Goal: Task Accomplishment & Management: Use online tool/utility

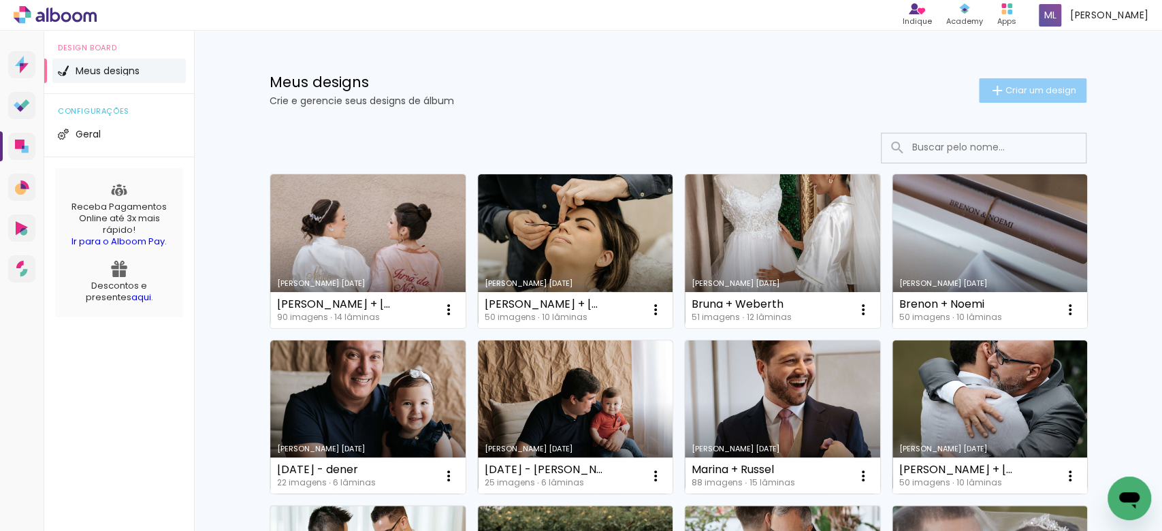
click at [1017, 90] on span "Criar um design" at bounding box center [1040, 90] width 71 height 9
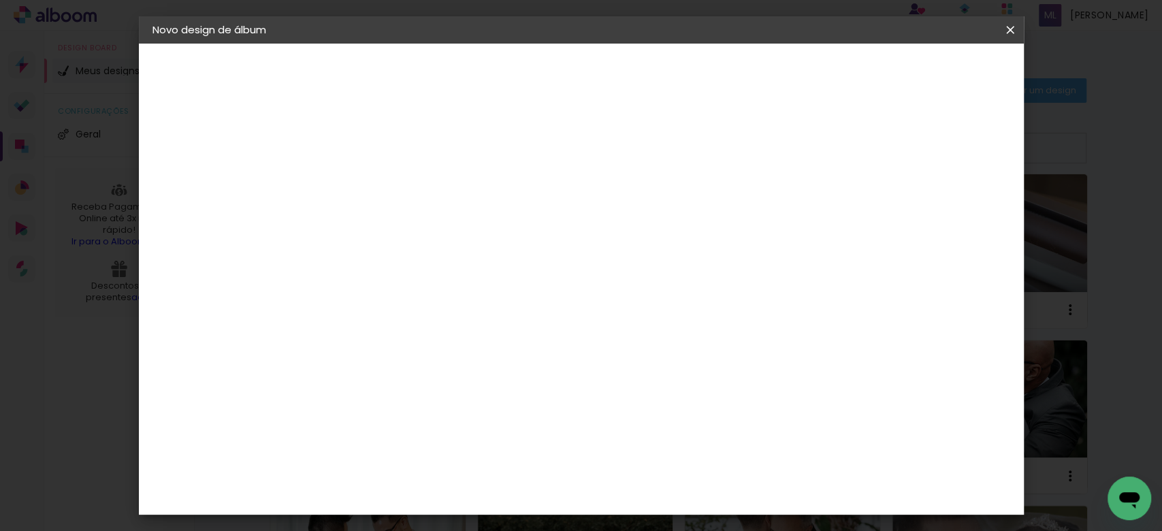
click at [380, 170] on paper-input-container "Título do álbum" at bounding box center [375, 183] width 10 height 35
type input "V"
type input "Taynara + Renan"
type paper-input "Taynara + Renan"
click at [0, 0] on slot "Avançar" at bounding box center [0, 0] width 0 height 0
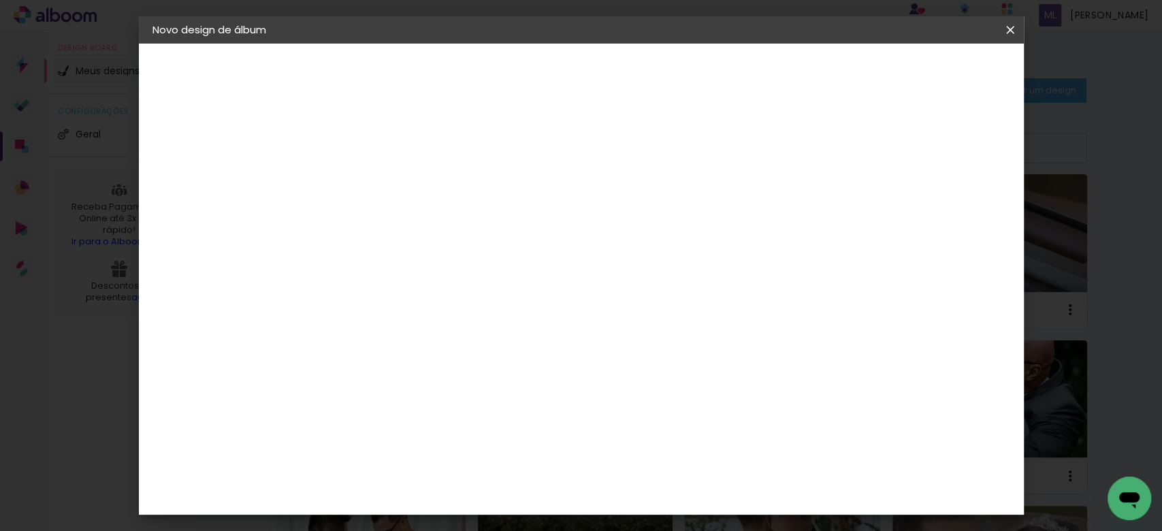
scroll to position [3009, 0]
click at [461, 523] on paper-item "RedLab" at bounding box center [409, 538] width 147 height 30
click at [0, 0] on slot "Avançar" at bounding box center [0, 0] width 0 height 0
click at [467, 515] on span "20 × 30" at bounding box center [435, 533] width 63 height 36
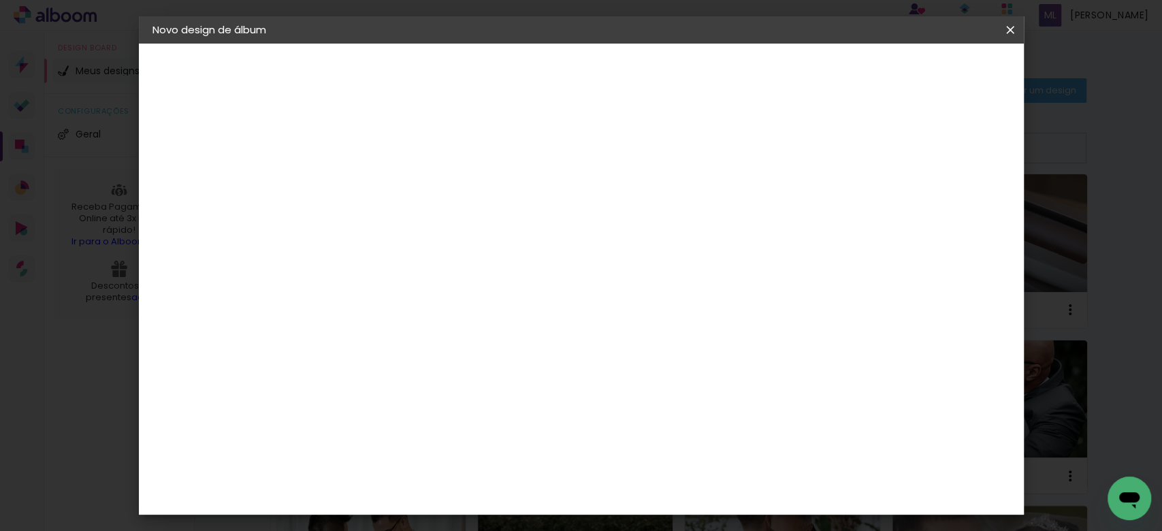
click at [597, 73] on paper-button "Avançar" at bounding box center [563, 72] width 67 height 23
click at [0, 0] on slot "Mostrar sangria" at bounding box center [0, 0] width 0 height 0
type paper-checkbox "on"
click at [686, 76] on span "Iniciar design" at bounding box center [657, 76] width 57 height 19
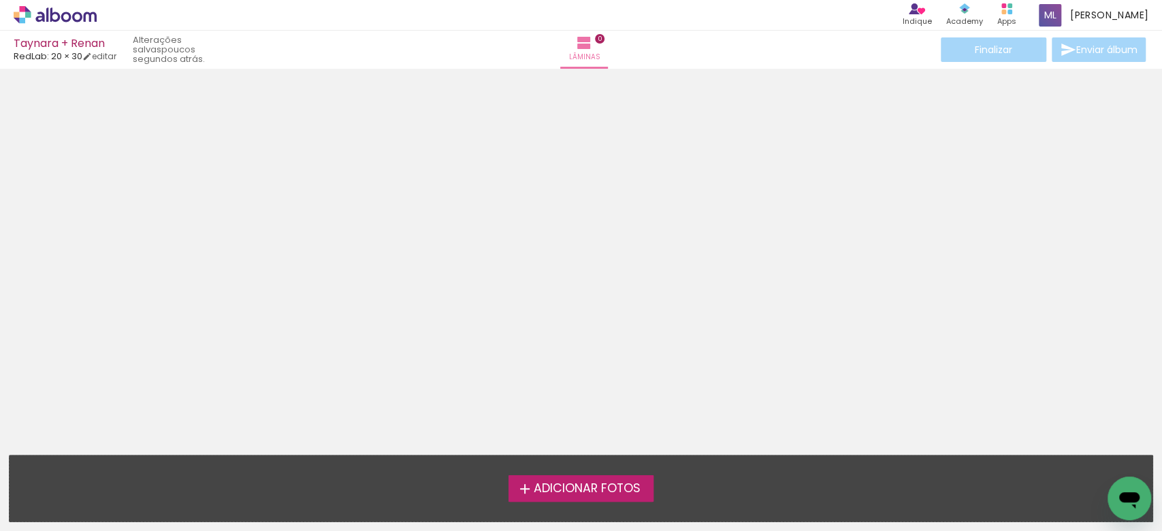
click at [558, 493] on span "Adicionar Fotos" at bounding box center [586, 489] width 107 height 12
click at [0, 0] on input "file" at bounding box center [0, 0] width 0 height 0
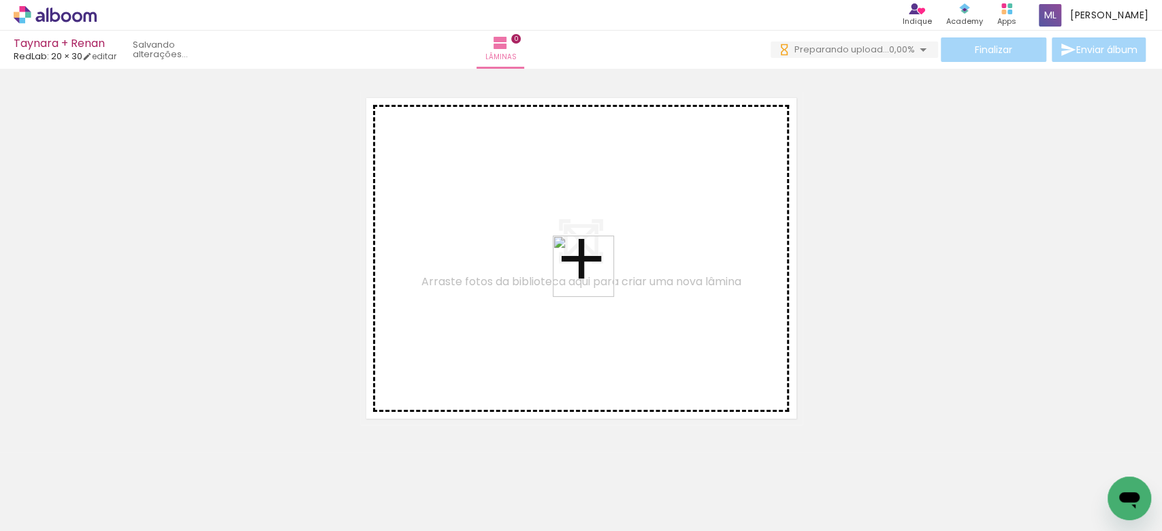
drag, startPoint x: 553, startPoint y: 485, endPoint x: 594, endPoint y: 276, distance: 212.9
click at [594, 276] on quentale-workspace at bounding box center [581, 265] width 1162 height 531
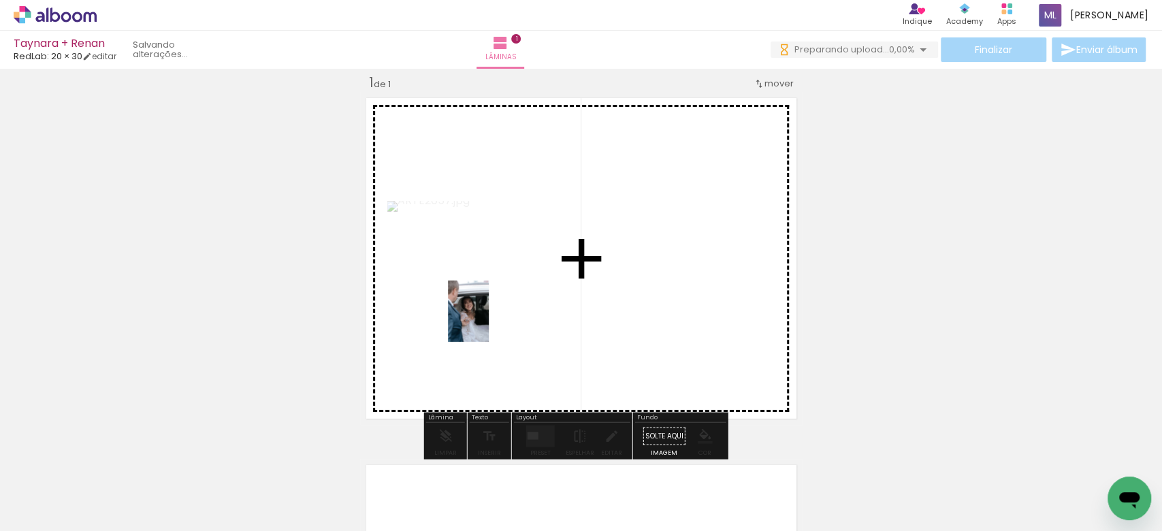
drag, startPoint x: 144, startPoint y: 508, endPoint x: 489, endPoint y: 321, distance: 391.7
click at [489, 321] on quentale-workspace at bounding box center [581, 265] width 1162 height 531
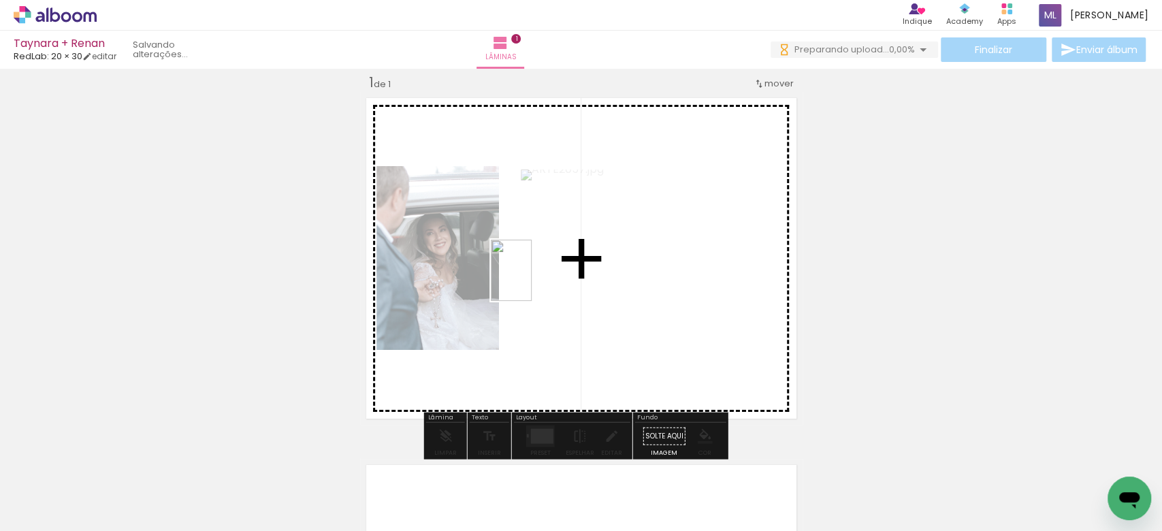
drag, startPoint x: 298, startPoint y: 488, endPoint x: 532, endPoint y: 280, distance: 312.4
click at [532, 280] on quentale-workspace at bounding box center [581, 265] width 1162 height 531
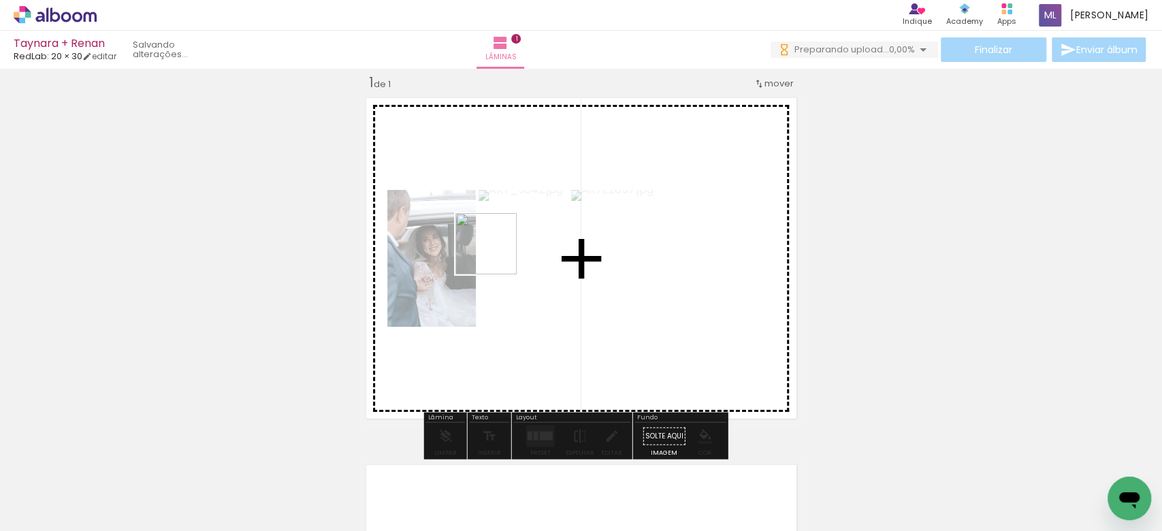
drag, startPoint x: 359, startPoint y: 498, endPoint x: 509, endPoint y: 237, distance: 301.2
click at [509, 237] on quentale-workspace at bounding box center [581, 265] width 1162 height 531
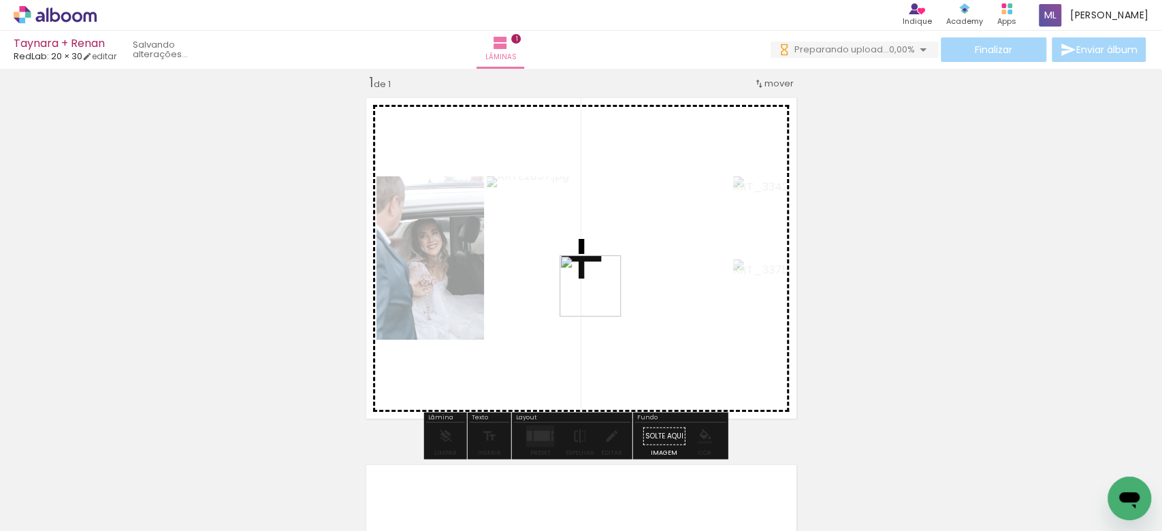
drag, startPoint x: 451, startPoint y: 506, endPoint x: 604, endPoint y: 293, distance: 262.8
click at [604, 293] on quentale-workspace at bounding box center [581, 265] width 1162 height 531
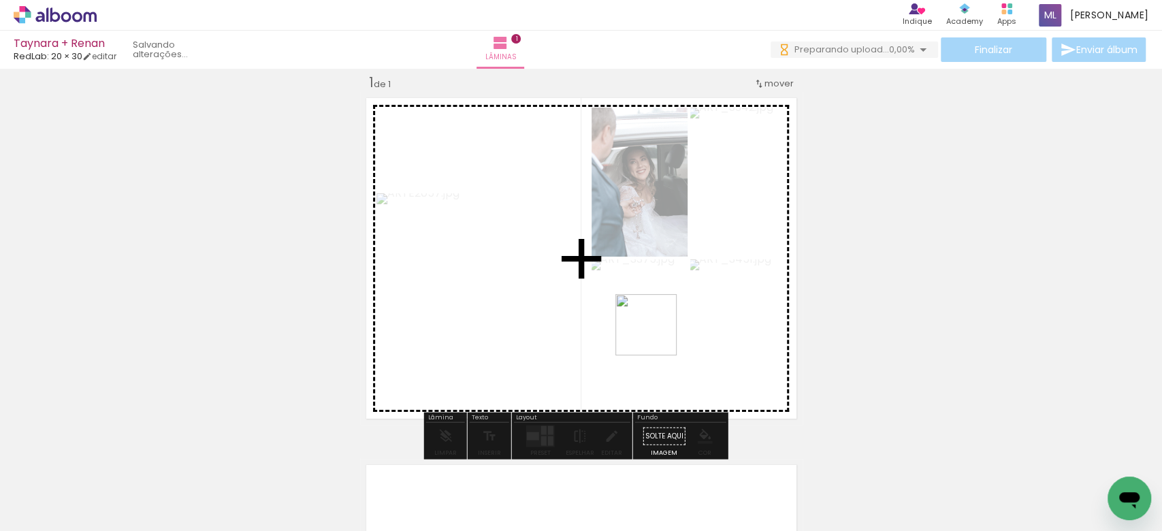
drag, startPoint x: 749, startPoint y: 482, endPoint x: 656, endPoint y: 335, distance: 174.1
click at [656, 335] on quentale-workspace at bounding box center [581, 265] width 1162 height 531
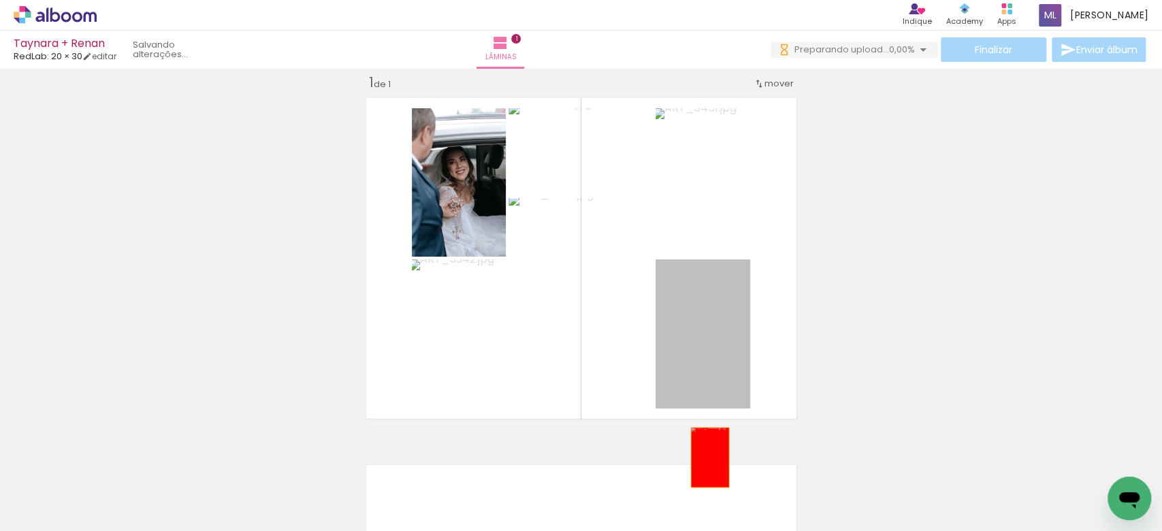
drag, startPoint x: 689, startPoint y: 350, endPoint x: 707, endPoint y: 476, distance: 127.2
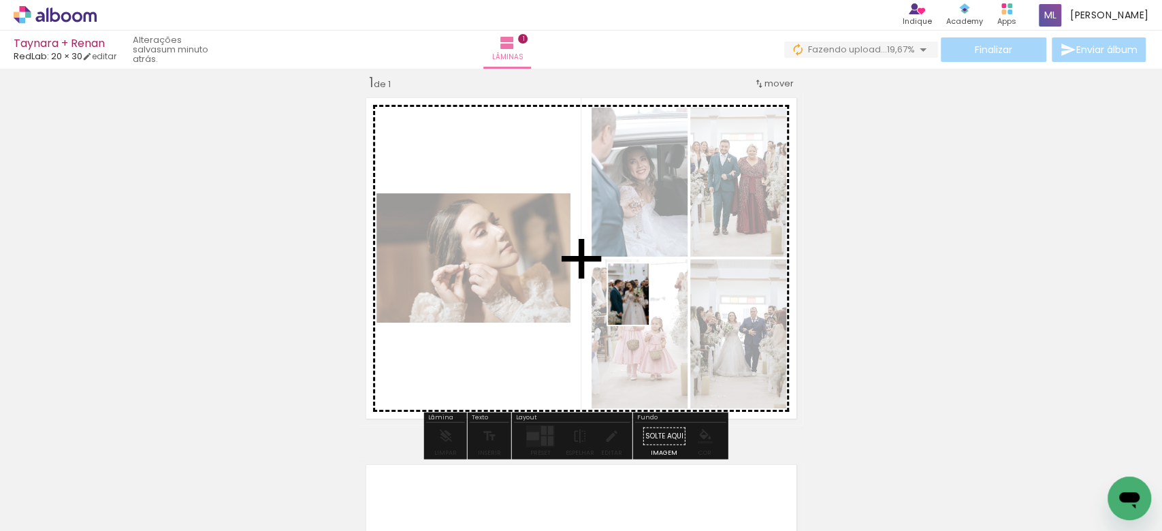
drag, startPoint x: 534, startPoint y: 499, endPoint x: 649, endPoint y: 304, distance: 226.1
click at [649, 304] on quentale-workspace at bounding box center [581, 265] width 1162 height 531
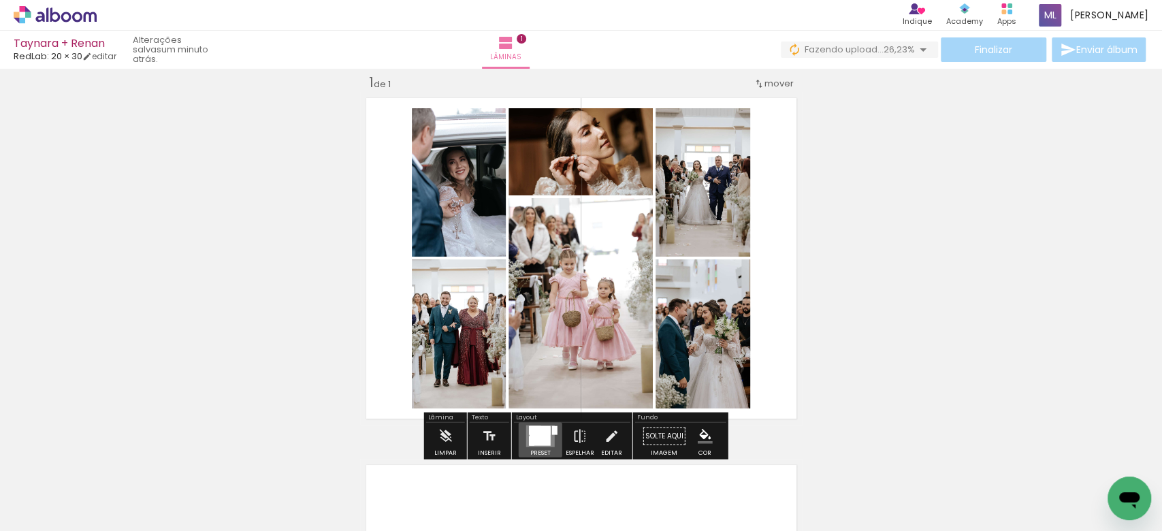
click at [532, 439] on div at bounding box center [540, 436] width 21 height 19
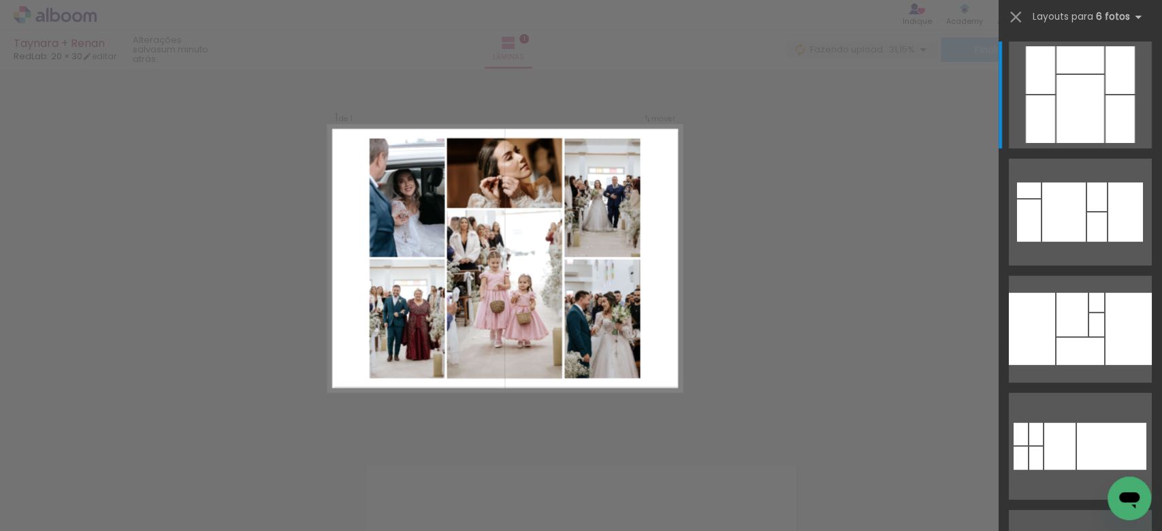
click at [931, 224] on div "Confirmar Cancelar" at bounding box center [581, 435] width 1162 height 766
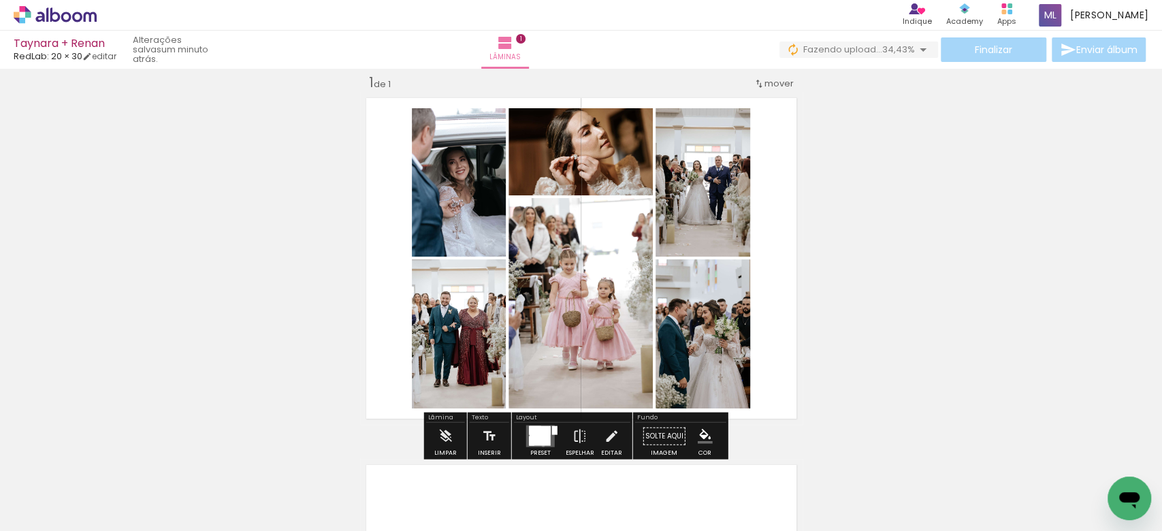
click at [540, 444] on quentale-layouter at bounding box center [540, 436] width 29 height 22
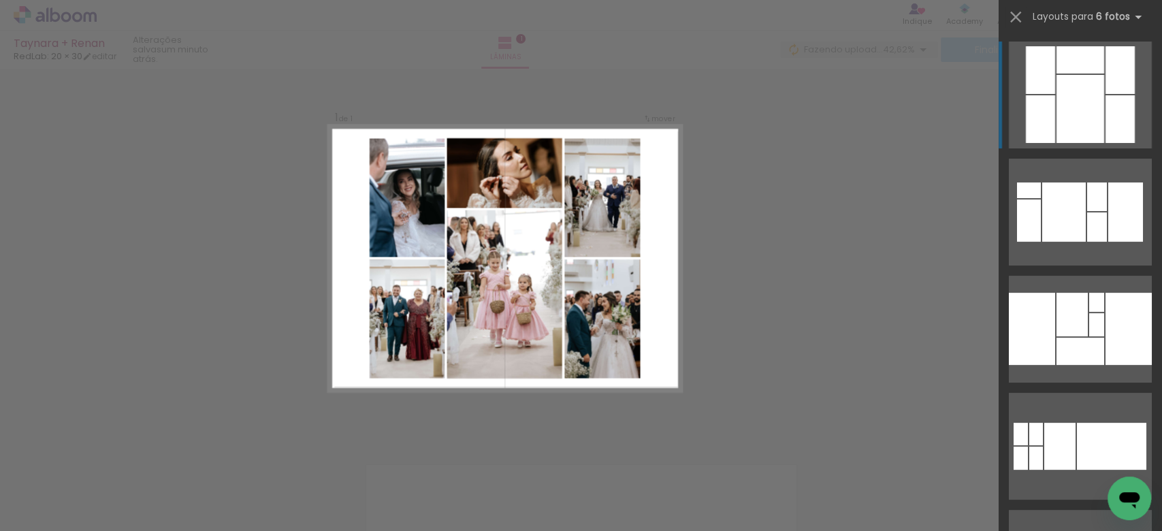
click at [1105, 101] on div at bounding box center [1119, 119] width 29 height 48
click at [1071, 118] on div at bounding box center [1080, 109] width 48 height 68
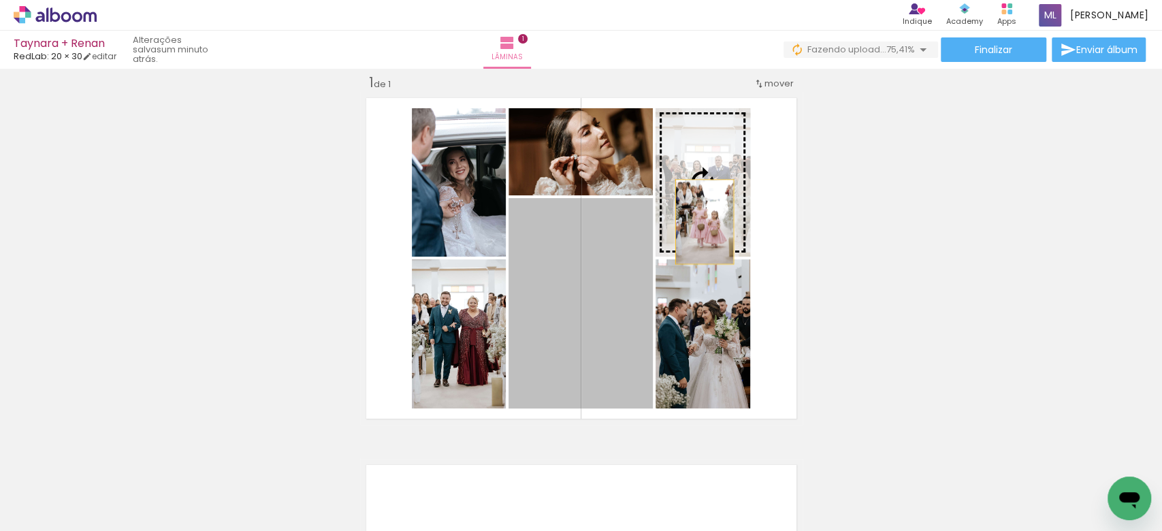
drag, startPoint x: 596, startPoint y: 337, endPoint x: 697, endPoint y: 221, distance: 153.9
click at [0, 0] on slot at bounding box center [0, 0] width 0 height 0
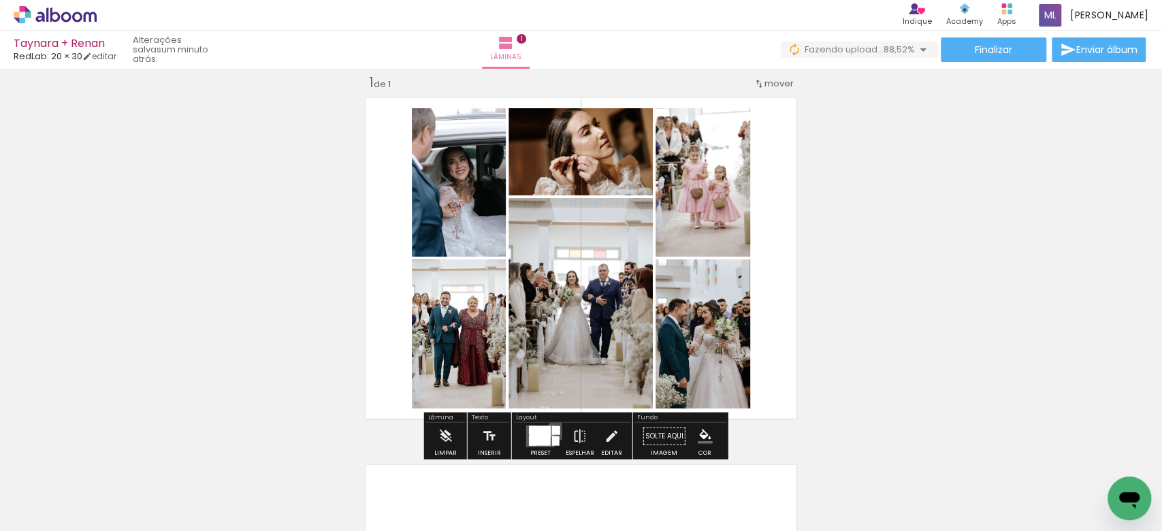
click at [555, 428] on div at bounding box center [556, 430] width 8 height 9
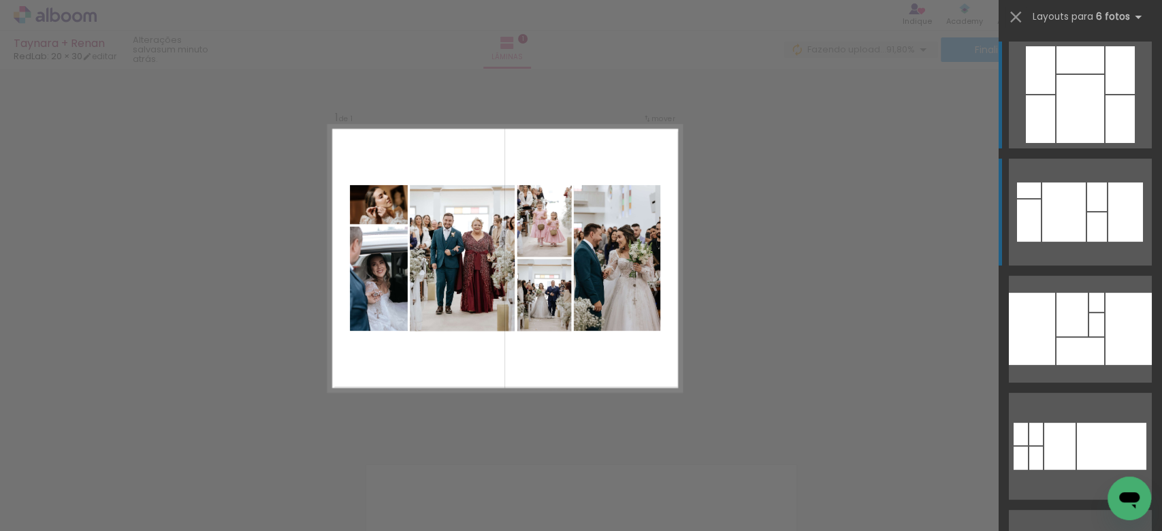
click at [1042, 220] on div at bounding box center [1064, 211] width 44 height 59
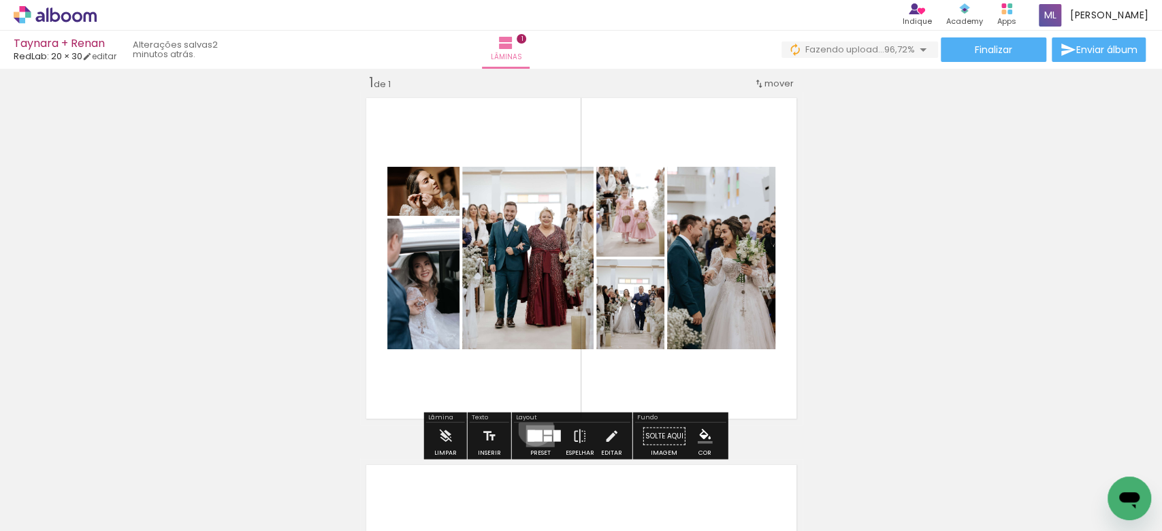
click at [532, 427] on quentale-layouter at bounding box center [540, 436] width 29 height 22
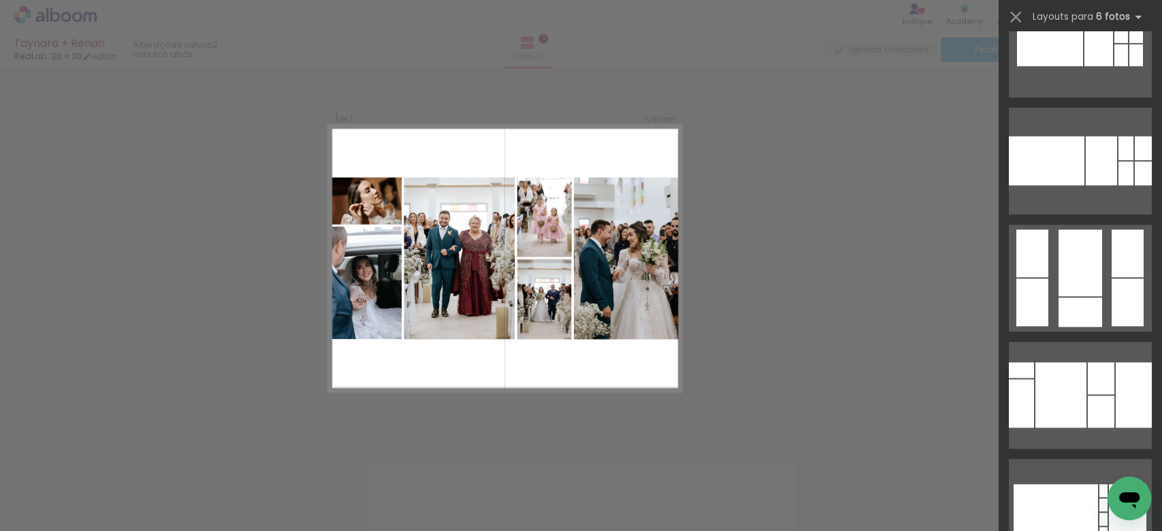
scroll to position [871, 0]
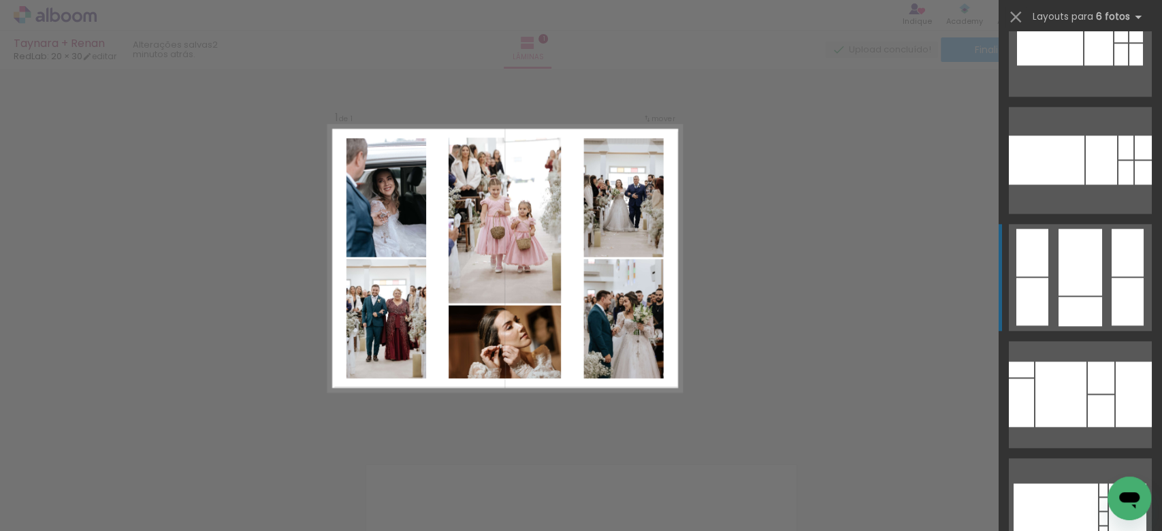
click at [1099, 282] on quentale-layouter at bounding box center [1080, 277] width 143 height 107
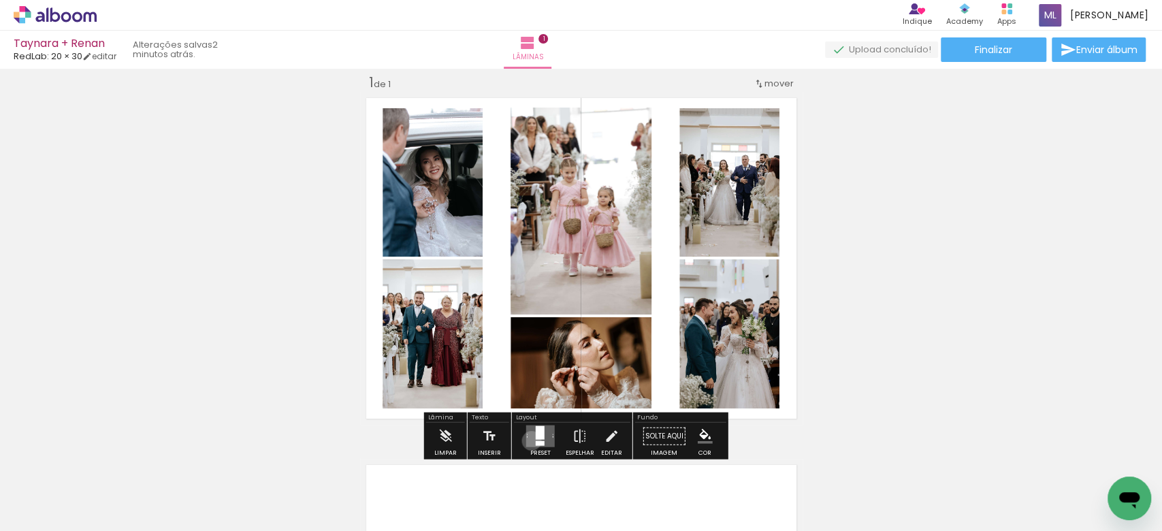
click at [528, 440] on quentale-layouter at bounding box center [540, 436] width 29 height 22
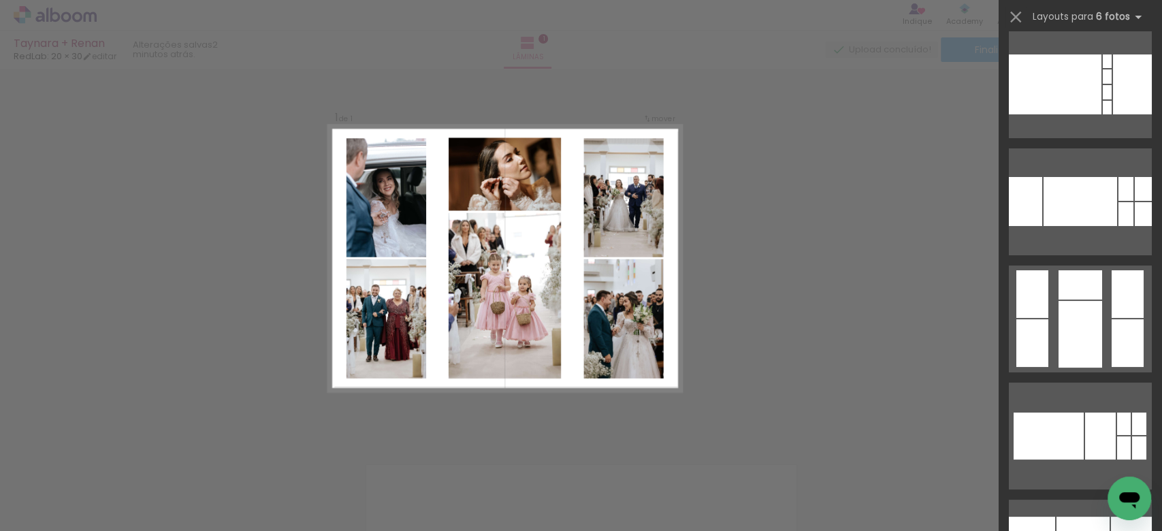
scroll to position [3270, 0]
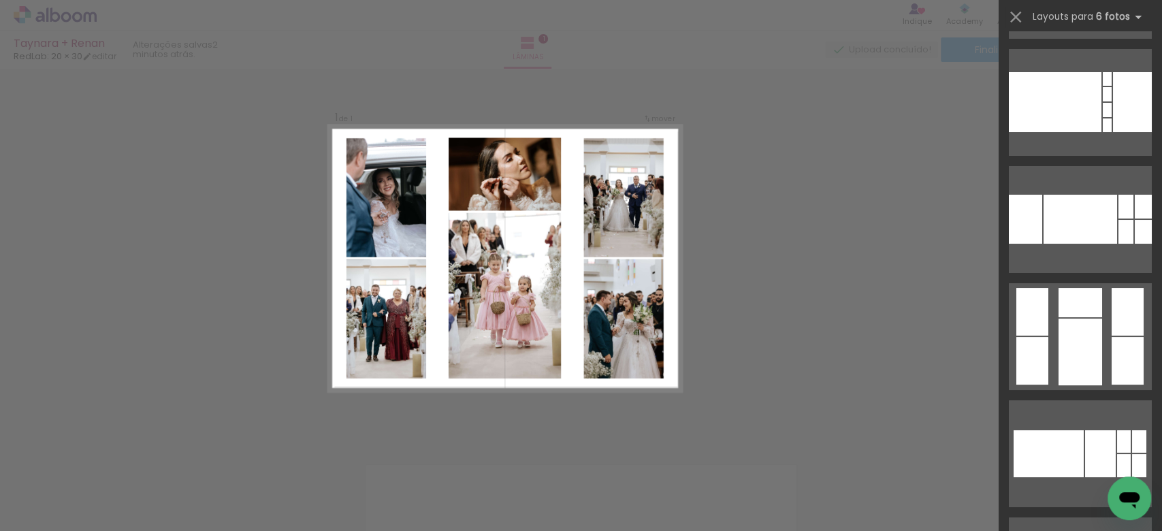
click at [1046, 340] on quentale-layouter at bounding box center [1080, 336] width 143 height 107
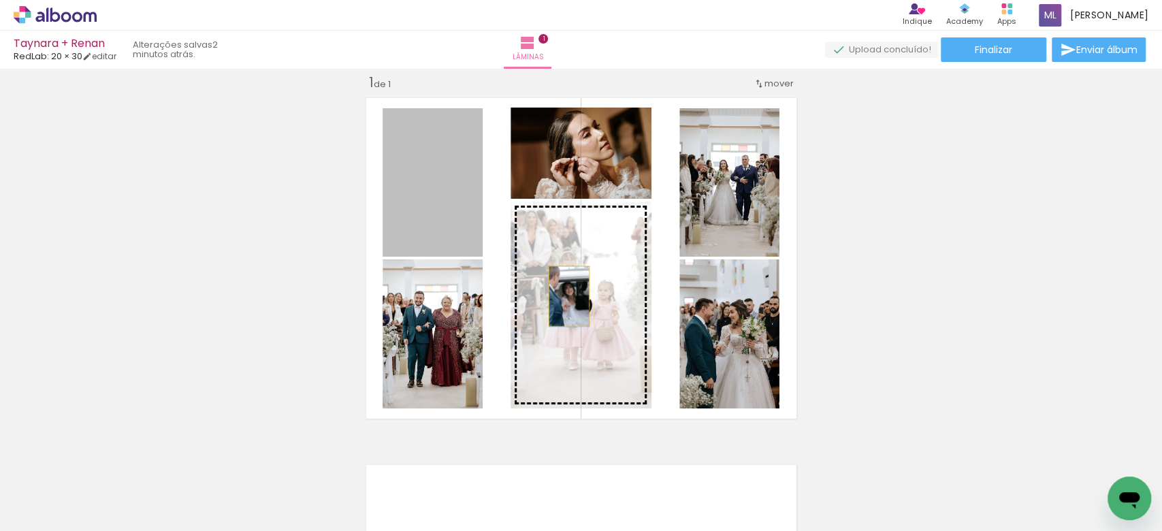
drag, startPoint x: 445, startPoint y: 204, endPoint x: 562, endPoint y: 295, distance: 147.9
click at [0, 0] on slot at bounding box center [0, 0] width 0 height 0
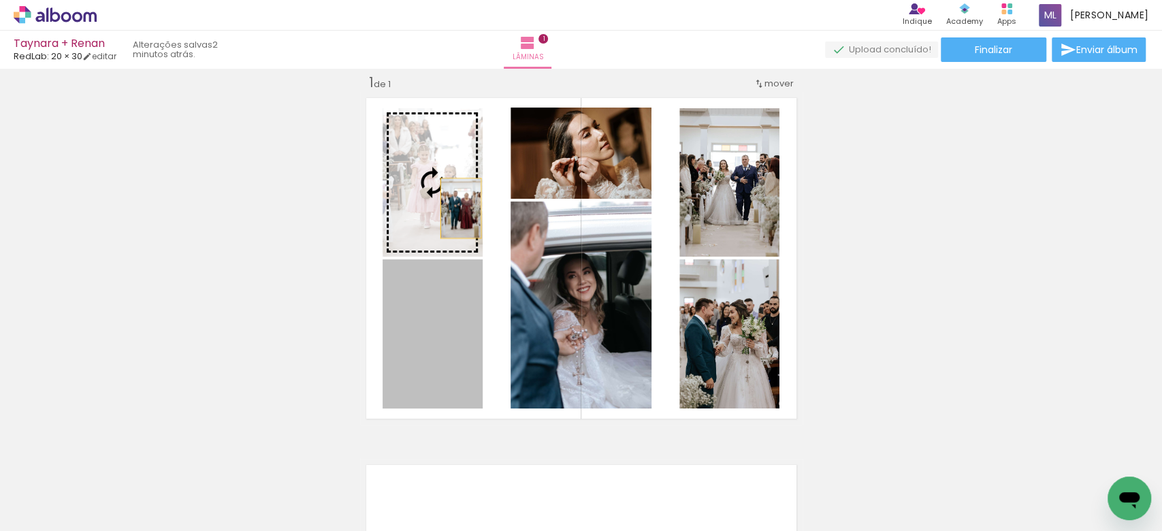
drag, startPoint x: 436, startPoint y: 370, endPoint x: 453, endPoint y: 208, distance: 163.6
click at [0, 0] on slot at bounding box center [0, 0] width 0 height 0
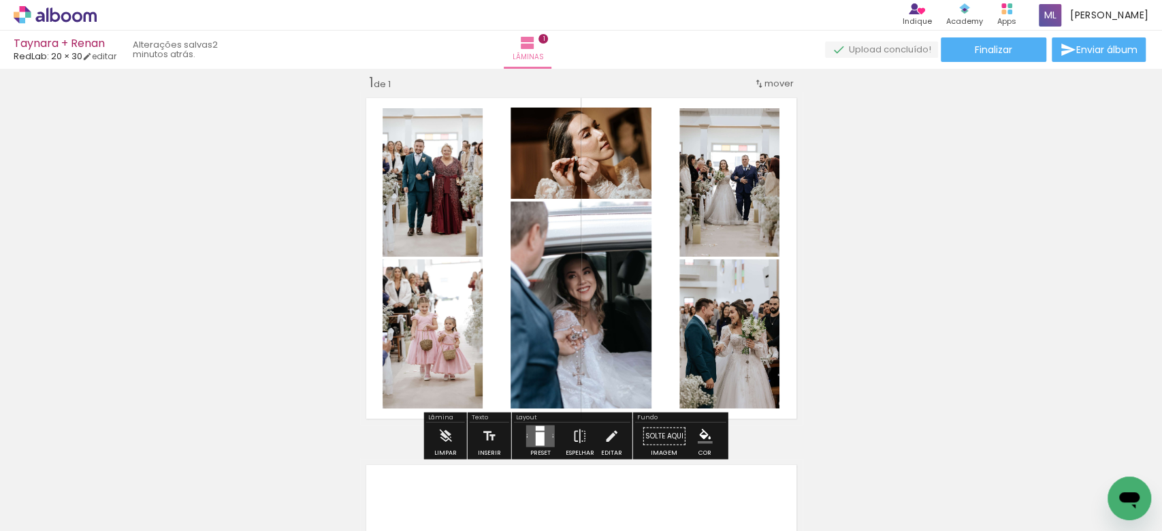
click at [538, 435] on div at bounding box center [540, 439] width 9 height 14
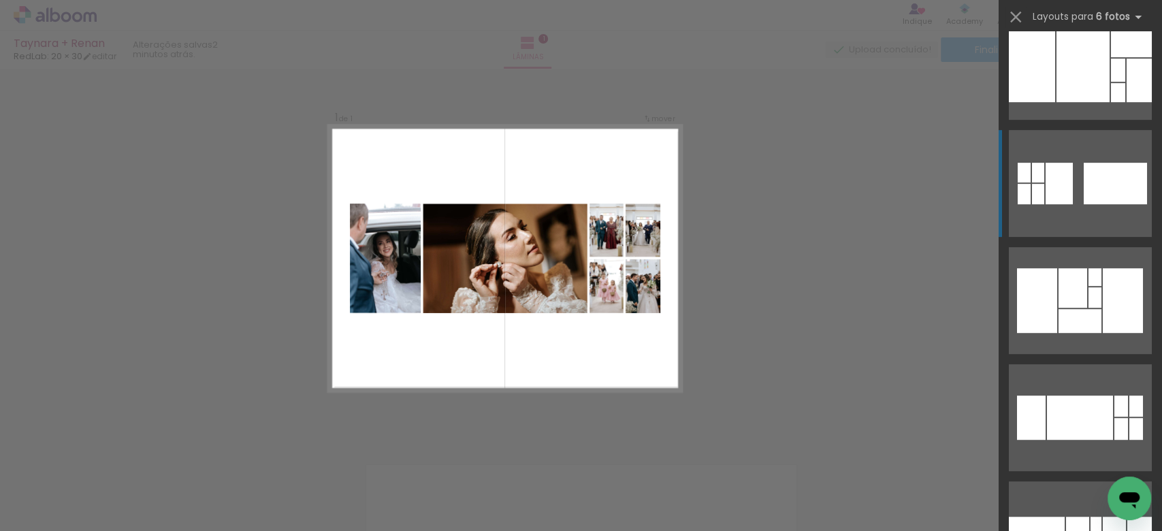
scroll to position [3684, 0]
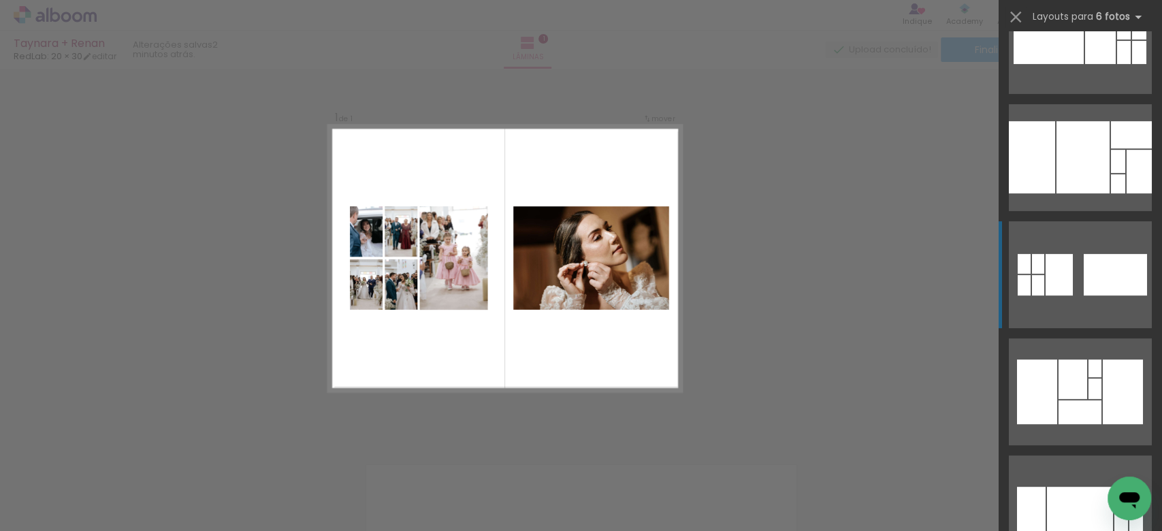
click at [1090, 283] on div at bounding box center [1115, 275] width 63 height 42
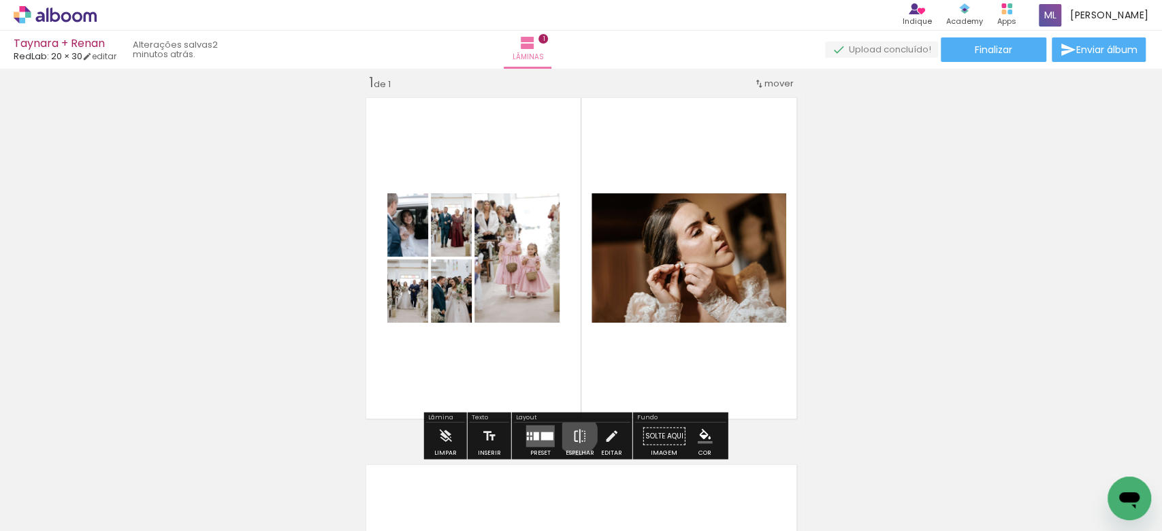
click at [574, 434] on iron-icon at bounding box center [579, 436] width 15 height 27
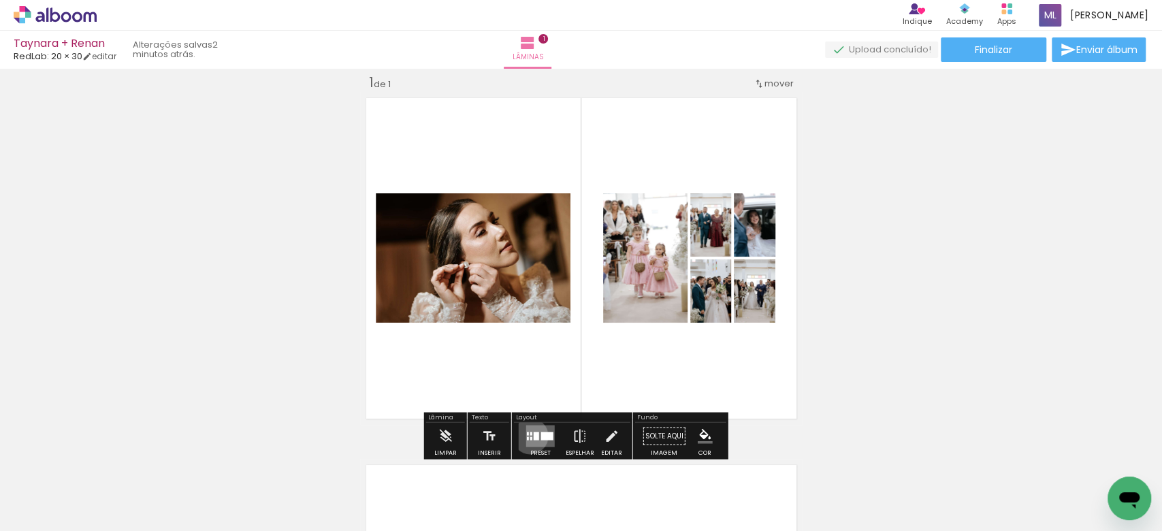
click at [527, 435] on quentale-layouter at bounding box center [540, 436] width 29 height 22
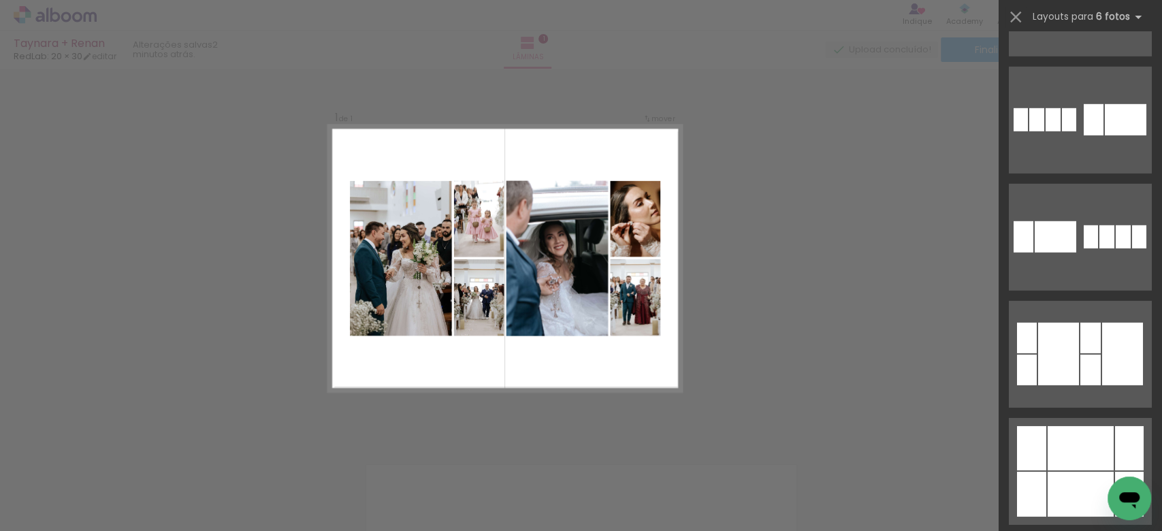
scroll to position [6322, 0]
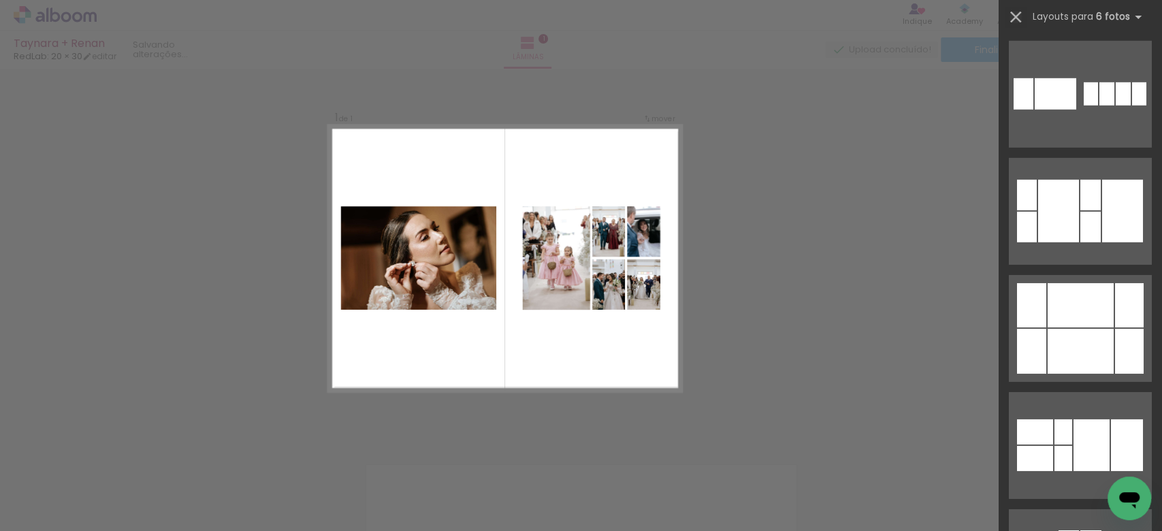
click at [1013, 14] on iron-icon at bounding box center [1015, 16] width 19 height 19
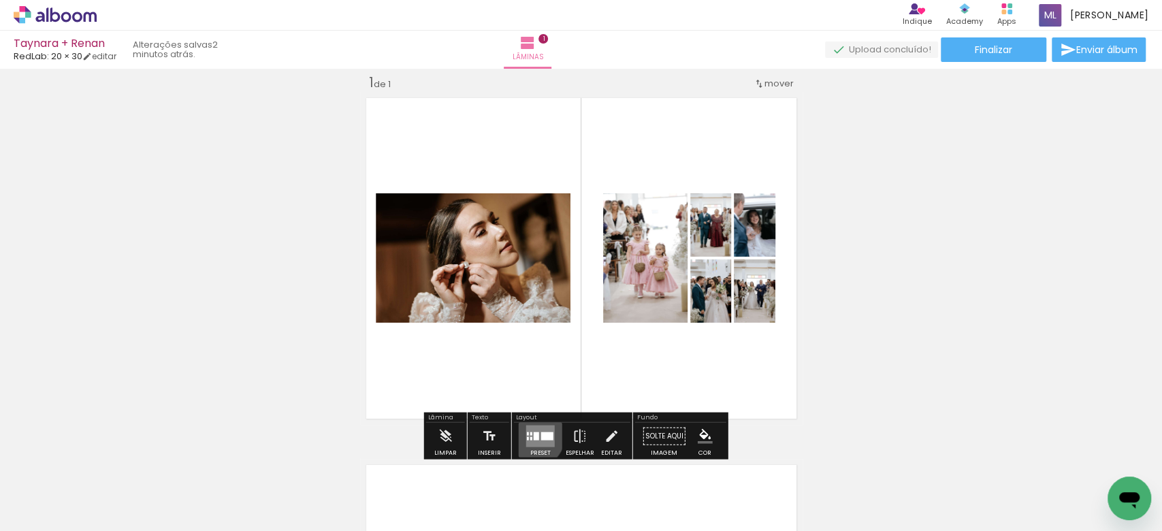
click at [528, 434] on quentale-layouter at bounding box center [540, 436] width 29 height 22
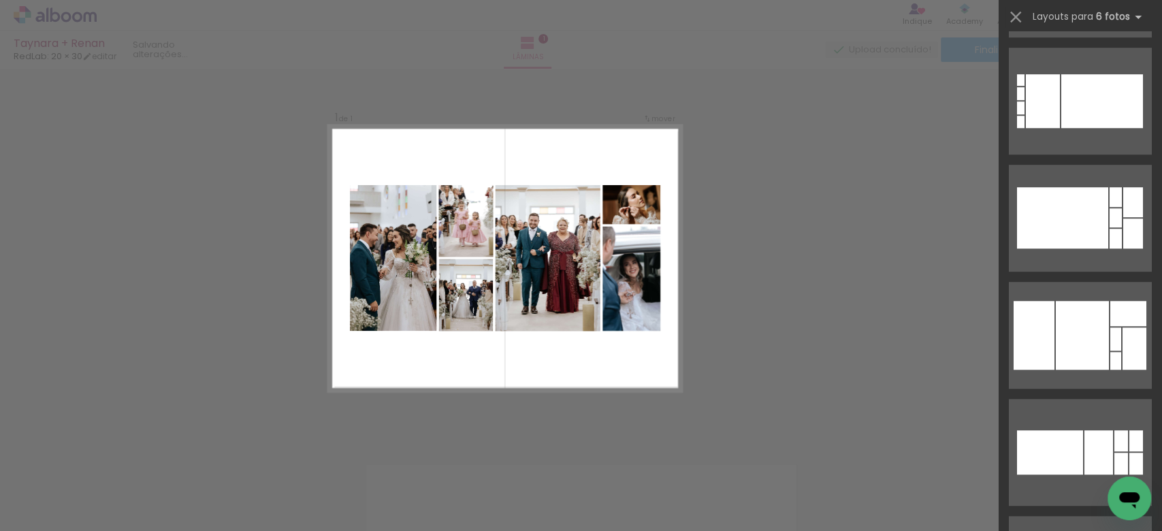
scroll to position [0, 0]
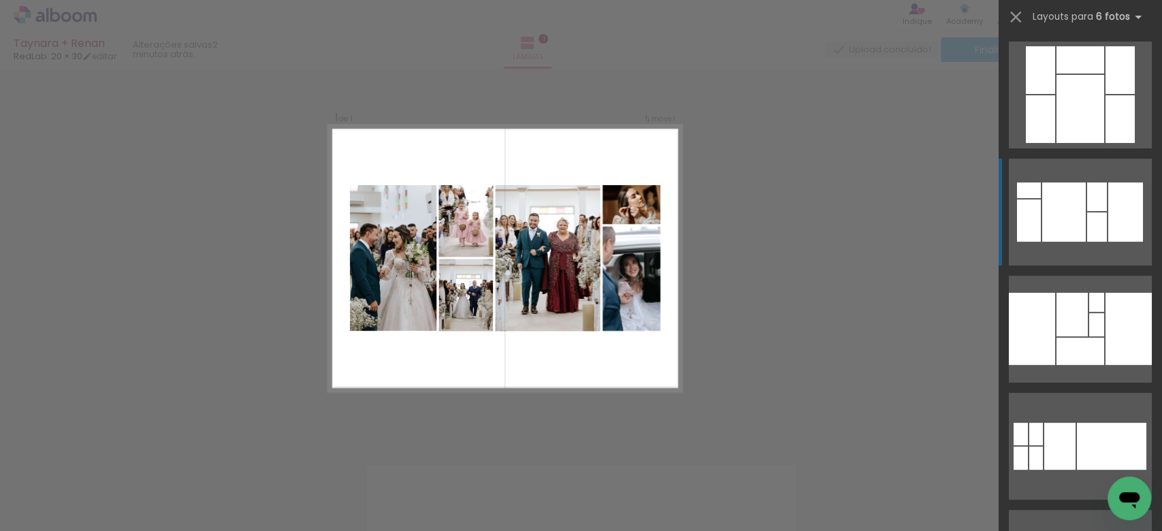
click at [1061, 231] on div at bounding box center [1064, 211] width 44 height 59
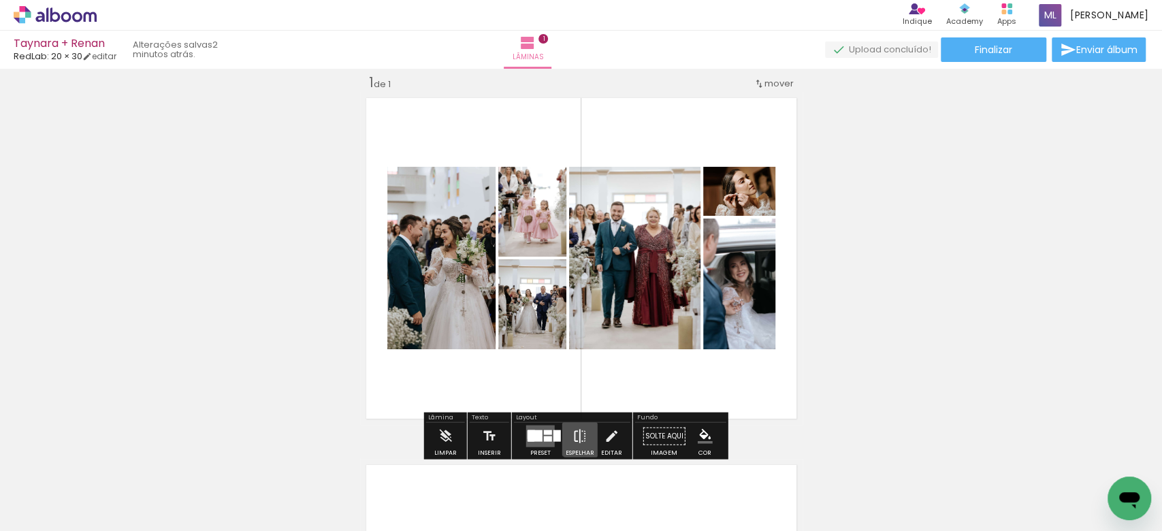
click at [578, 434] on iron-icon at bounding box center [579, 436] width 15 height 27
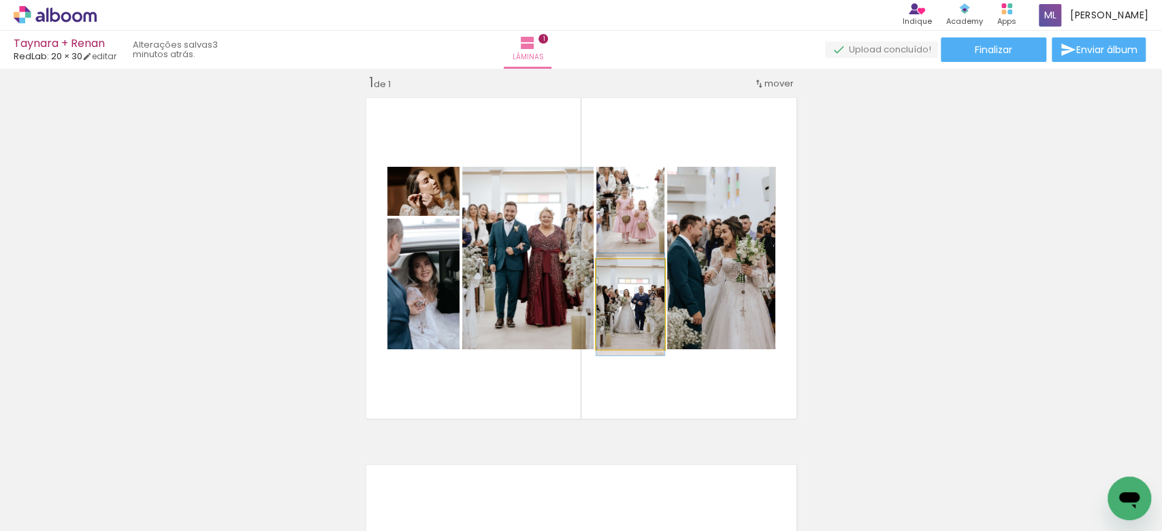
click at [641, 329] on quentale-photo at bounding box center [630, 304] width 68 height 90
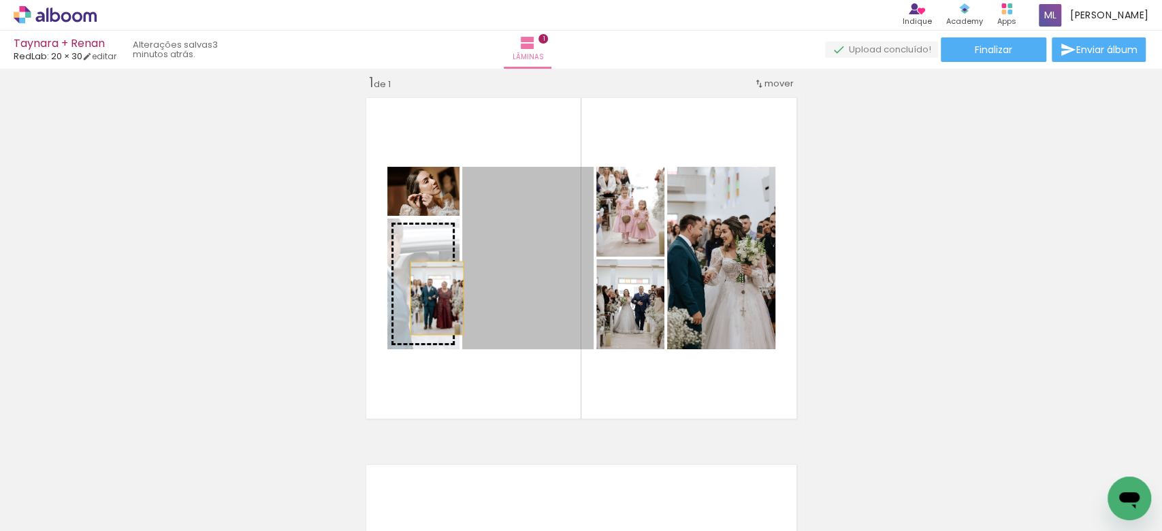
drag, startPoint x: 529, startPoint y: 291, endPoint x: 428, endPoint y: 295, distance: 100.8
click at [0, 0] on slot at bounding box center [0, 0] width 0 height 0
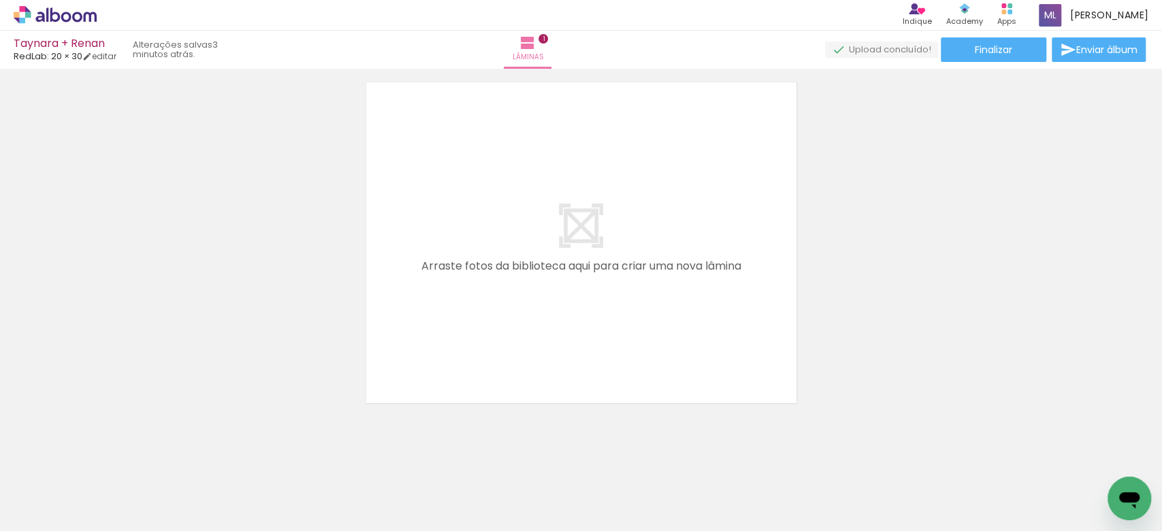
scroll to position [400, 0]
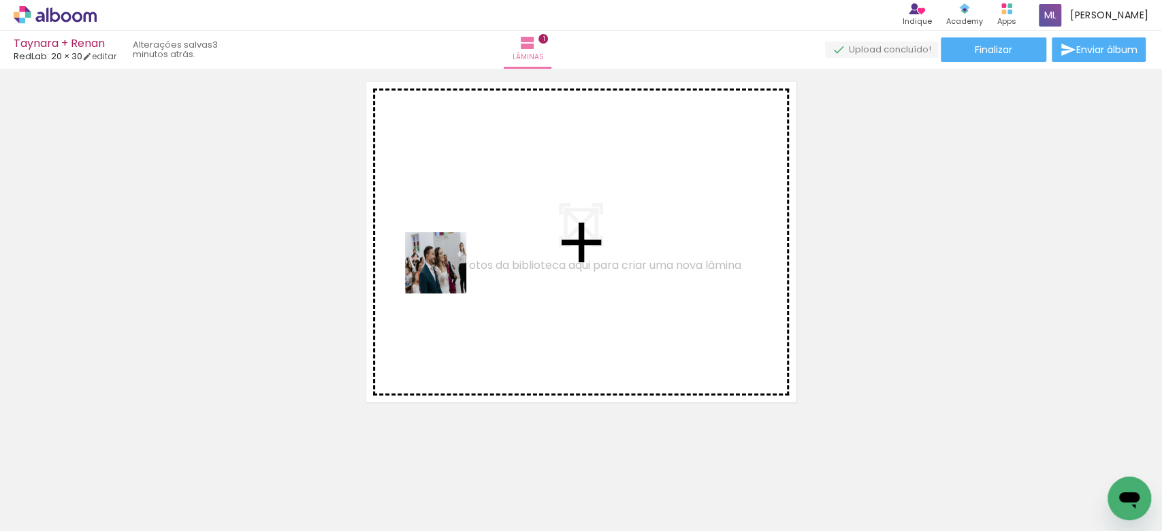
drag, startPoint x: 225, startPoint y: 500, endPoint x: 557, endPoint y: 228, distance: 429.0
click at [557, 228] on quentale-workspace at bounding box center [581, 265] width 1162 height 531
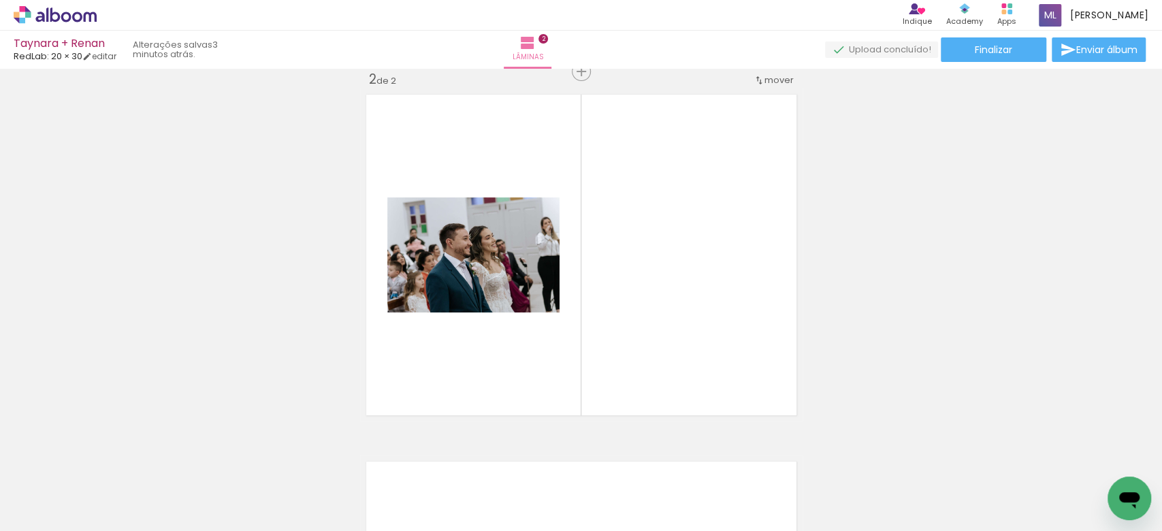
scroll to position [384, 0]
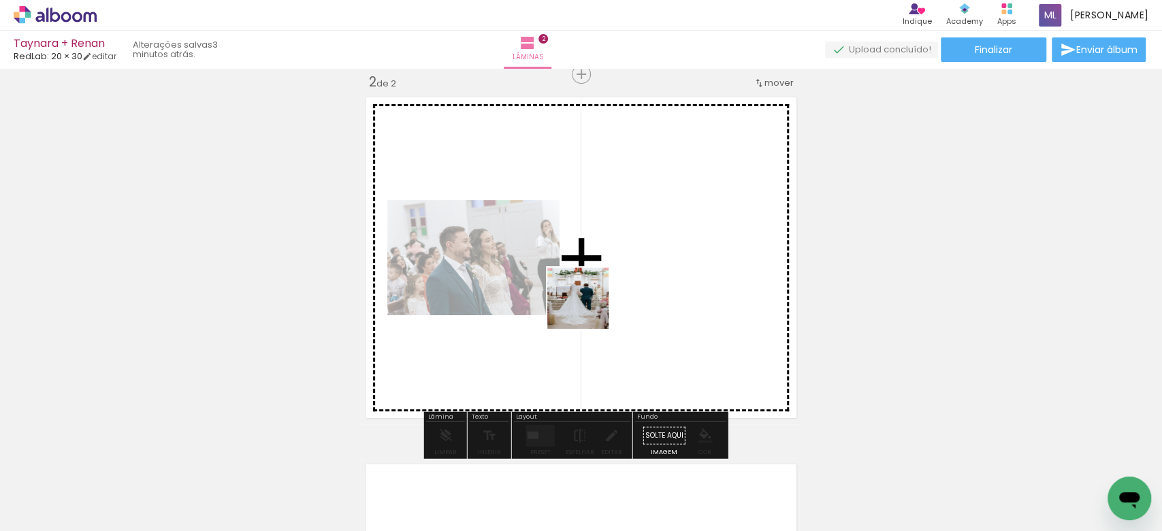
drag, startPoint x: 580, startPoint y: 485, endPoint x: 588, endPoint y: 308, distance: 177.2
click at [588, 308] on quentale-workspace at bounding box center [581, 265] width 1162 height 531
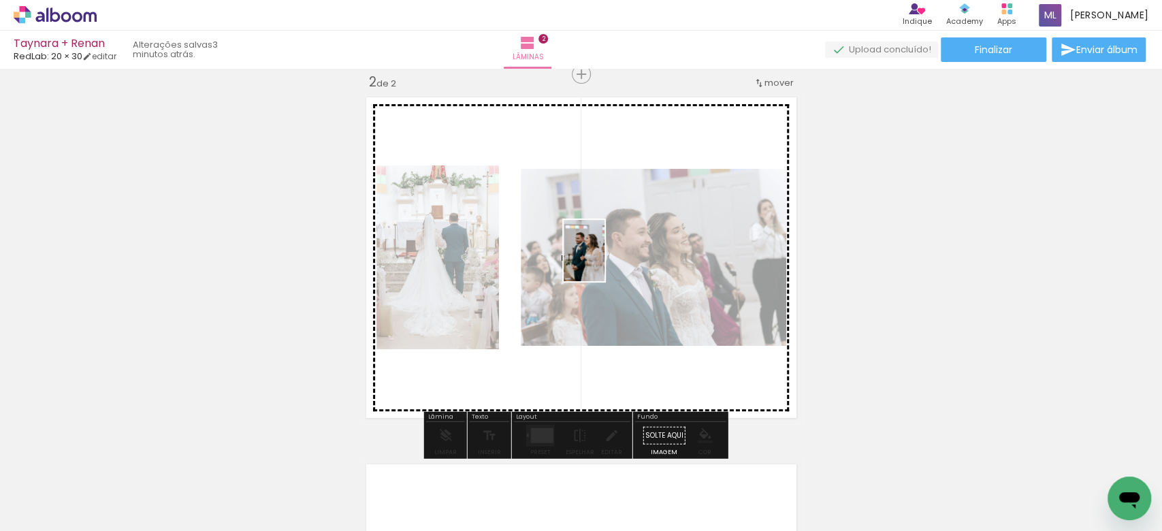
drag, startPoint x: 670, startPoint y: 501, endPoint x: 604, endPoint y: 261, distance: 249.0
click at [604, 261] on quentale-workspace at bounding box center [581, 265] width 1162 height 531
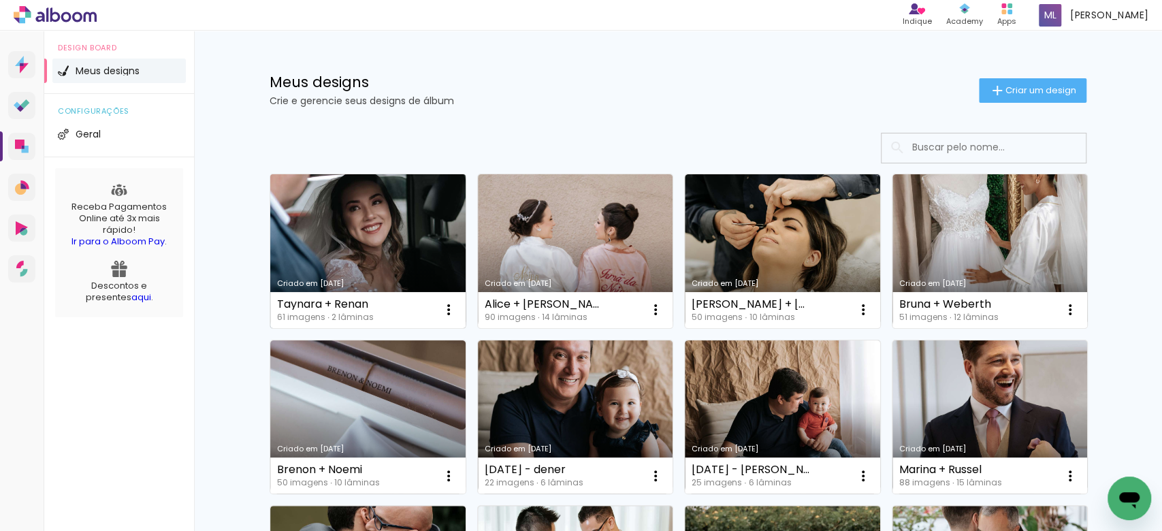
click at [375, 190] on link "Criado em [DATE]" at bounding box center [367, 251] width 195 height 154
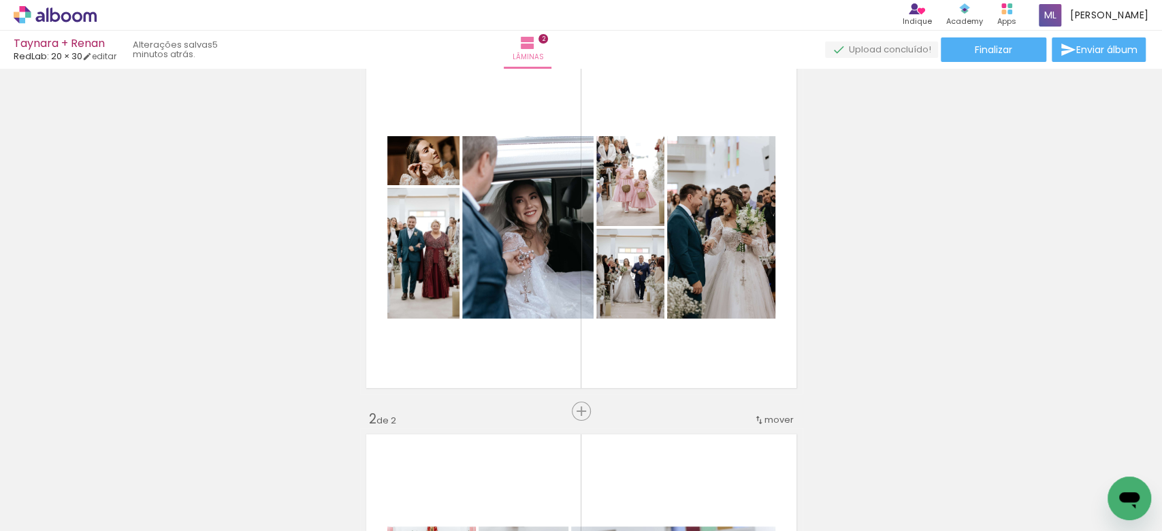
scroll to position [43, 0]
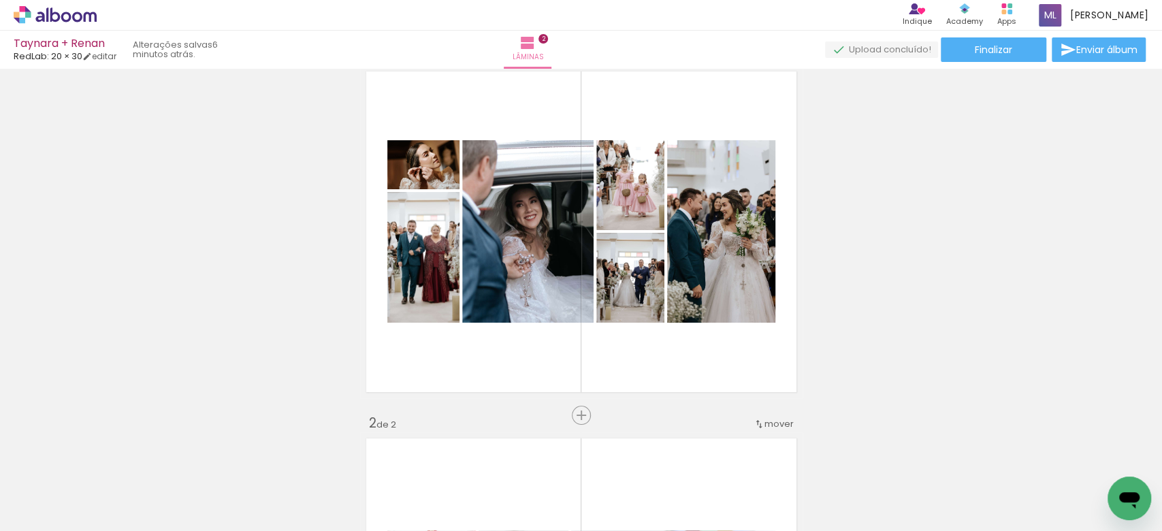
click at [450, 483] on div at bounding box center [460, 484] width 45 height 67
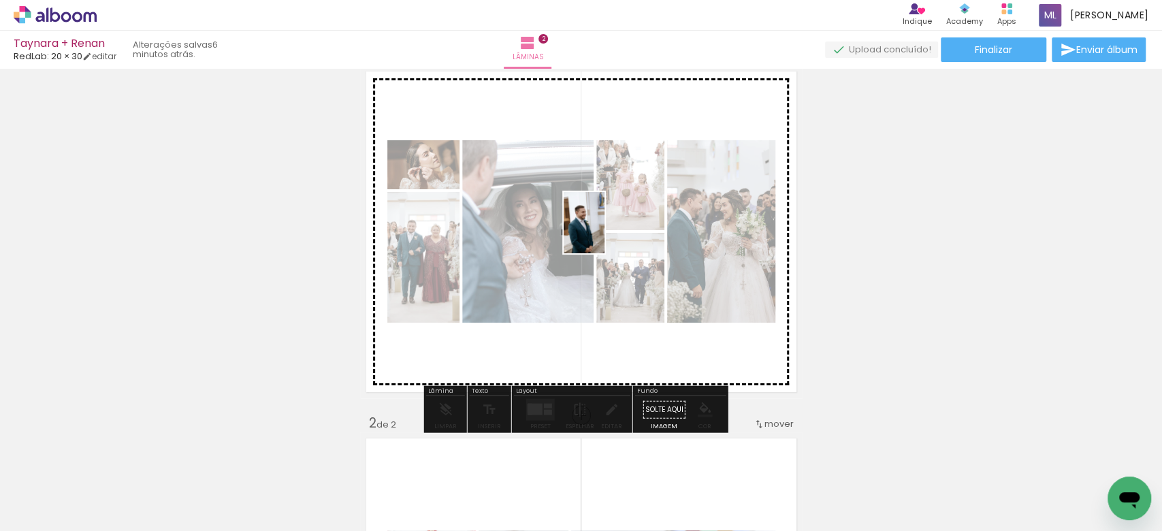
drag, startPoint x: 451, startPoint y: 483, endPoint x: 604, endPoint y: 233, distance: 293.9
click at [604, 233] on quentale-workspace at bounding box center [581, 265] width 1162 height 531
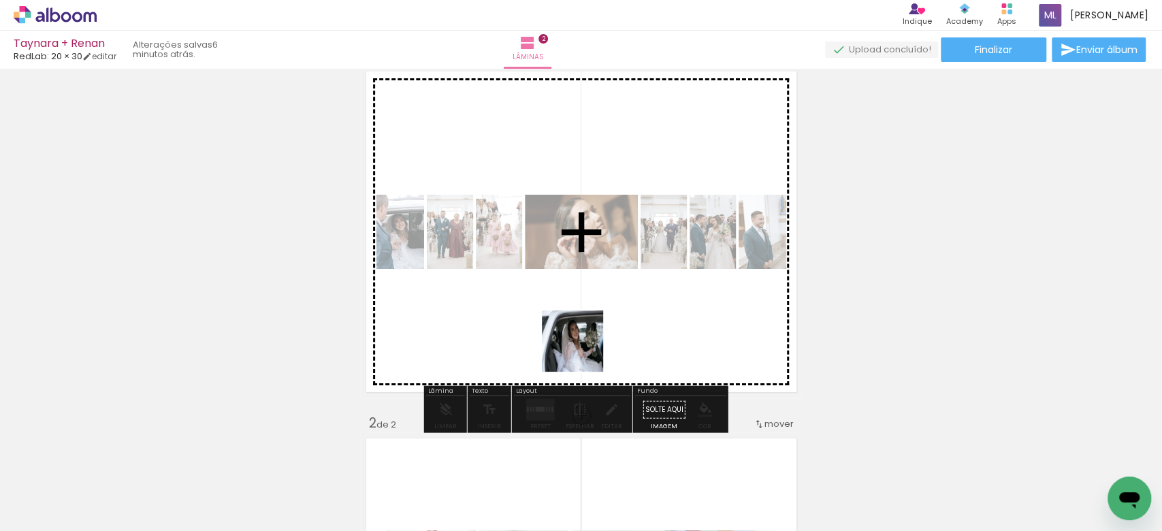
drag, startPoint x: 537, startPoint y: 486, endPoint x: 607, endPoint y: 286, distance: 212.0
click at [607, 286] on quentale-workspace at bounding box center [581, 265] width 1162 height 531
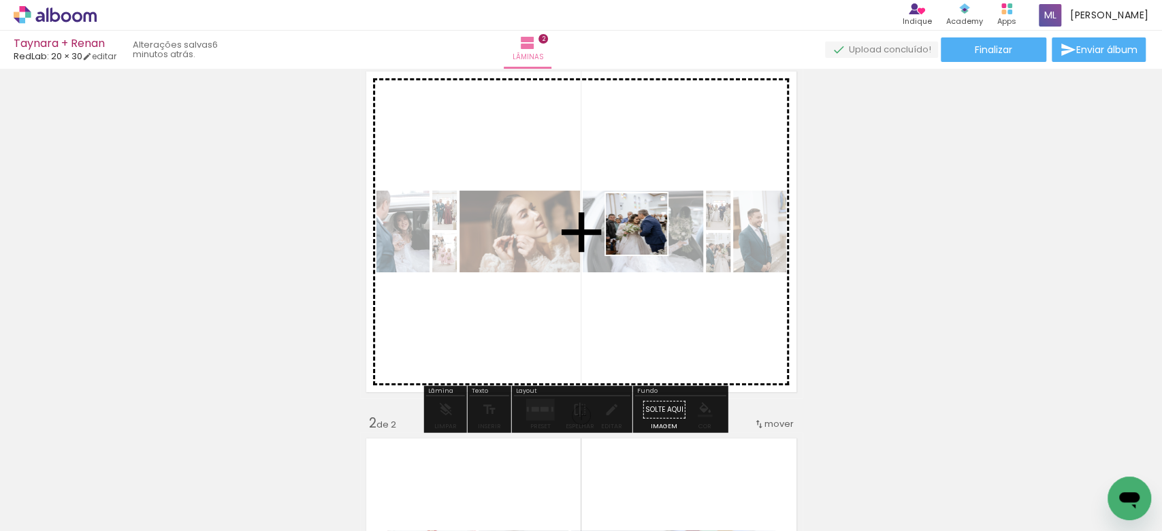
drag, startPoint x: 618, startPoint y: 496, endPoint x: 647, endPoint y: 234, distance: 263.6
click at [647, 234] on quentale-workspace at bounding box center [581, 265] width 1162 height 531
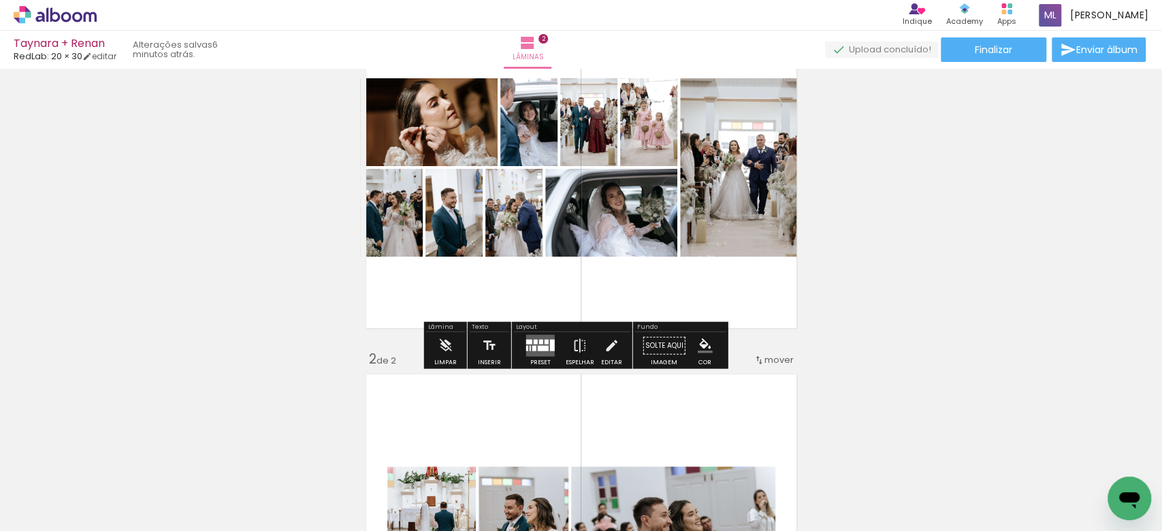
scroll to position [128, 0]
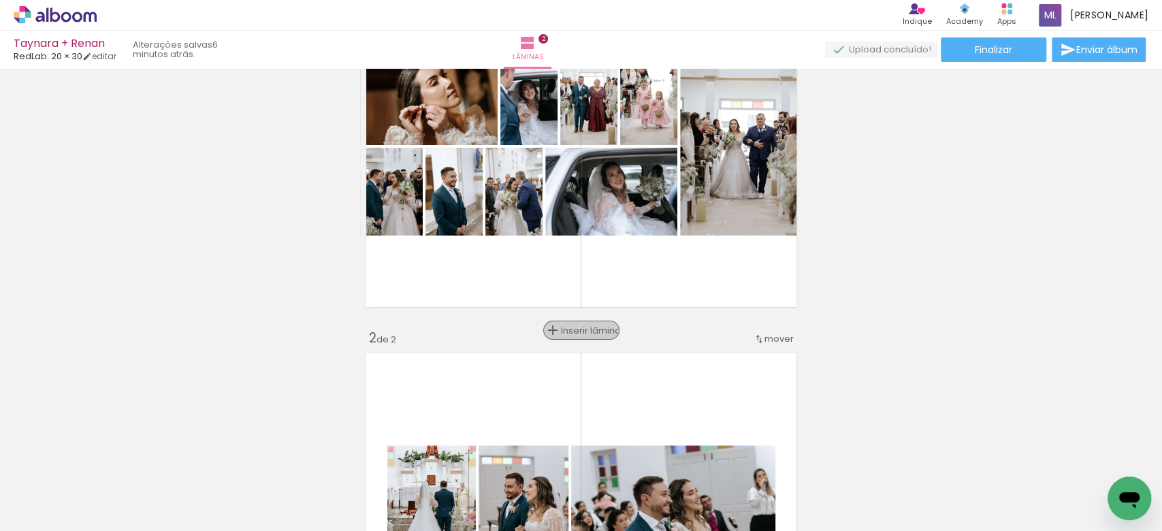
click at [566, 326] on span "Inserir lâmina" at bounding box center [587, 330] width 53 height 9
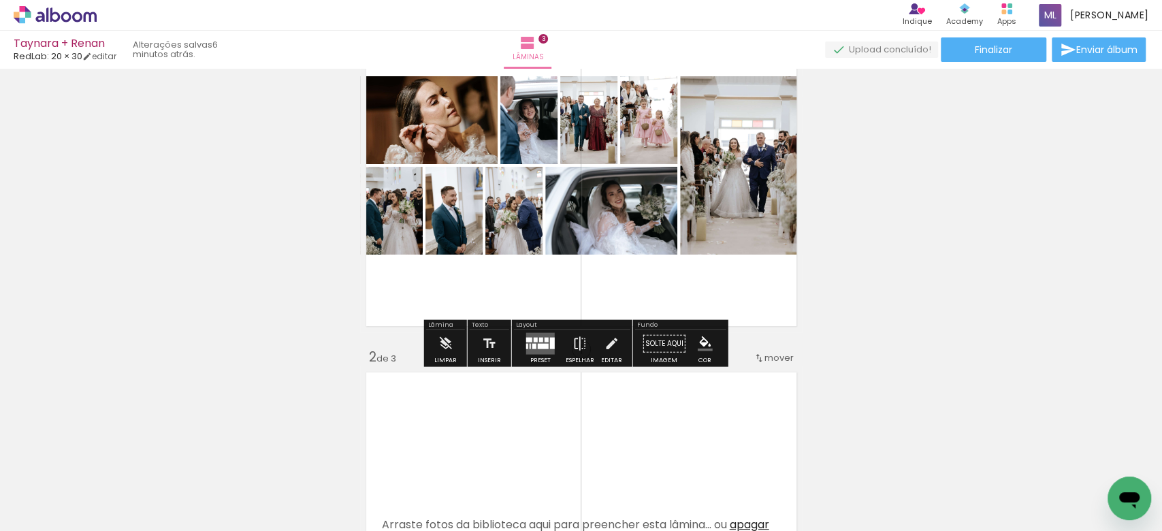
scroll to position [112, 0]
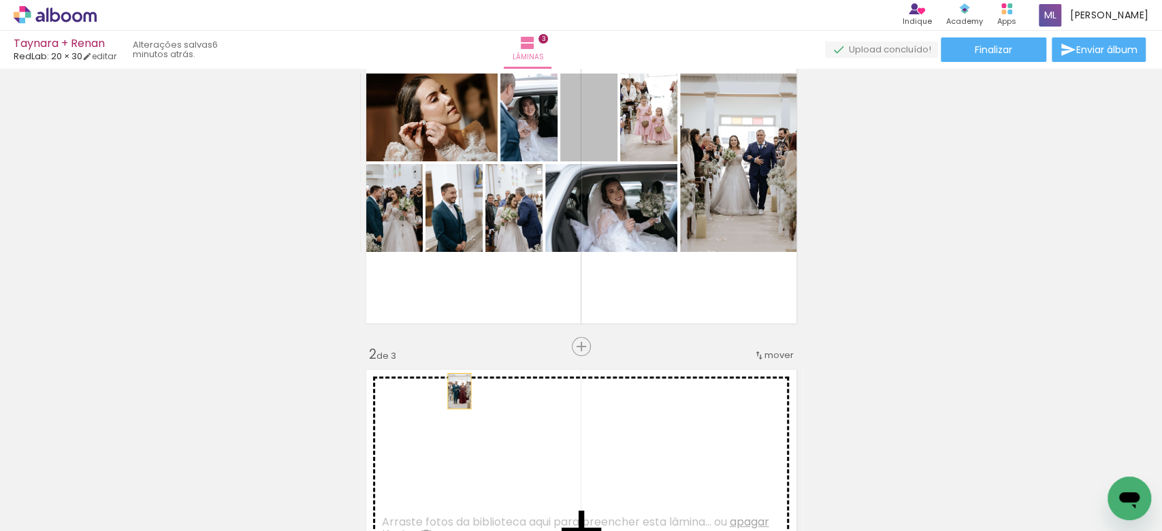
drag, startPoint x: 559, startPoint y: 144, endPoint x: 447, endPoint y: 397, distance: 277.6
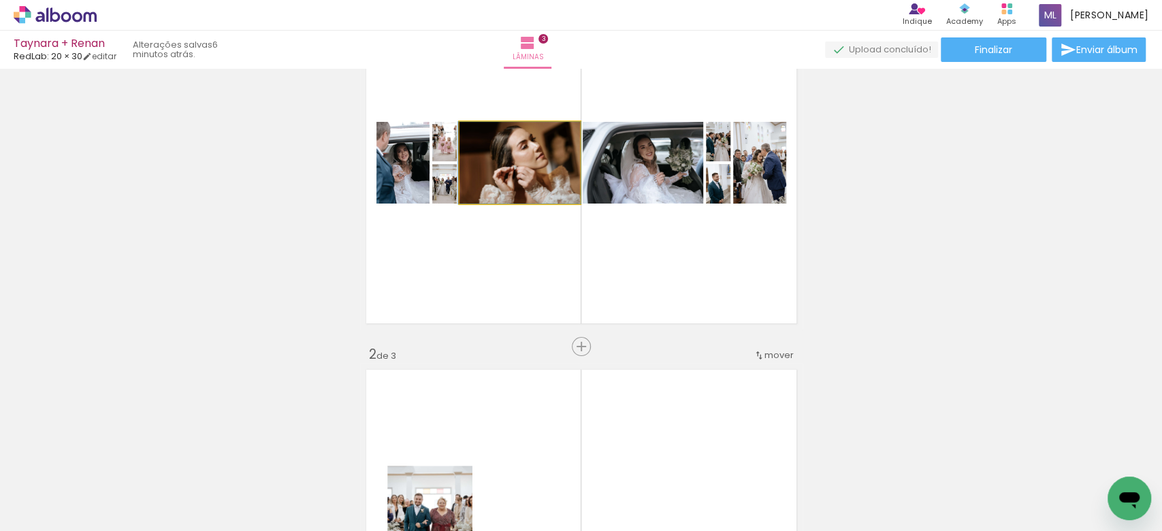
click at [459, 195] on quentale-photo at bounding box center [519, 163] width 120 height 82
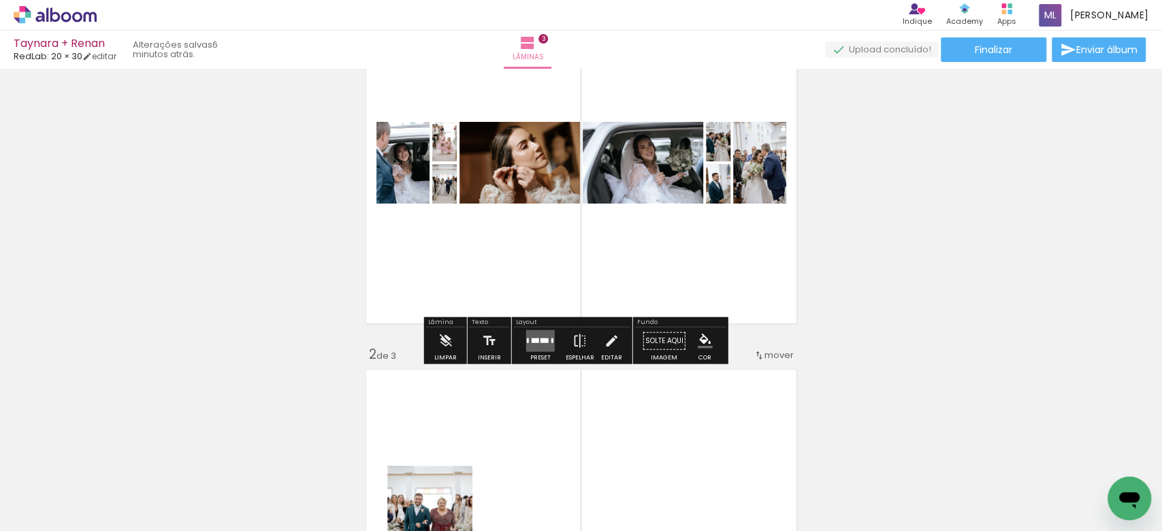
click at [545, 334] on quentale-layouter at bounding box center [540, 341] width 29 height 22
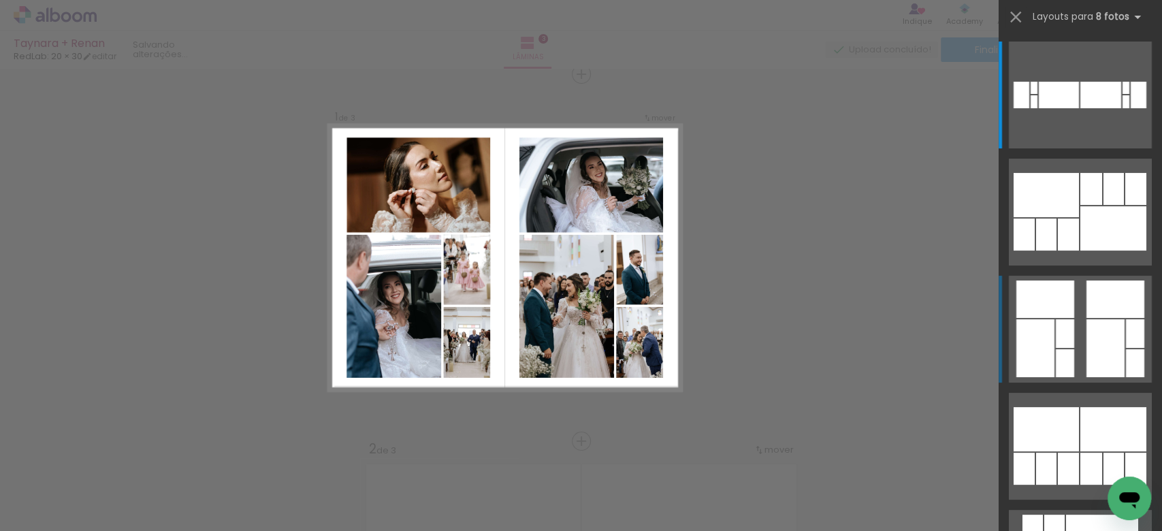
scroll to position [16, 0]
click at [1074, 329] on quentale-layouter at bounding box center [1080, 329] width 143 height 107
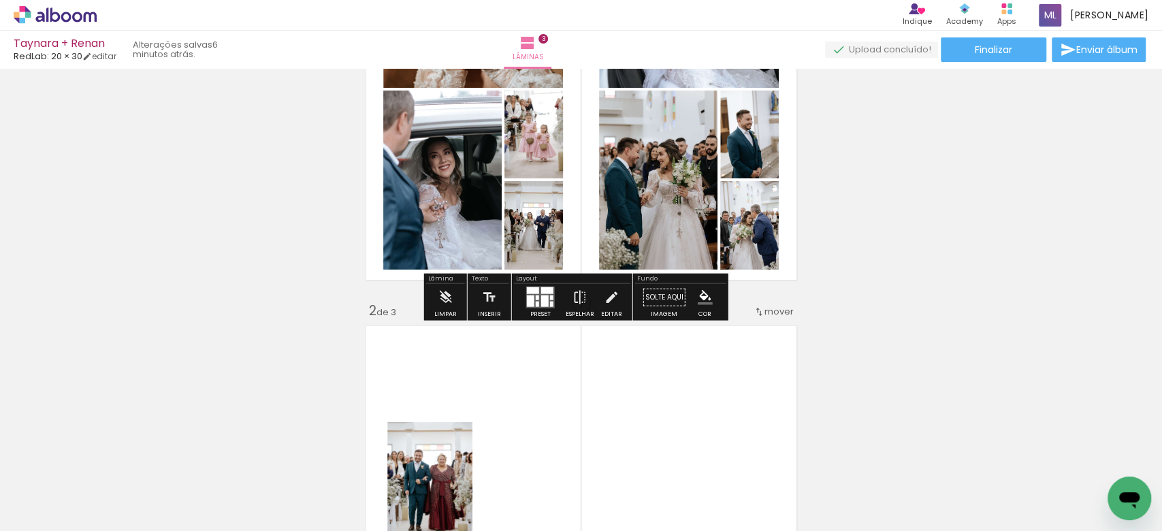
scroll to position [135, 0]
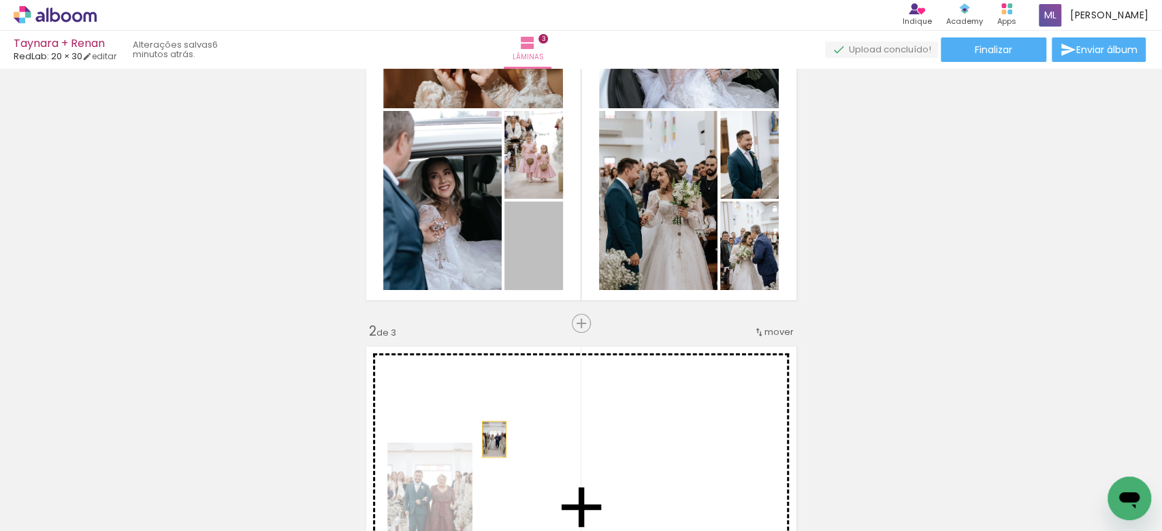
drag, startPoint x: 538, startPoint y: 284, endPoint x: 487, endPoint y: 439, distance: 163.4
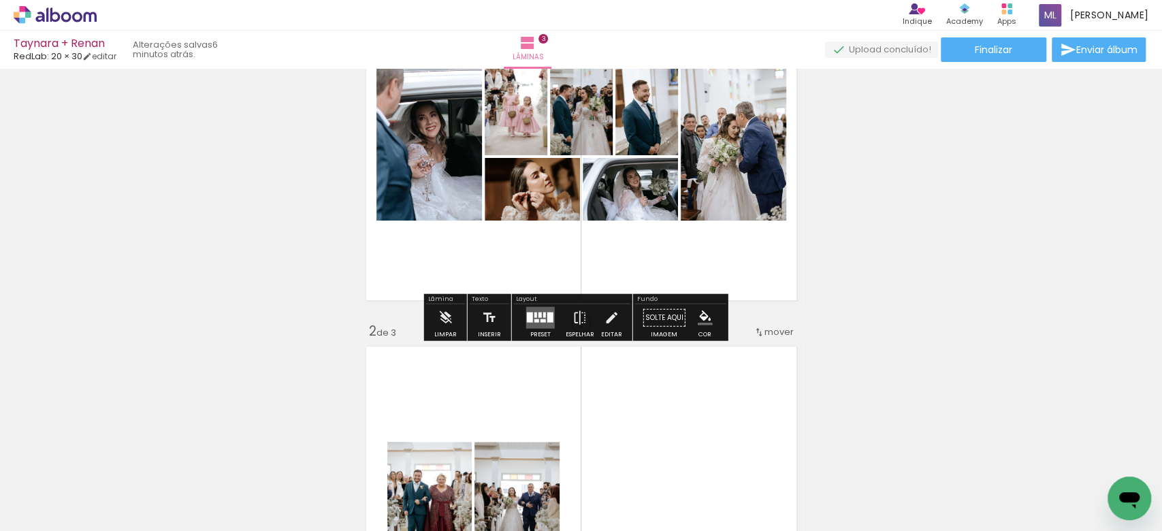
scroll to position [114, 0]
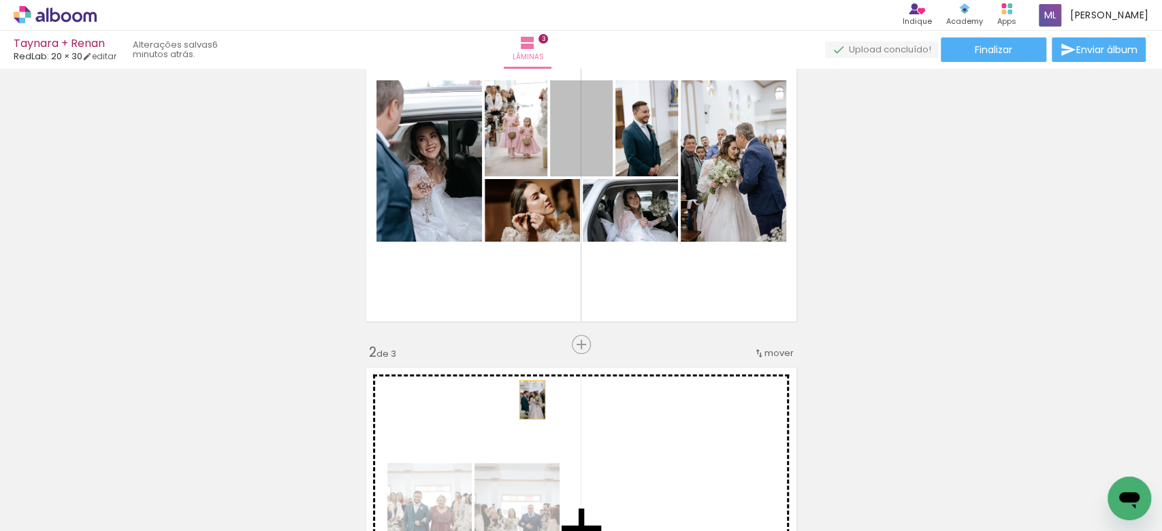
drag, startPoint x: 602, startPoint y: 163, endPoint x: 525, endPoint y: 400, distance: 249.0
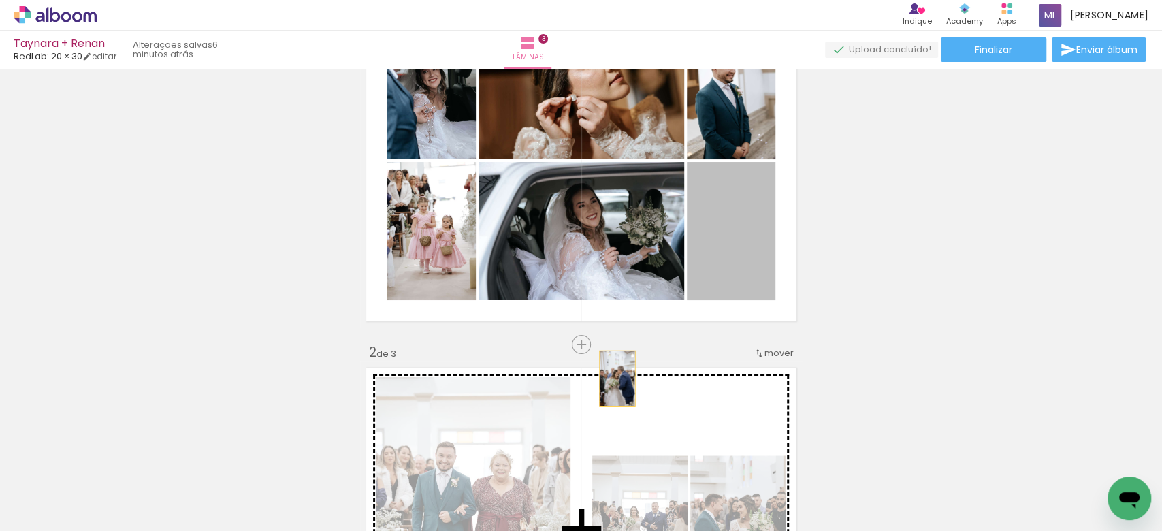
drag, startPoint x: 705, startPoint y: 269, endPoint x: 591, endPoint y: 400, distance: 173.6
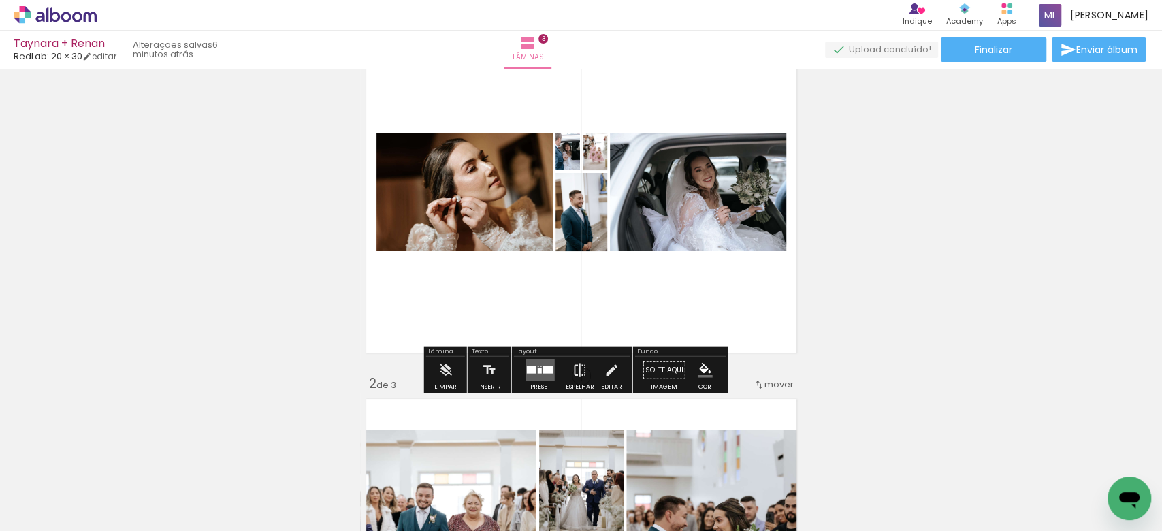
scroll to position [77, 0]
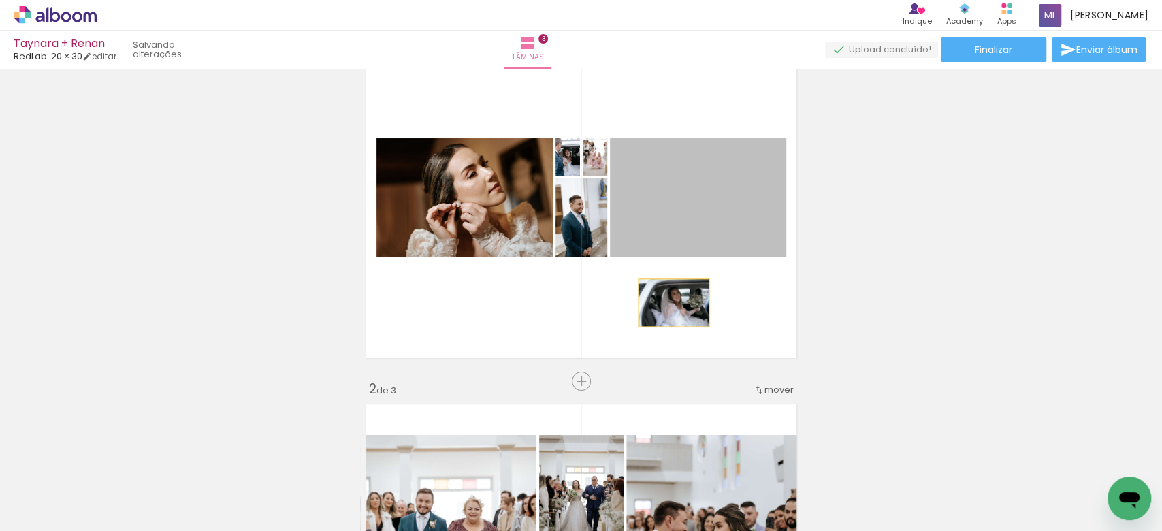
drag, startPoint x: 715, startPoint y: 221, endPoint x: 688, endPoint y: 278, distance: 63.7
click at [688, 278] on quentale-layouter at bounding box center [581, 197] width 442 height 333
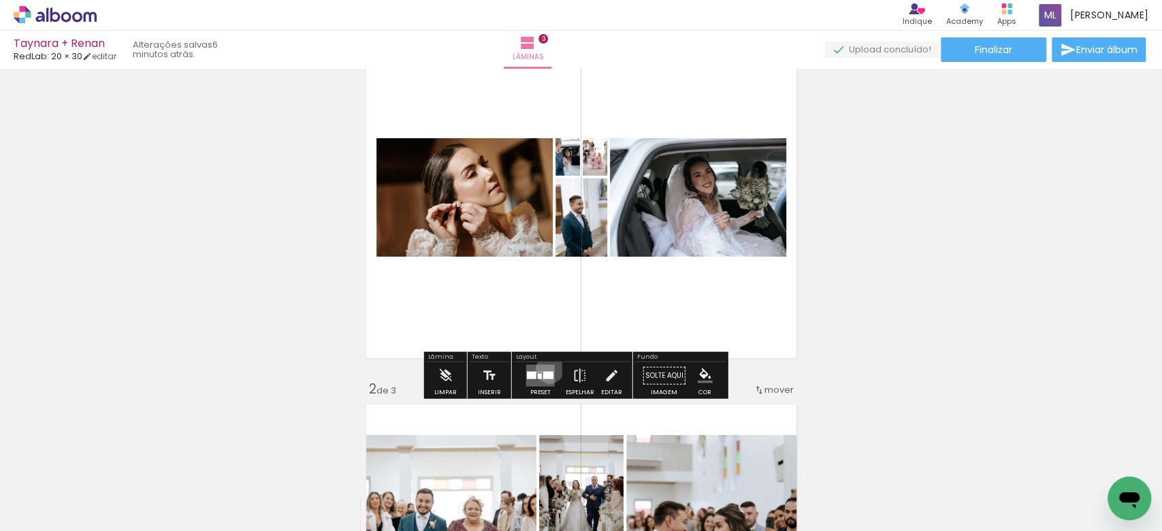
click at [547, 368] on quentale-layouter at bounding box center [540, 376] width 29 height 22
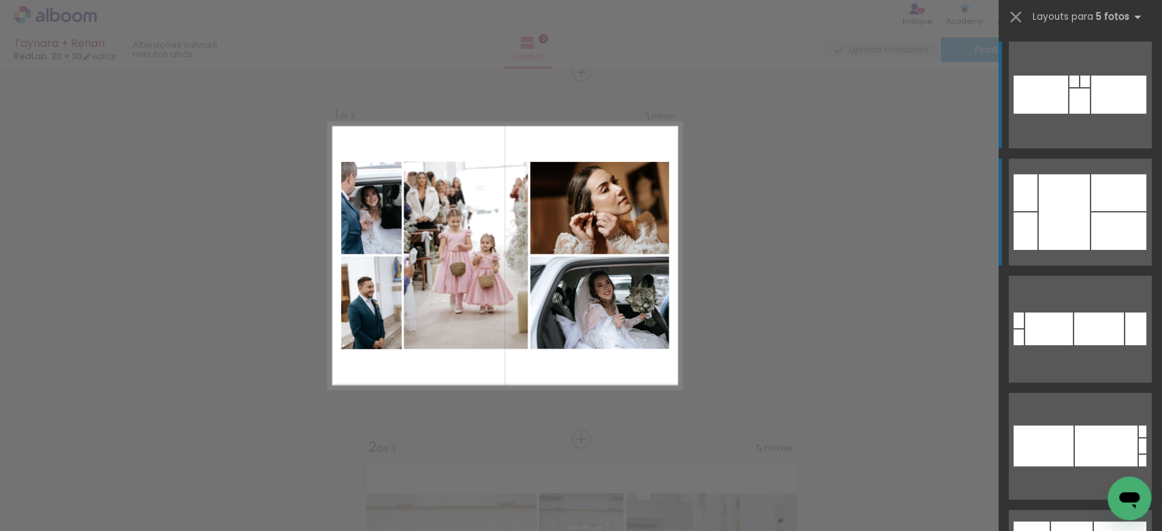
click at [1091, 221] on div at bounding box center [1118, 230] width 55 height 37
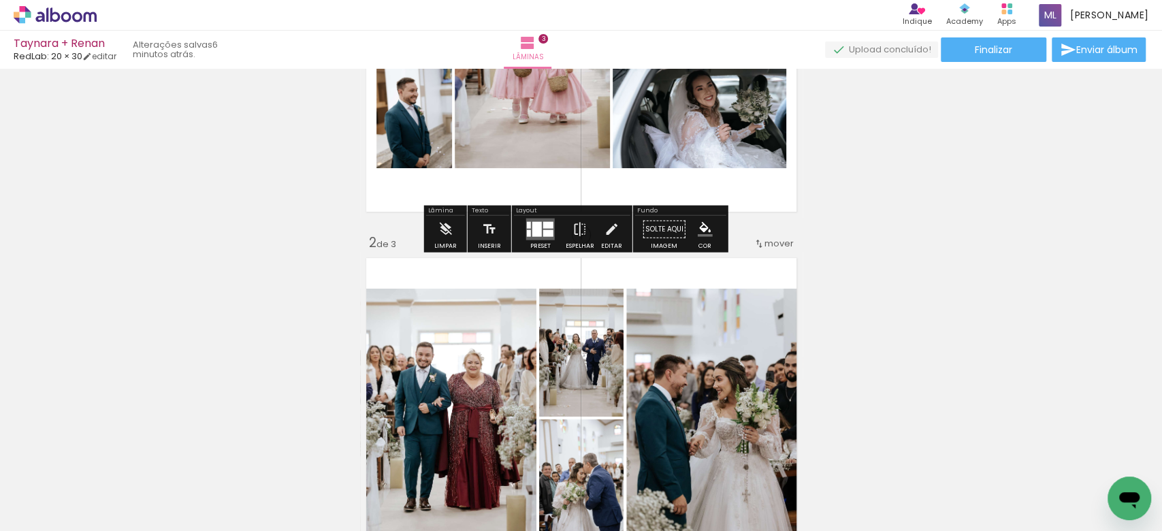
scroll to position [225, 0]
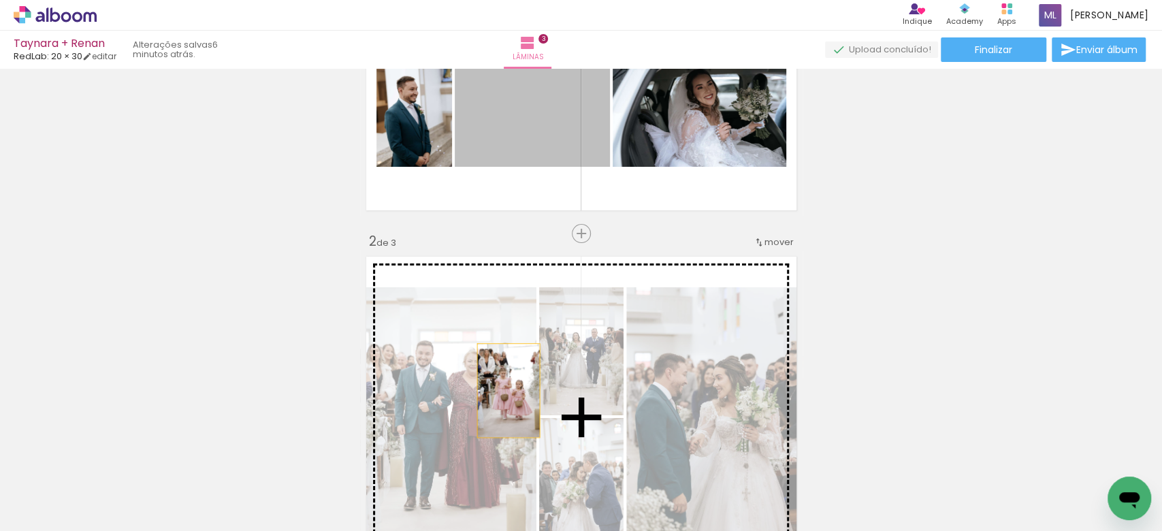
drag, startPoint x: 559, startPoint y: 106, endPoint x: 501, endPoint y: 390, distance: 289.8
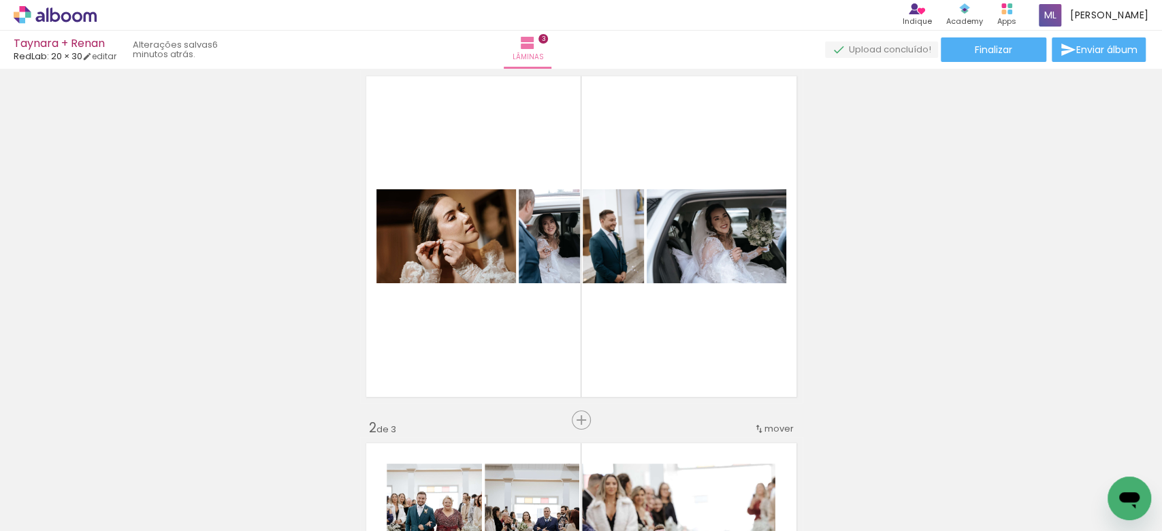
scroll to position [36, 0]
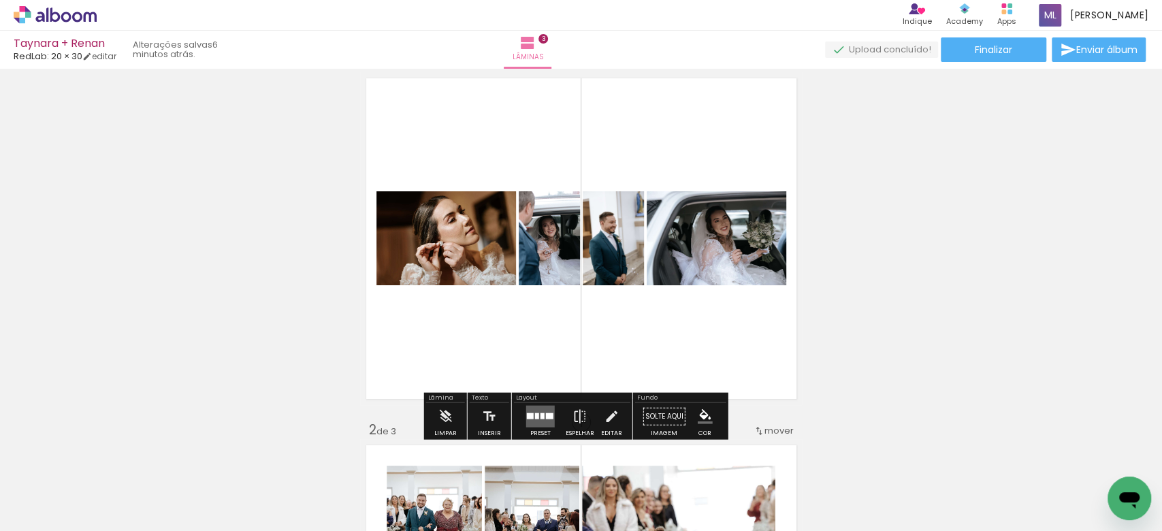
click at [540, 417] on div at bounding box center [542, 416] width 4 height 6
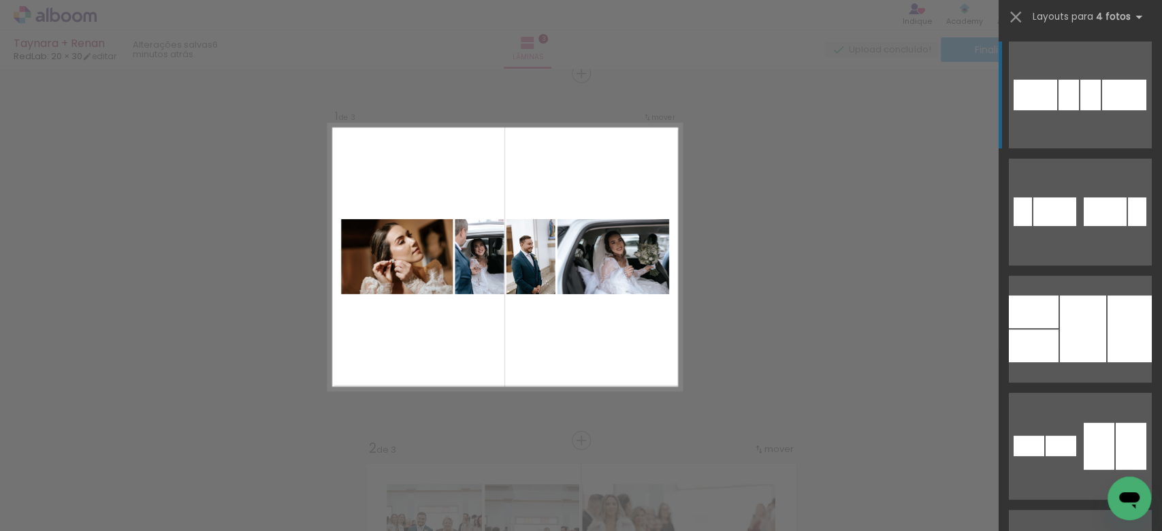
scroll to position [16, 0]
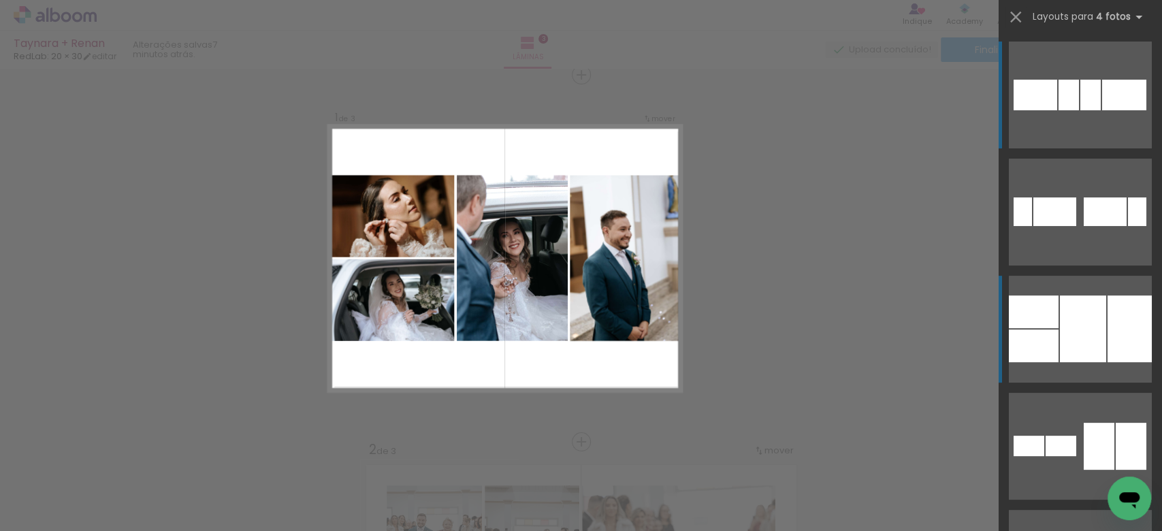
click at [1051, 334] on quentale-layouter at bounding box center [1080, 329] width 143 height 107
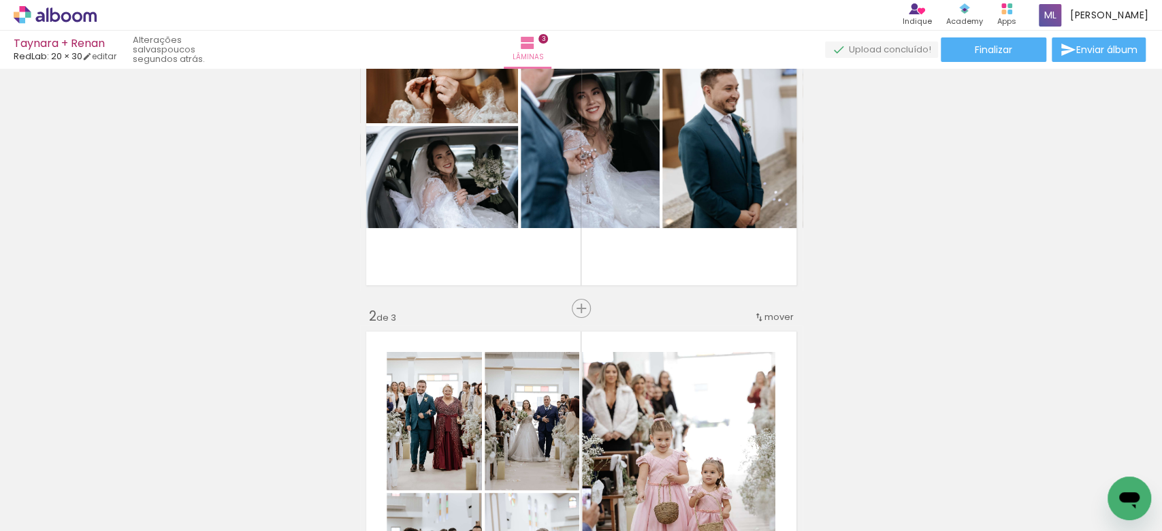
scroll to position [137, 0]
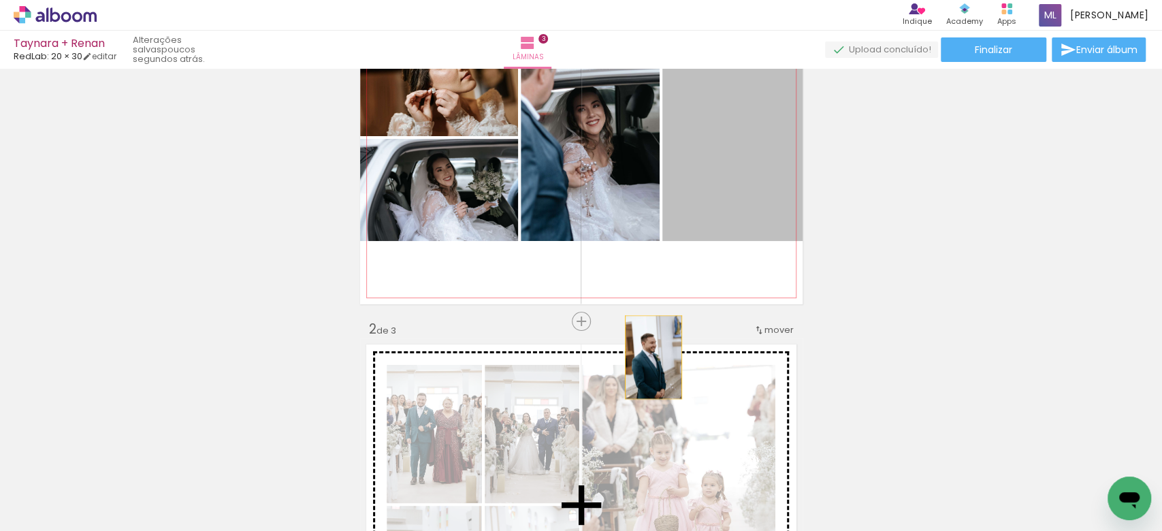
drag, startPoint x: 722, startPoint y: 199, endPoint x: 631, endPoint y: 389, distance: 210.7
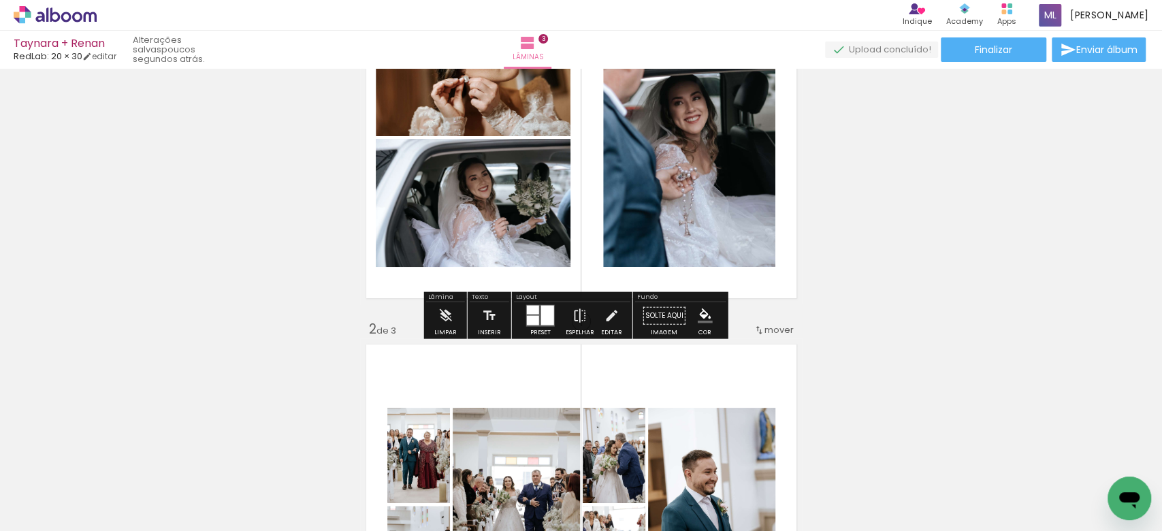
scroll to position [109, 0]
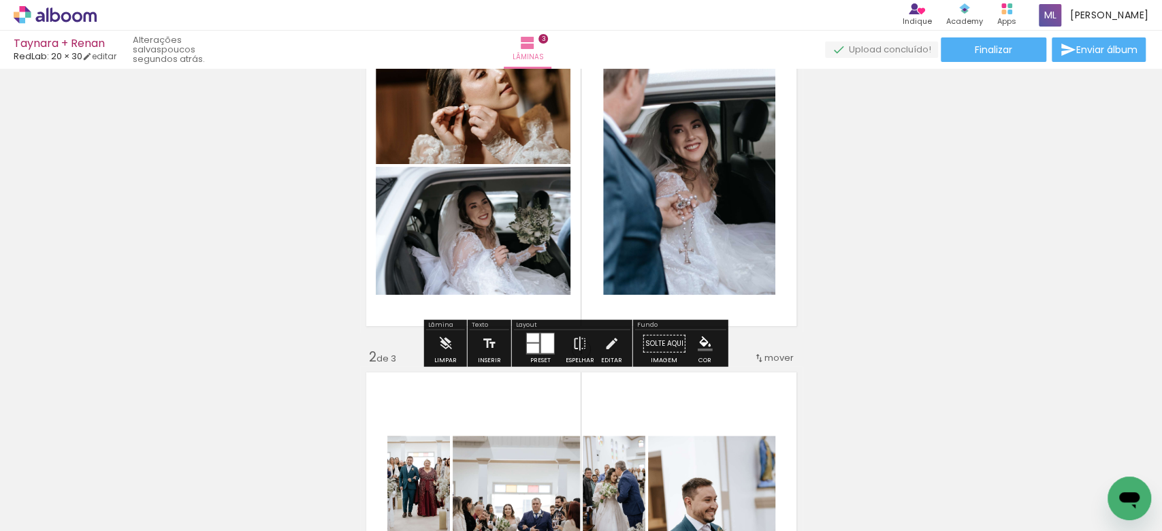
click at [530, 350] on div at bounding box center [533, 349] width 12 height 10
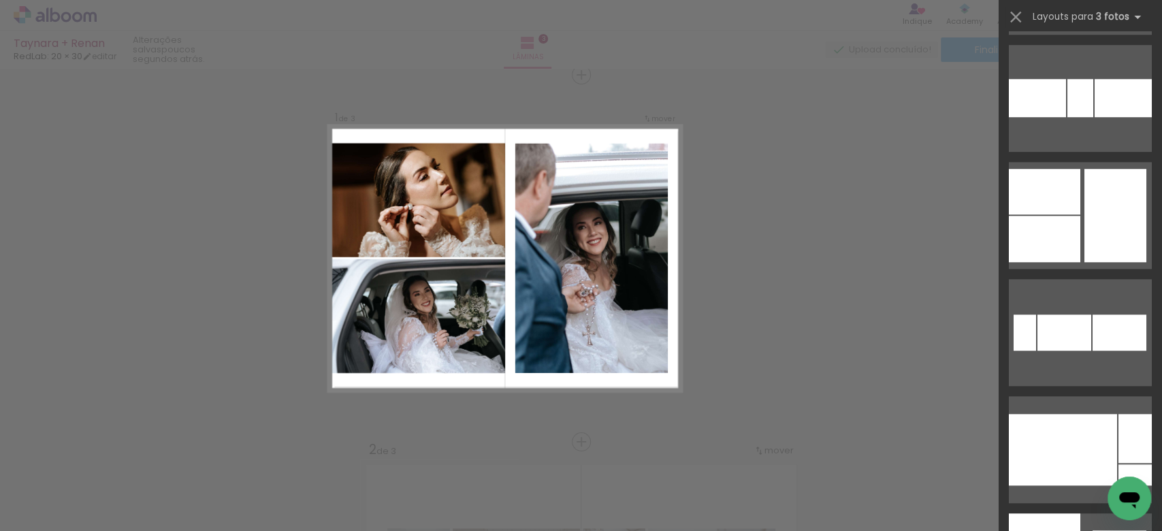
scroll to position [583, 0]
click at [1039, 241] on div at bounding box center [1044, 238] width 71 height 46
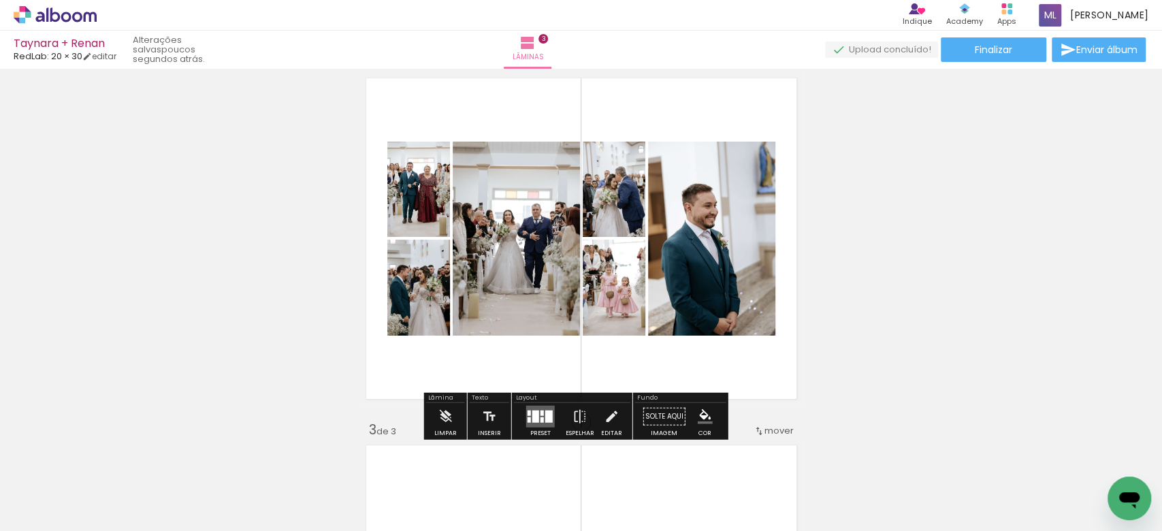
scroll to position [405, 0]
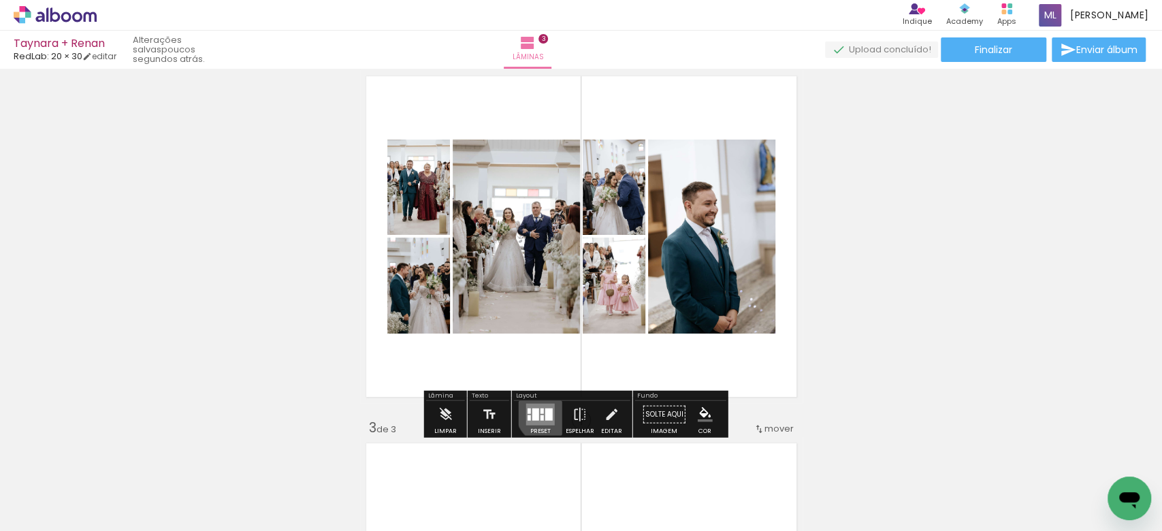
click at [545, 412] on div at bounding box center [548, 414] width 7 height 12
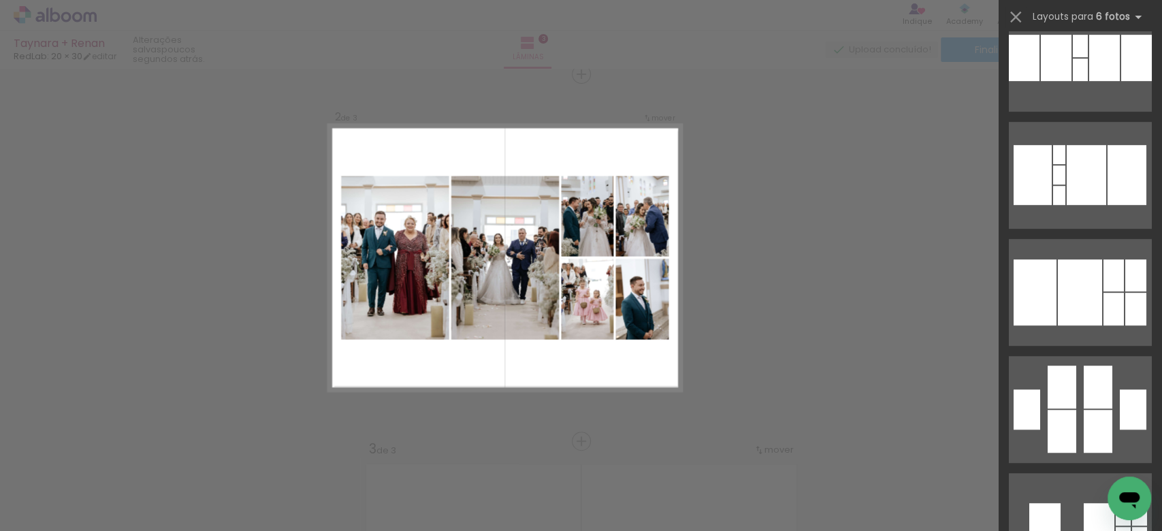
scroll to position [398, 0]
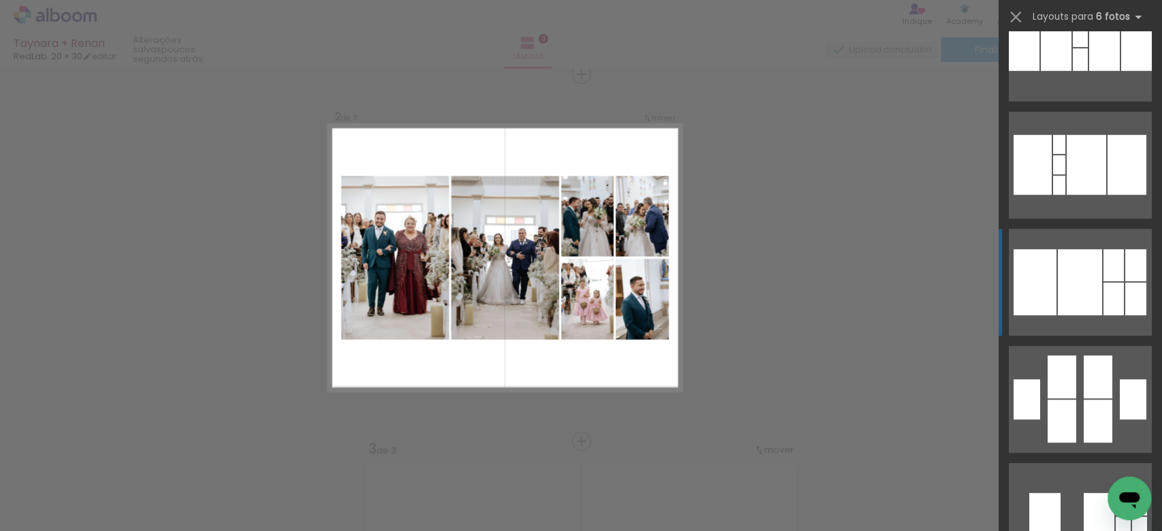
click at [1088, 249] on div at bounding box center [1080, 282] width 44 height 66
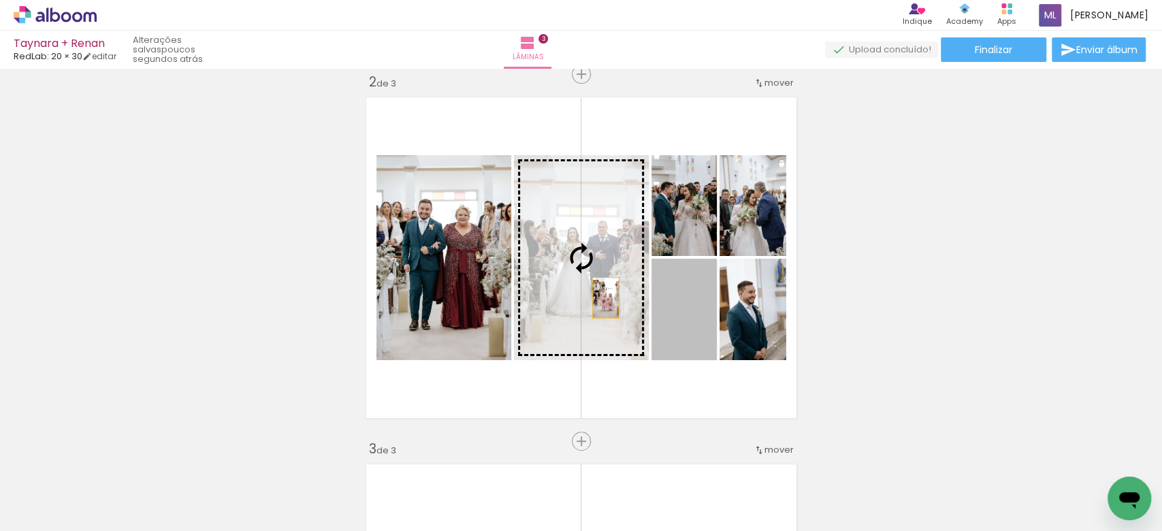
drag, startPoint x: 685, startPoint y: 312, endPoint x: 597, endPoint y: 297, distance: 89.1
click at [0, 0] on slot at bounding box center [0, 0] width 0 height 0
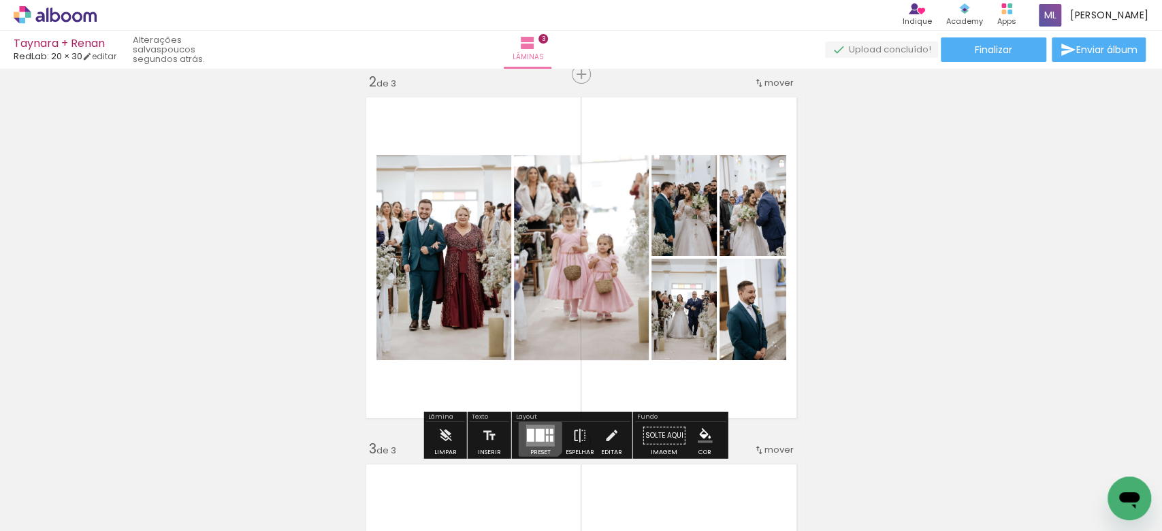
click at [536, 429] on div at bounding box center [540, 435] width 9 height 13
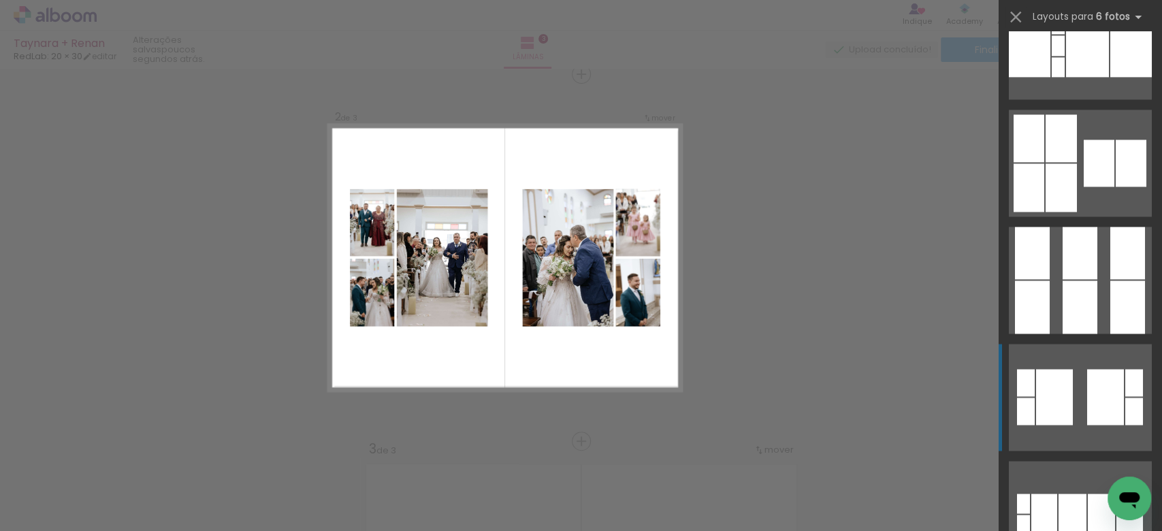
scroll to position [1346, 0]
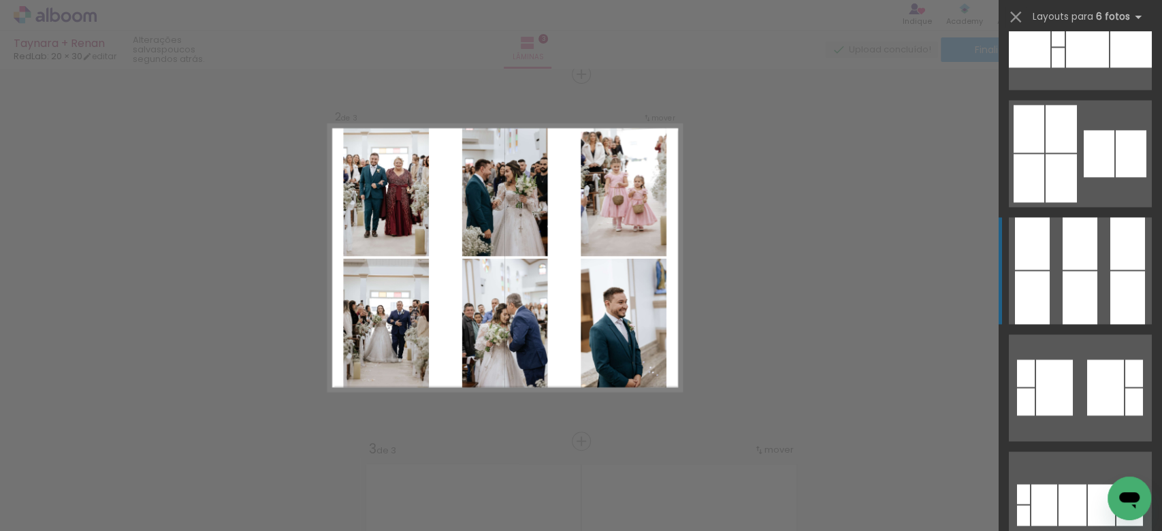
click at [1094, 263] on quentale-layouter at bounding box center [1080, 270] width 143 height 107
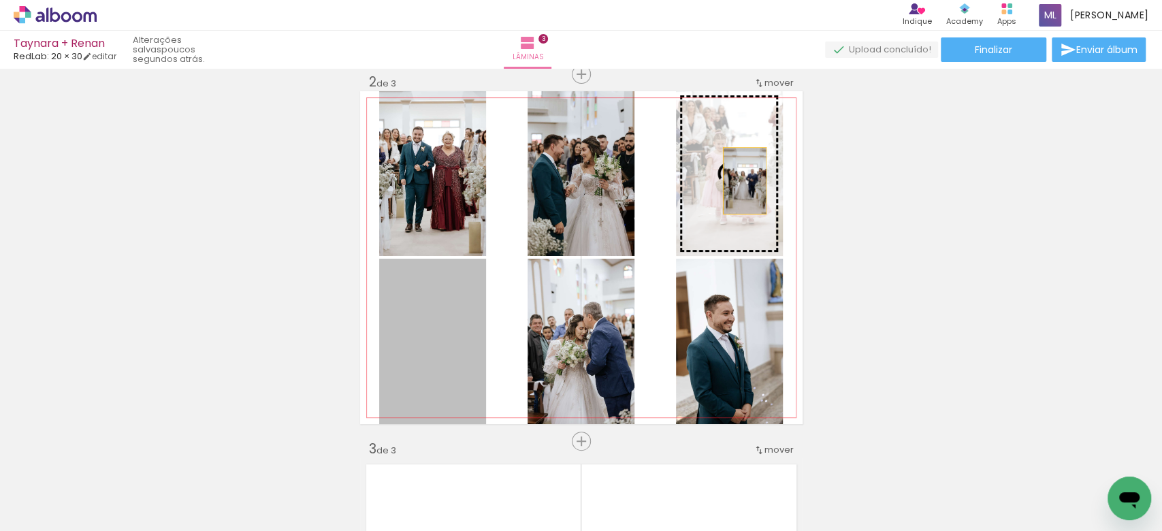
drag, startPoint x: 449, startPoint y: 380, endPoint x: 737, endPoint y: 180, distance: 350.6
click at [0, 0] on slot at bounding box center [0, 0] width 0 height 0
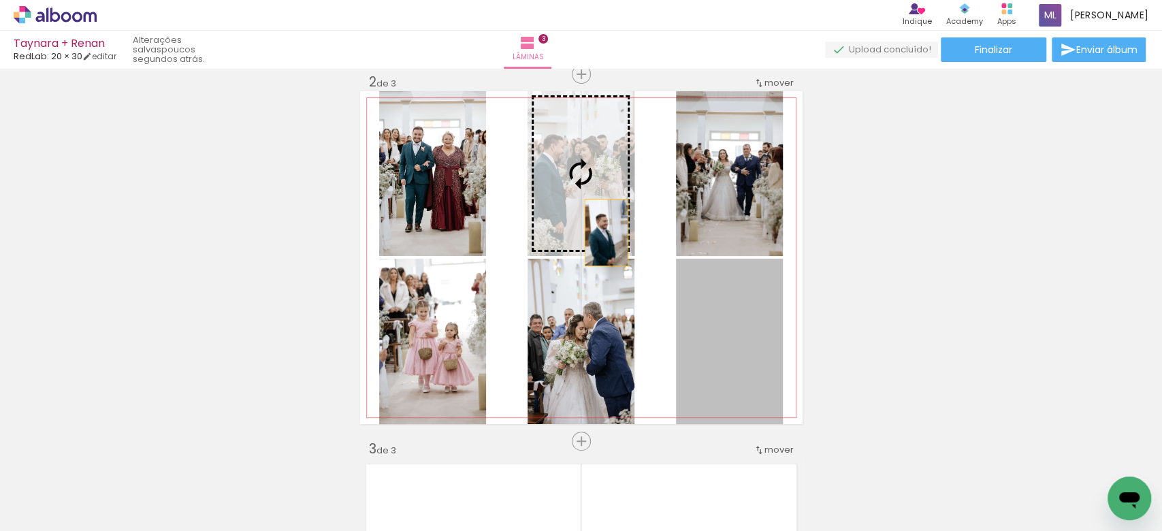
drag, startPoint x: 702, startPoint y: 369, endPoint x: 599, endPoint y: 231, distance: 172.1
click at [0, 0] on slot at bounding box center [0, 0] width 0 height 0
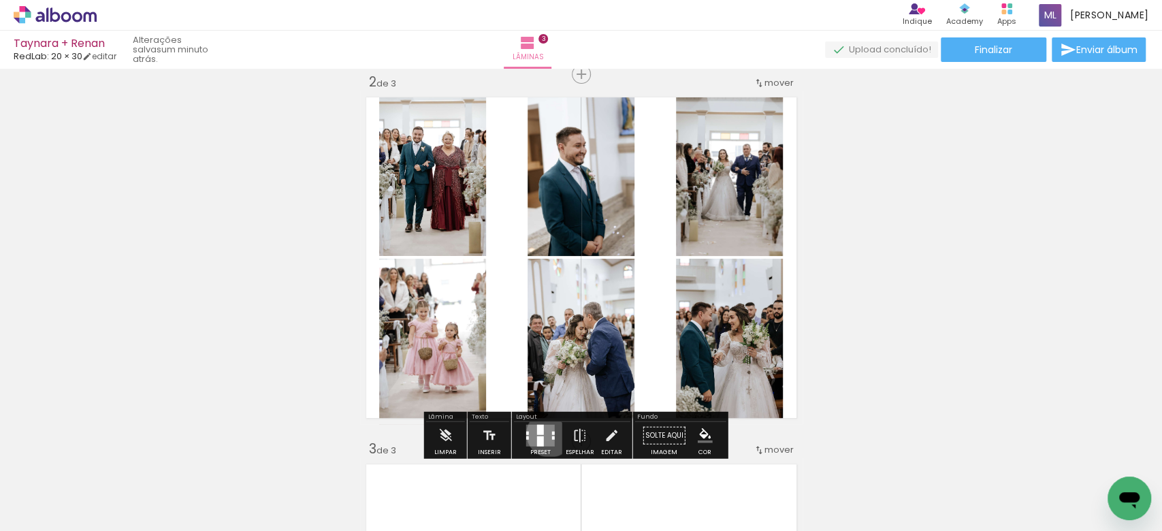
click at [547, 433] on quentale-layouter at bounding box center [540, 436] width 29 height 22
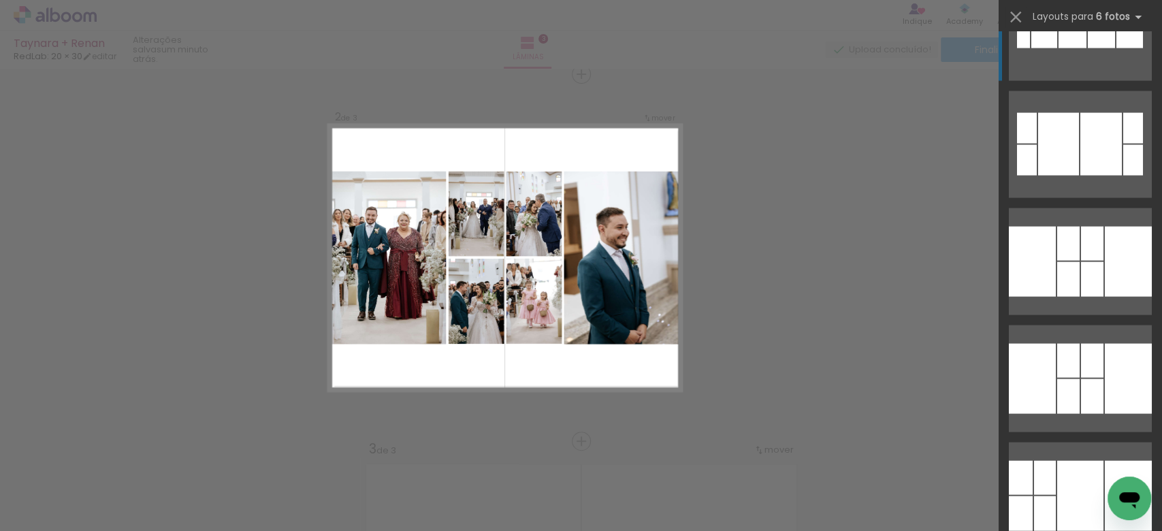
scroll to position [1829, 0]
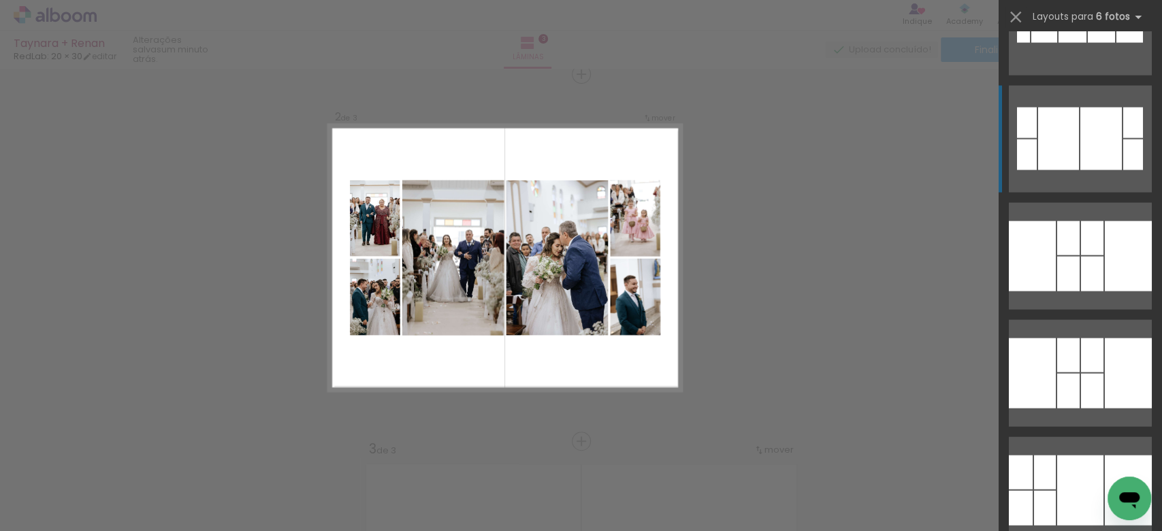
click at [1123, 134] on div at bounding box center [1133, 123] width 20 height 31
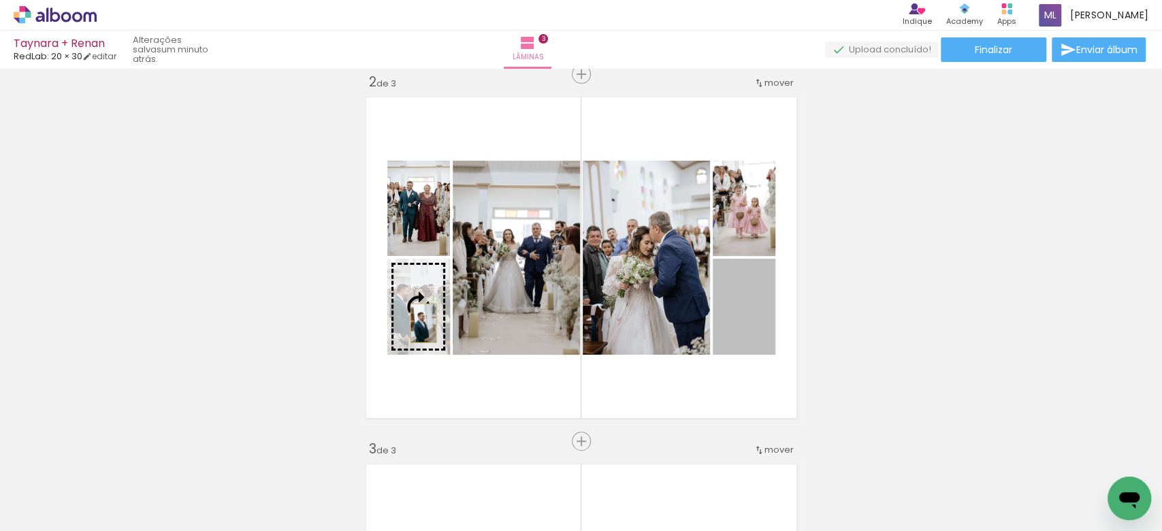
drag, startPoint x: 735, startPoint y: 323, endPoint x: 412, endPoint y: 323, distance: 322.6
click at [0, 0] on slot at bounding box center [0, 0] width 0 height 0
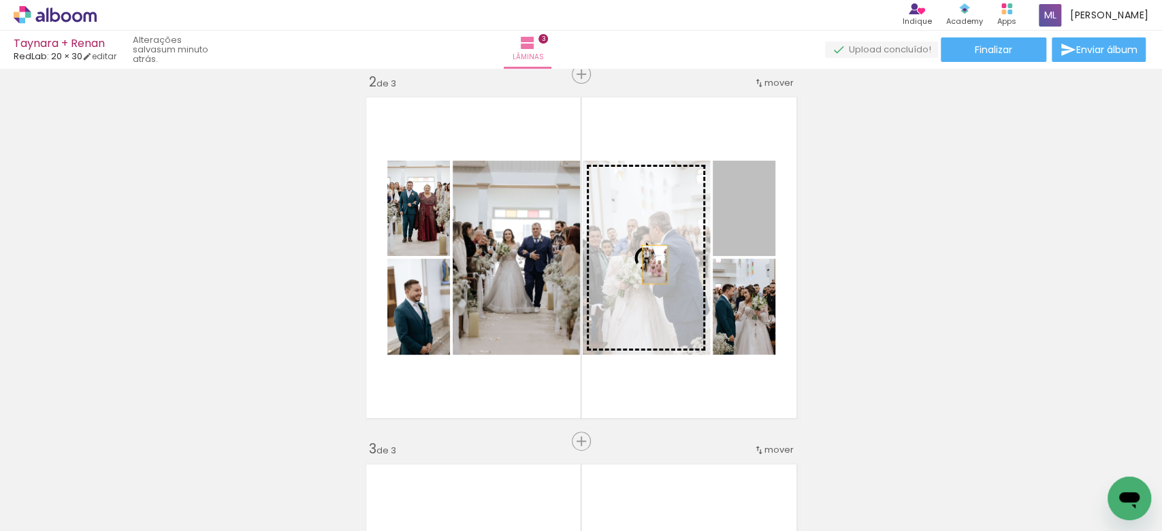
drag, startPoint x: 746, startPoint y: 231, endPoint x: 647, endPoint y: 264, distance: 104.2
click at [0, 0] on slot at bounding box center [0, 0] width 0 height 0
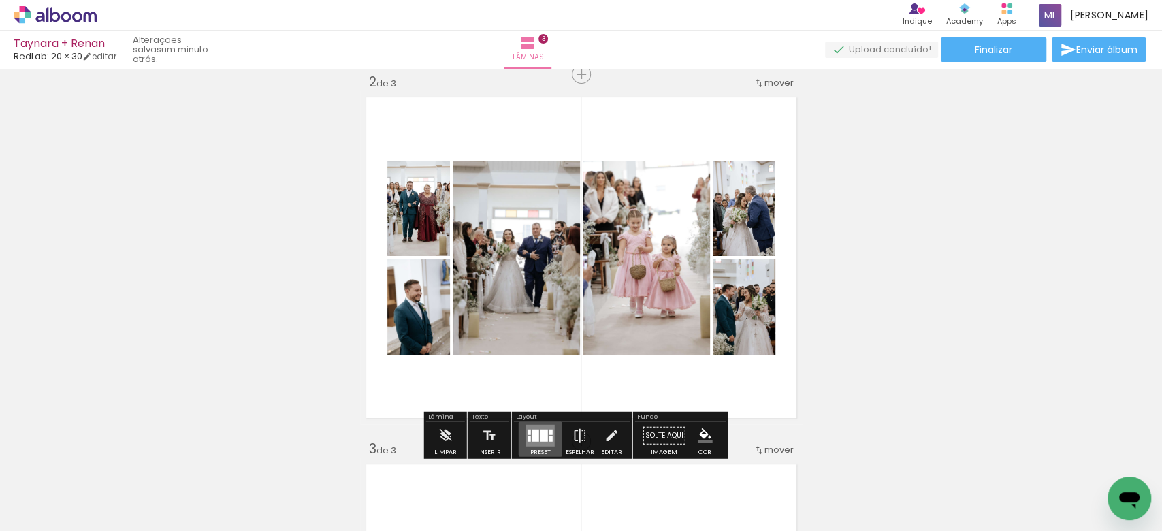
click at [532, 434] on div at bounding box center [535, 435] width 7 height 12
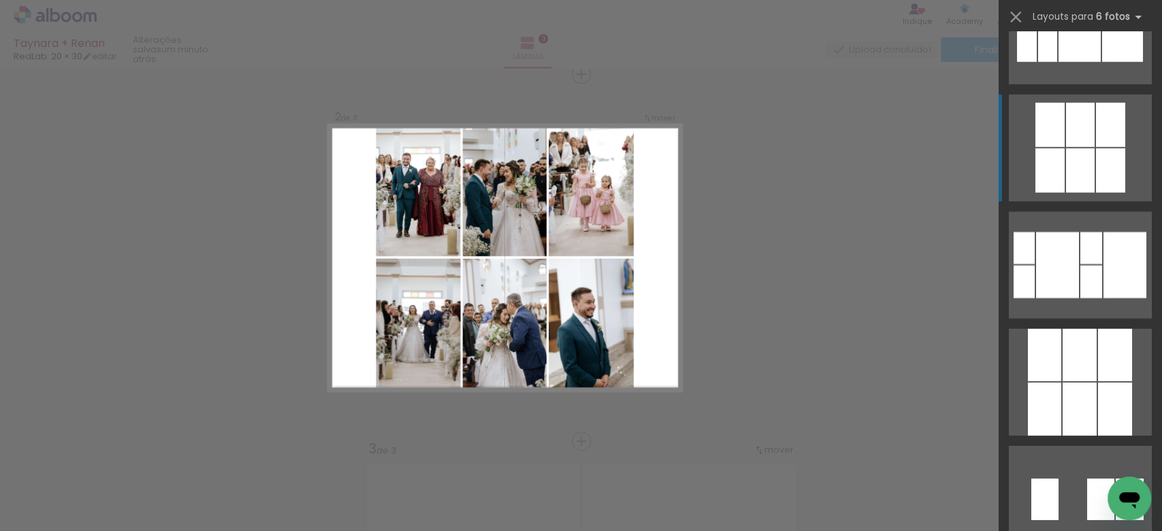
scroll to position [2740, 0]
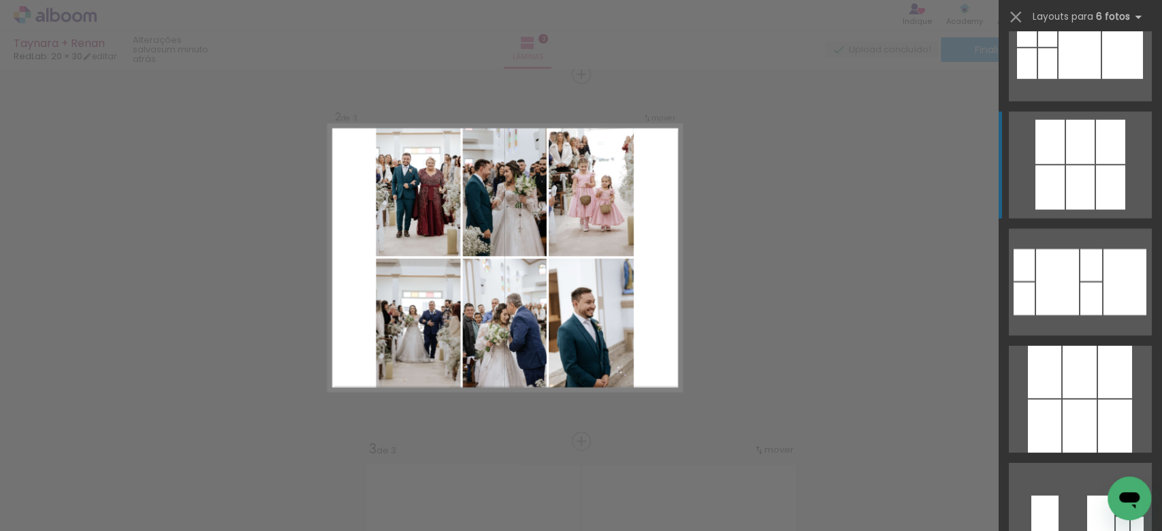
click at [1067, 410] on div at bounding box center [1079, 426] width 34 height 53
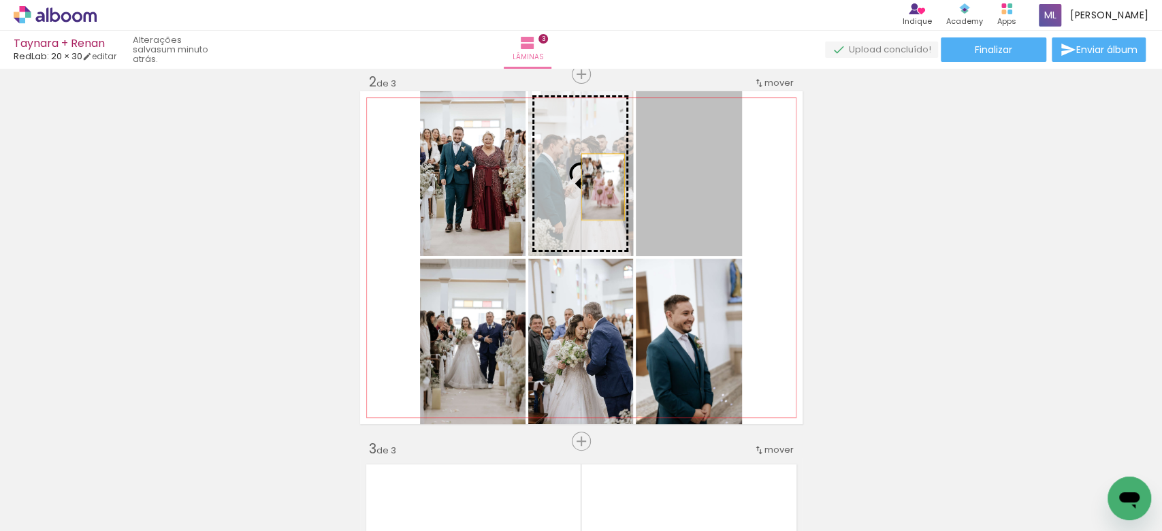
drag, startPoint x: 707, startPoint y: 206, endPoint x: 594, endPoint y: 186, distance: 114.6
click at [0, 0] on slot at bounding box center [0, 0] width 0 height 0
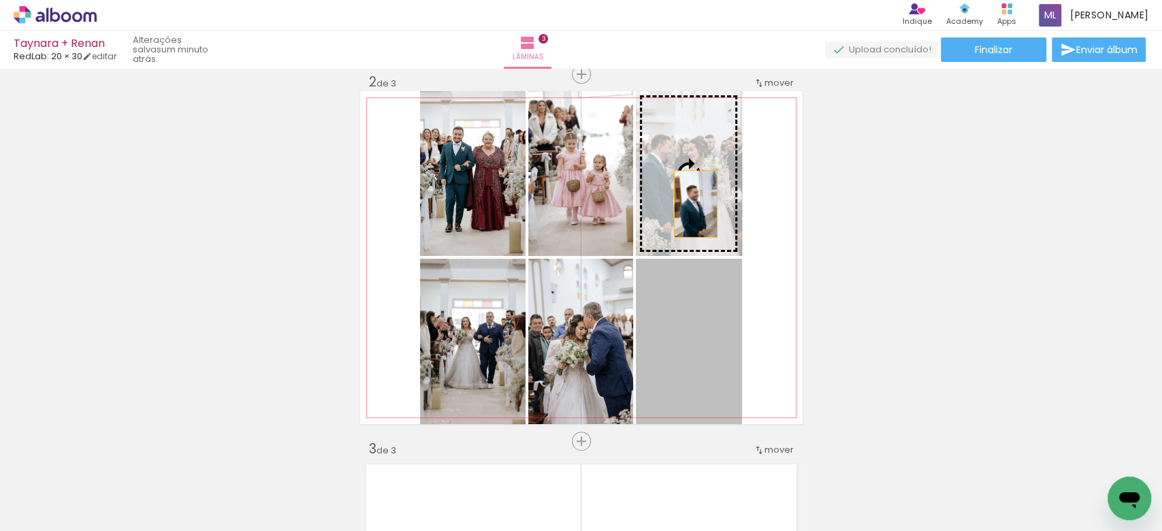
drag, startPoint x: 664, startPoint y: 371, endPoint x: 688, endPoint y: 204, distance: 169.2
click at [0, 0] on slot at bounding box center [0, 0] width 0 height 0
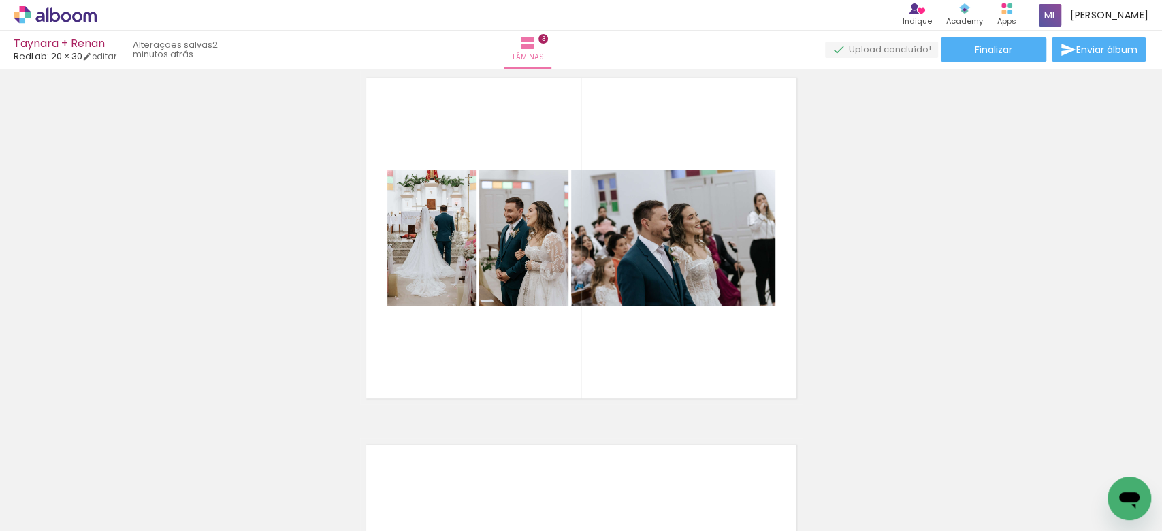
scroll to position [0, 865]
click at [419, 504] on div at bounding box center [414, 484] width 45 height 67
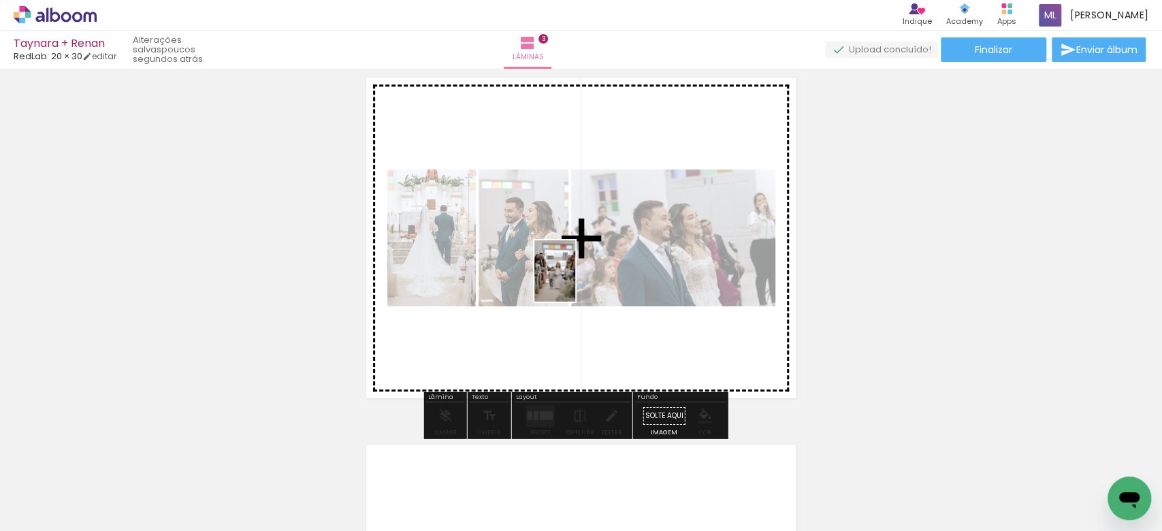
drag, startPoint x: 441, startPoint y: 495, endPoint x: 575, endPoint y: 281, distance: 252.3
click at [575, 281] on quentale-workspace at bounding box center [581, 265] width 1162 height 531
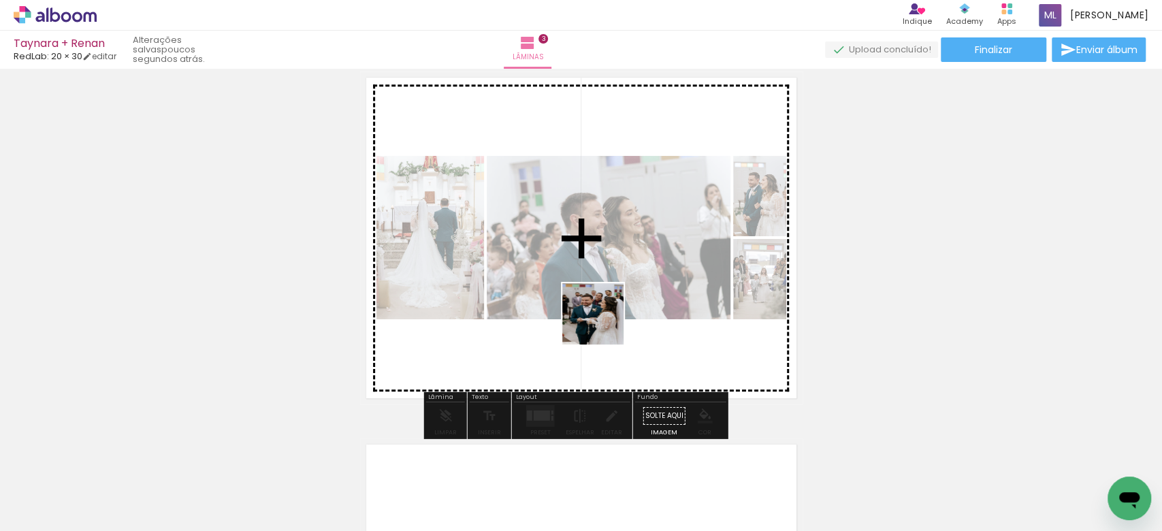
drag, startPoint x: 515, startPoint y: 493, endPoint x: 617, endPoint y: 287, distance: 229.8
click at [617, 287] on quentale-workspace at bounding box center [581, 265] width 1162 height 531
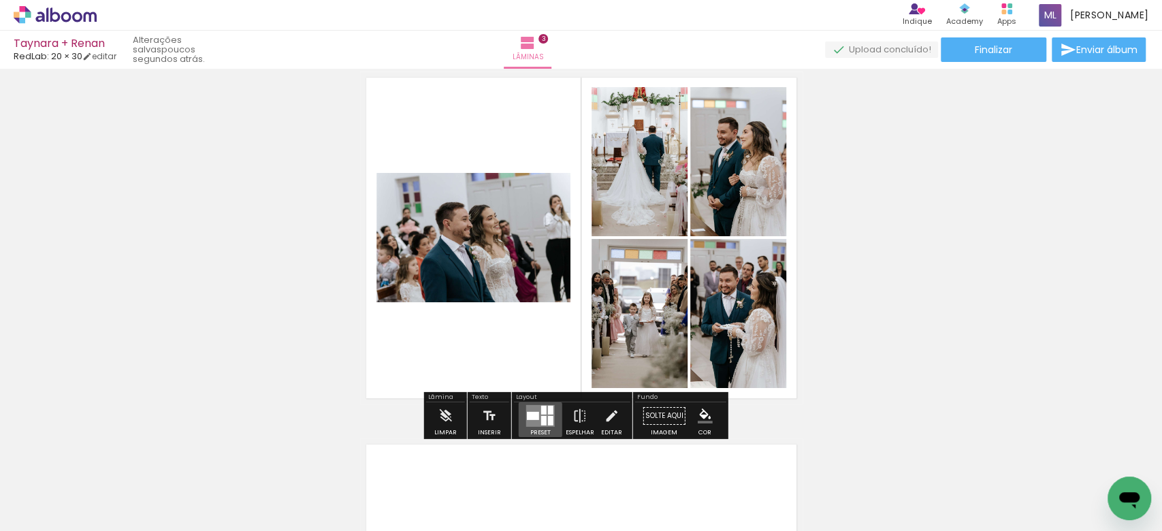
click at [527, 417] on div at bounding box center [533, 416] width 12 height 8
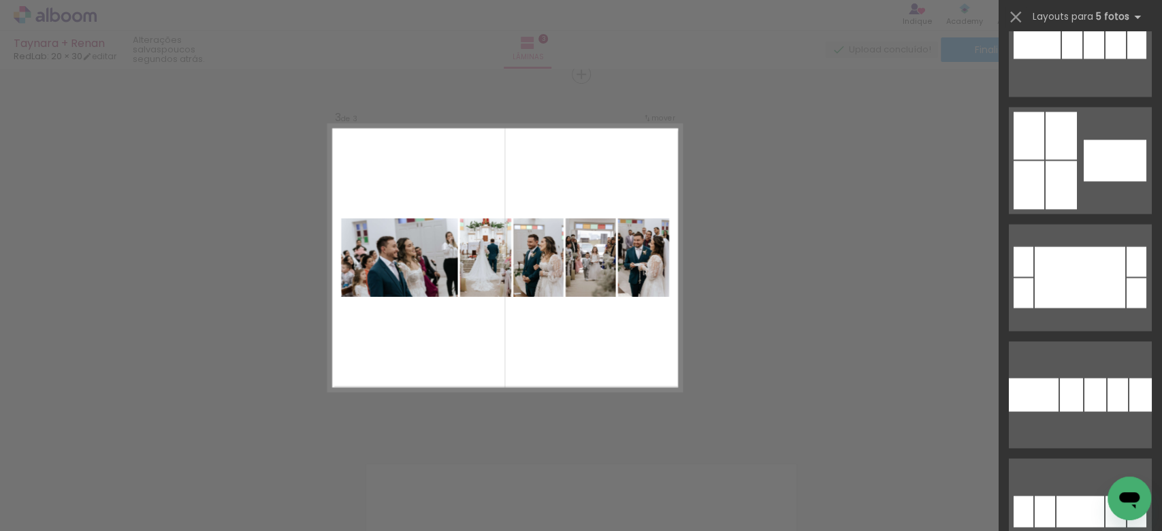
scroll to position [1458, 0]
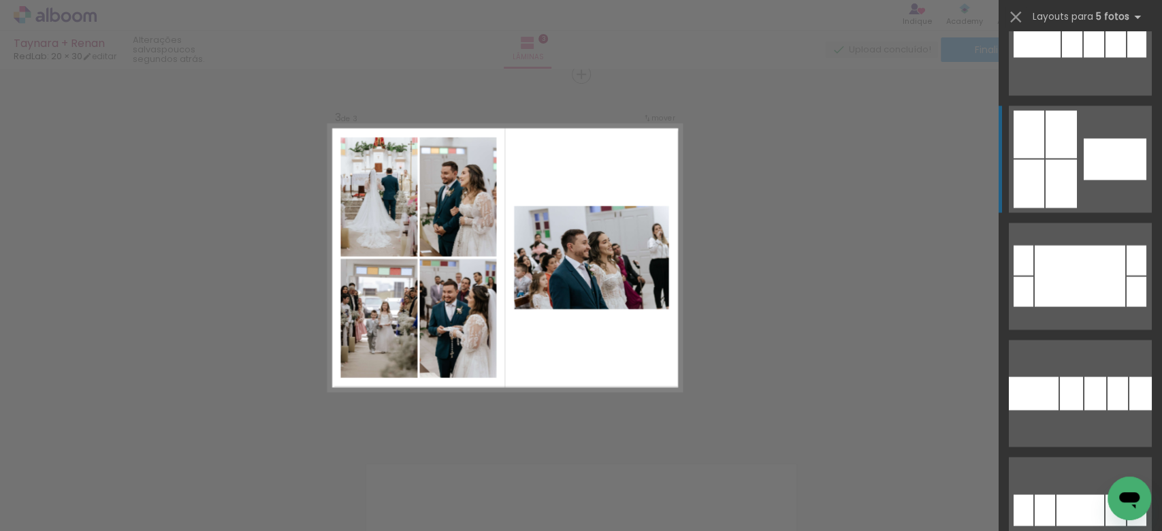
click at [1067, 132] on div at bounding box center [1060, 134] width 31 height 48
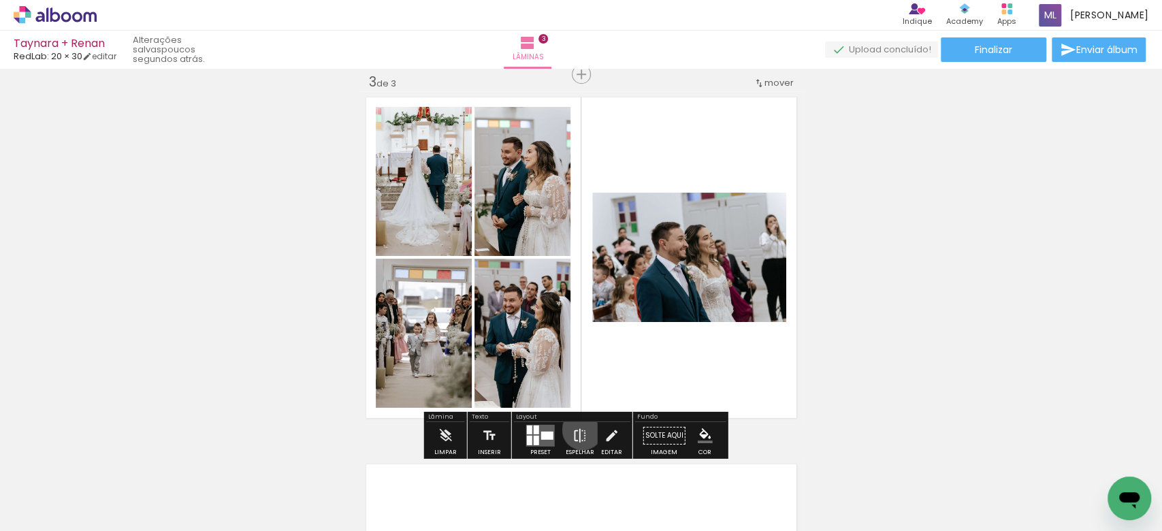
click at [579, 429] on iron-icon at bounding box center [579, 435] width 15 height 27
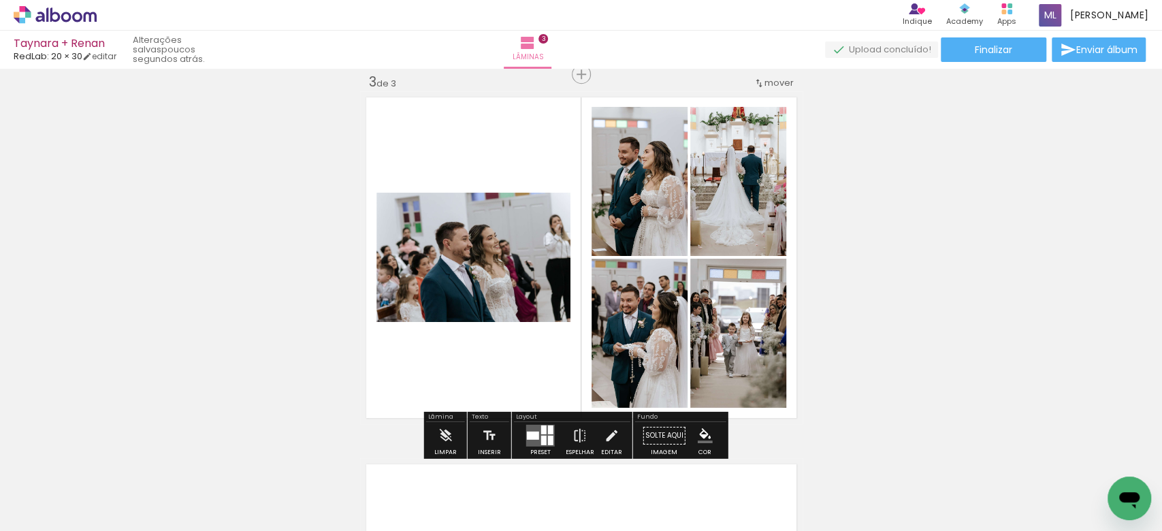
scroll to position [0, 312]
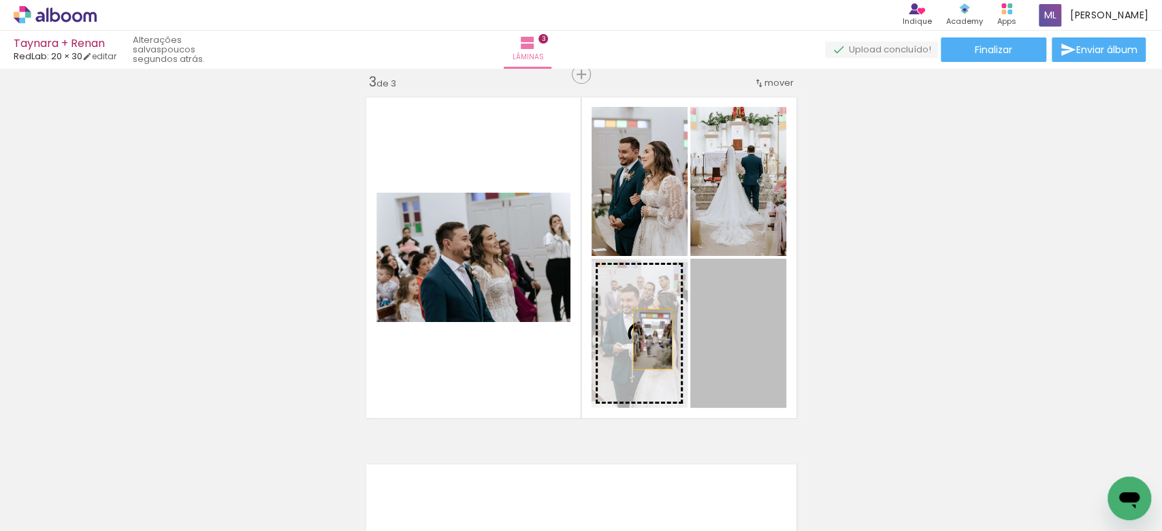
drag, startPoint x: 717, startPoint y: 337, endPoint x: 645, endPoint y: 339, distance: 72.9
click at [0, 0] on slot at bounding box center [0, 0] width 0 height 0
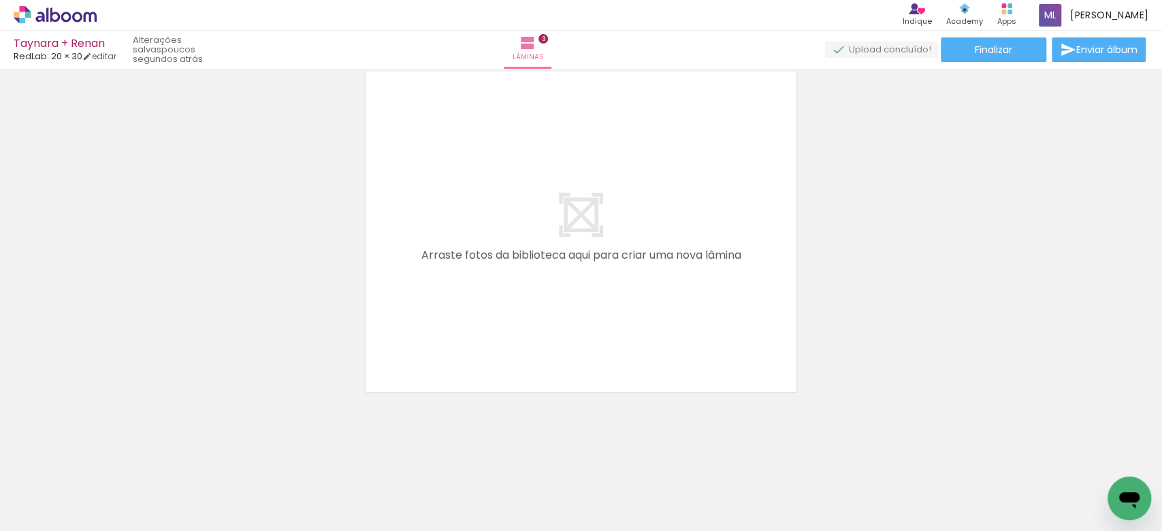
scroll to position [0, 705]
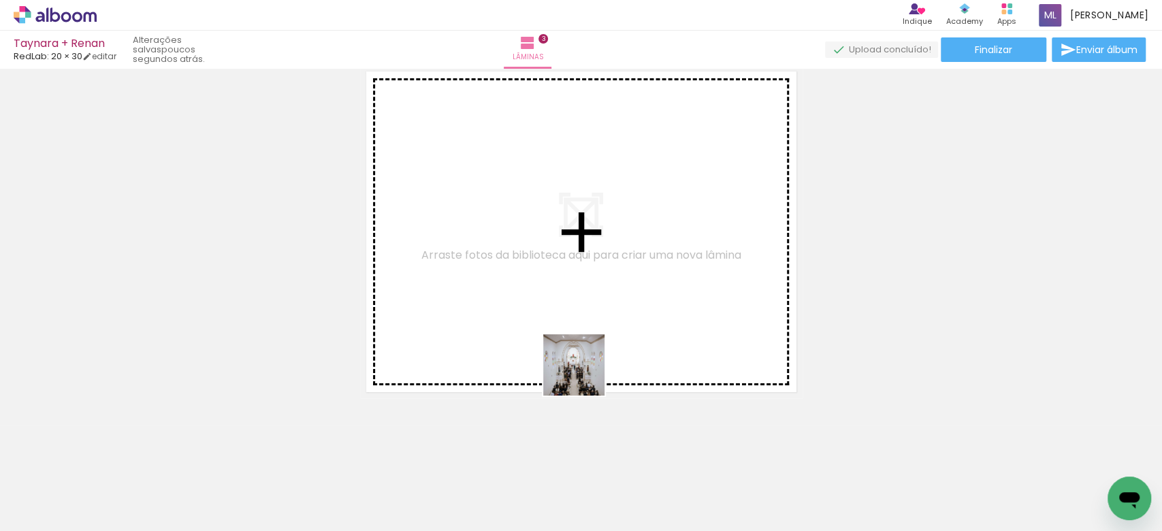
drag, startPoint x: 501, startPoint y: 485, endPoint x: 619, endPoint y: 333, distance: 192.5
click at [619, 333] on quentale-workspace at bounding box center [581, 265] width 1162 height 531
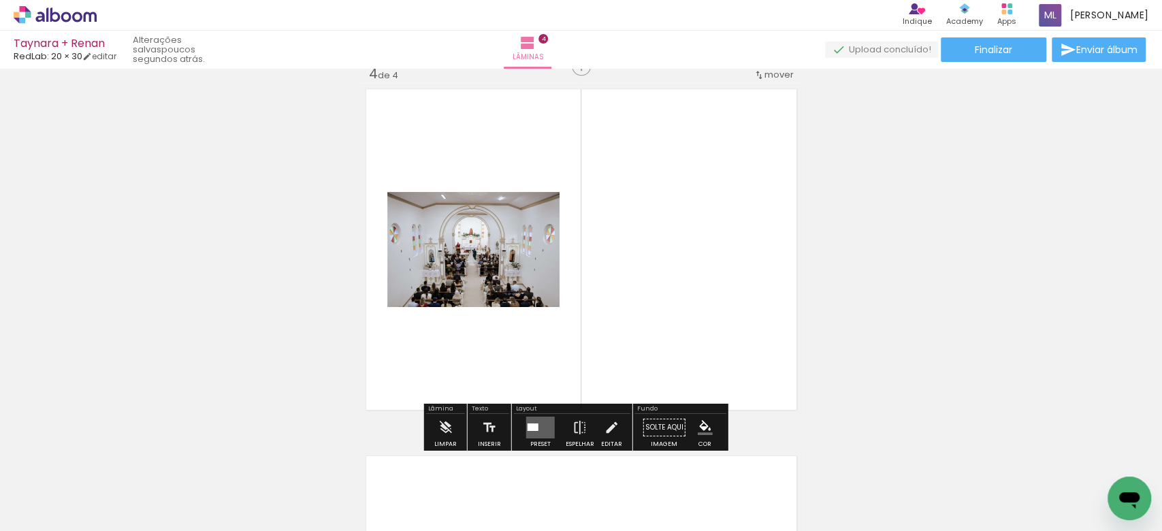
scroll to position [1118, 0]
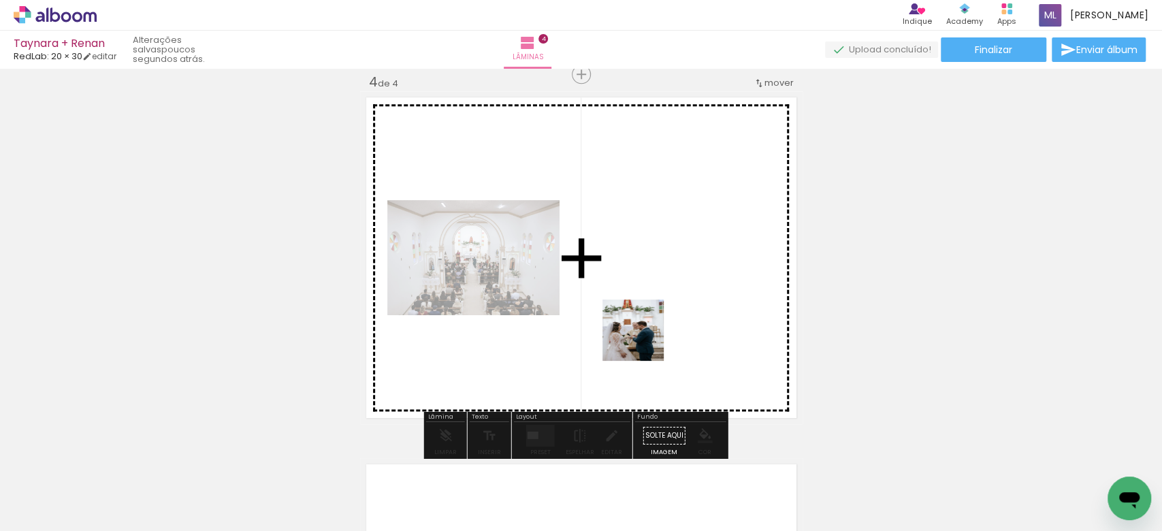
drag, startPoint x: 568, startPoint y: 514, endPoint x: 643, endPoint y: 340, distance: 189.3
click at [643, 340] on quentale-workspace at bounding box center [581, 265] width 1162 height 531
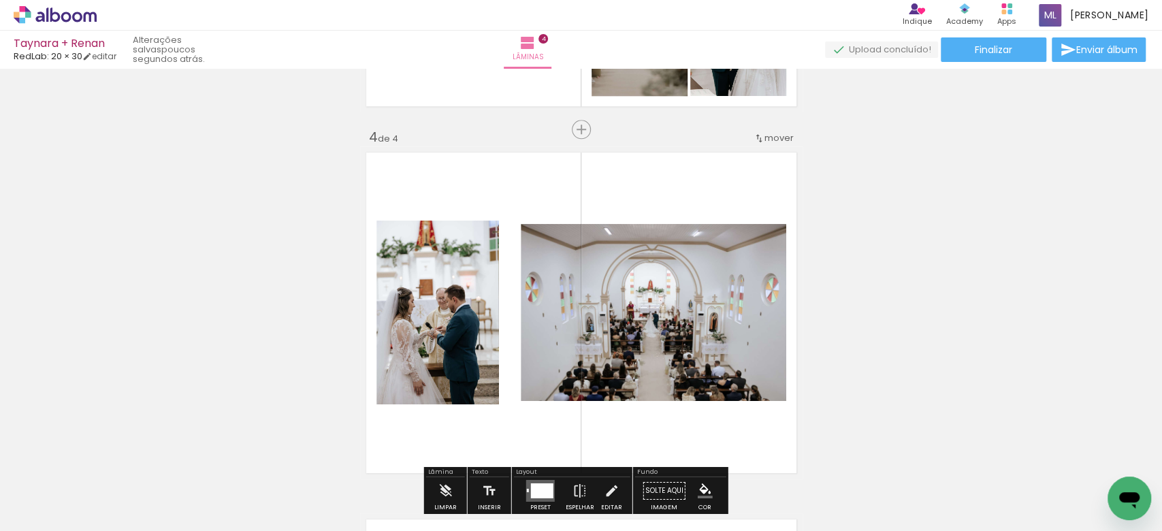
scroll to position [1180, 0]
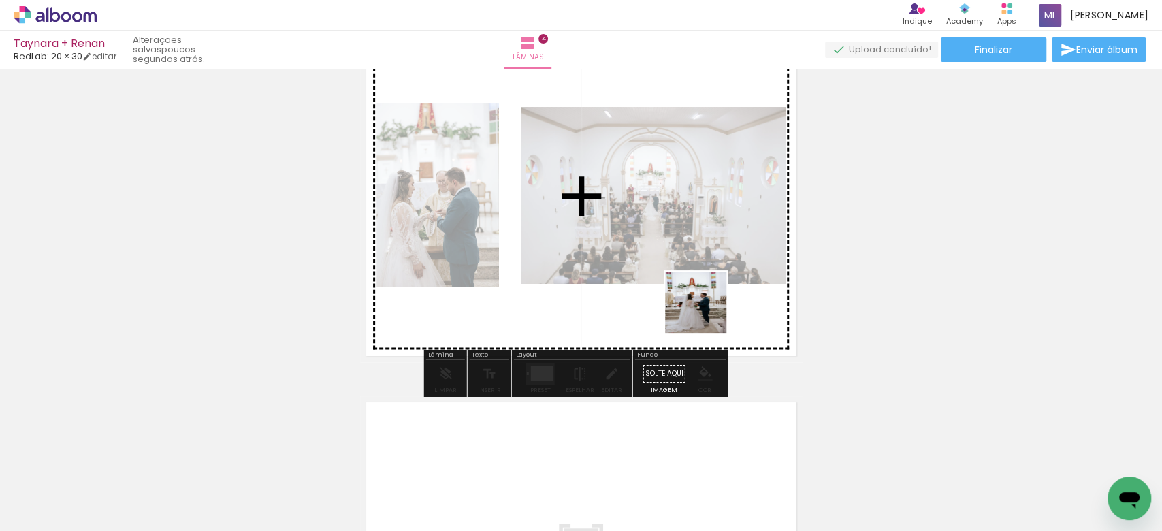
drag, startPoint x: 731, startPoint y: 502, endPoint x: 704, endPoint y: 308, distance: 195.9
click at [704, 308] on quentale-workspace at bounding box center [581, 265] width 1162 height 531
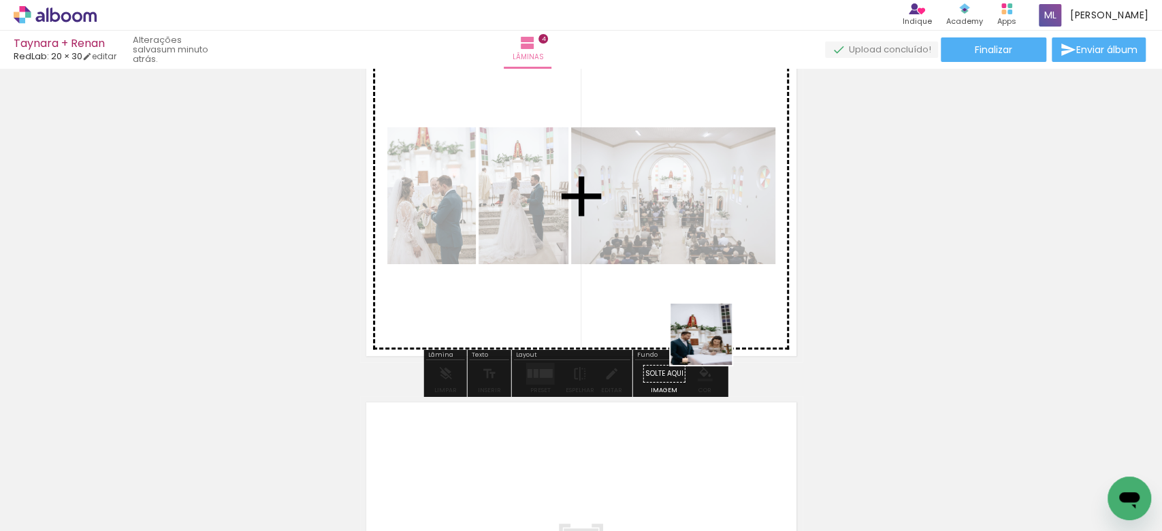
drag, startPoint x: 809, startPoint y: 510, endPoint x: 774, endPoint y: 357, distance: 157.0
click at [672, 299] on quentale-workspace at bounding box center [581, 265] width 1162 height 531
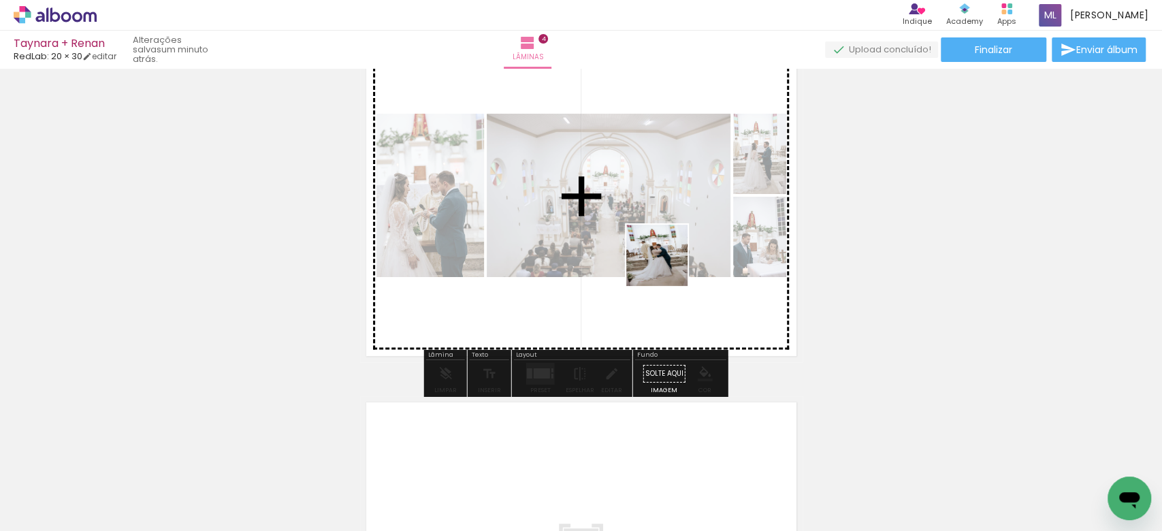
drag, startPoint x: 668, startPoint y: 499, endPoint x: 669, endPoint y: 256, distance: 243.0
click at [669, 256] on quentale-workspace at bounding box center [581, 265] width 1162 height 531
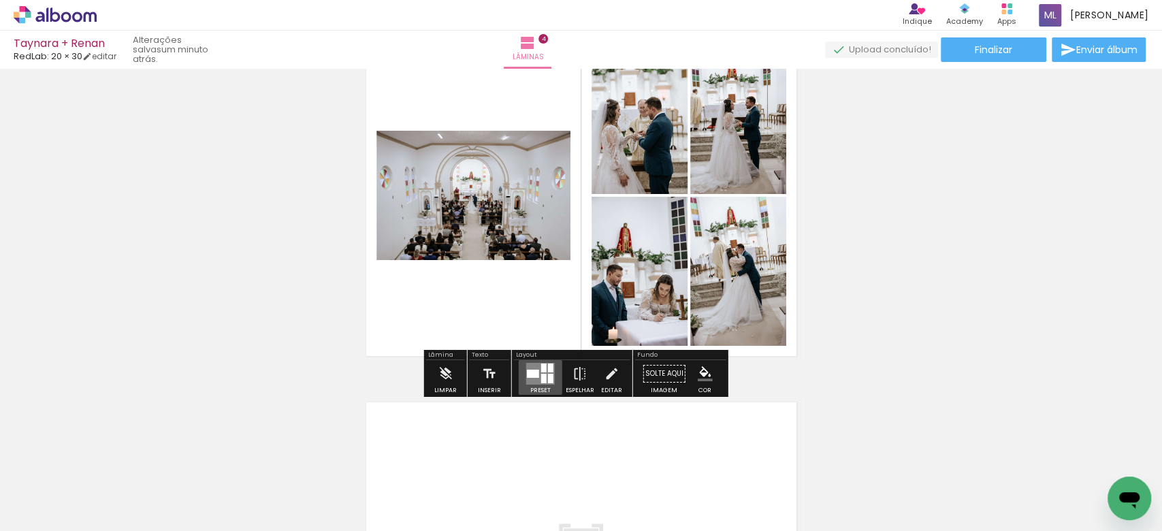
click at [528, 377] on quentale-layouter at bounding box center [540, 374] width 29 height 22
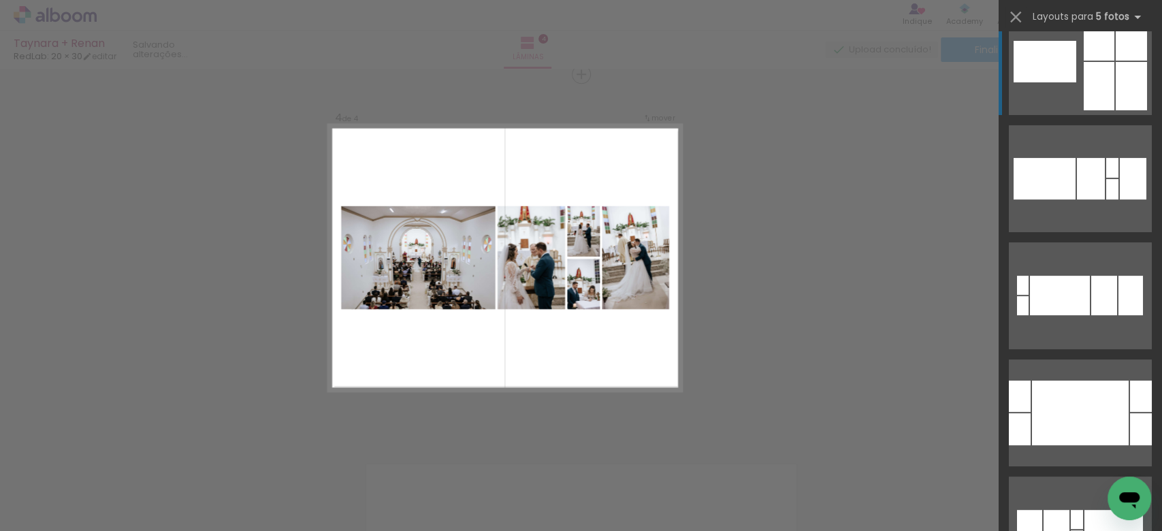
scroll to position [0, 0]
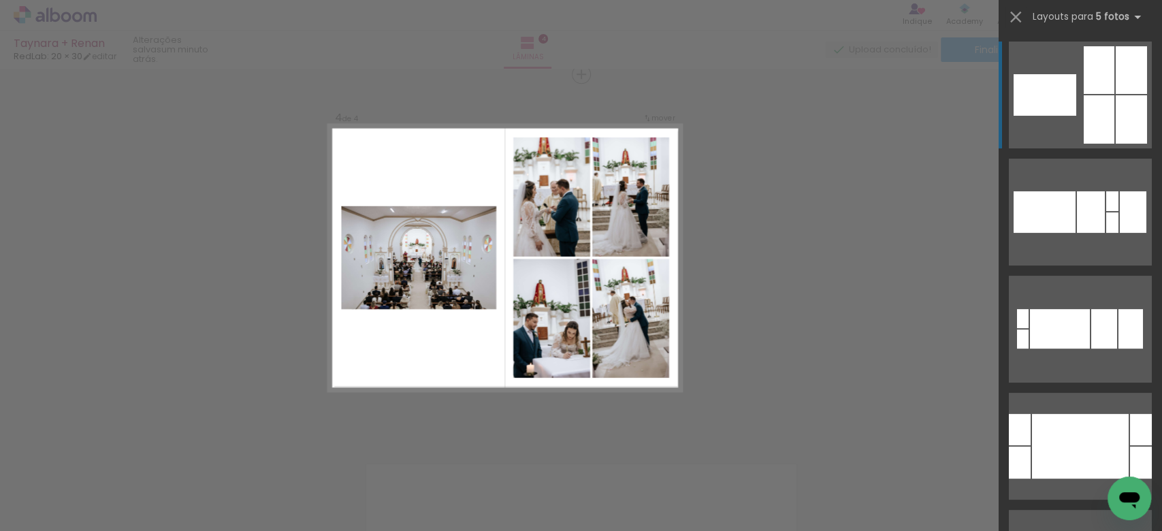
click at [1084, 123] on div at bounding box center [1099, 119] width 31 height 48
click at [1088, 88] on div at bounding box center [1099, 70] width 31 height 48
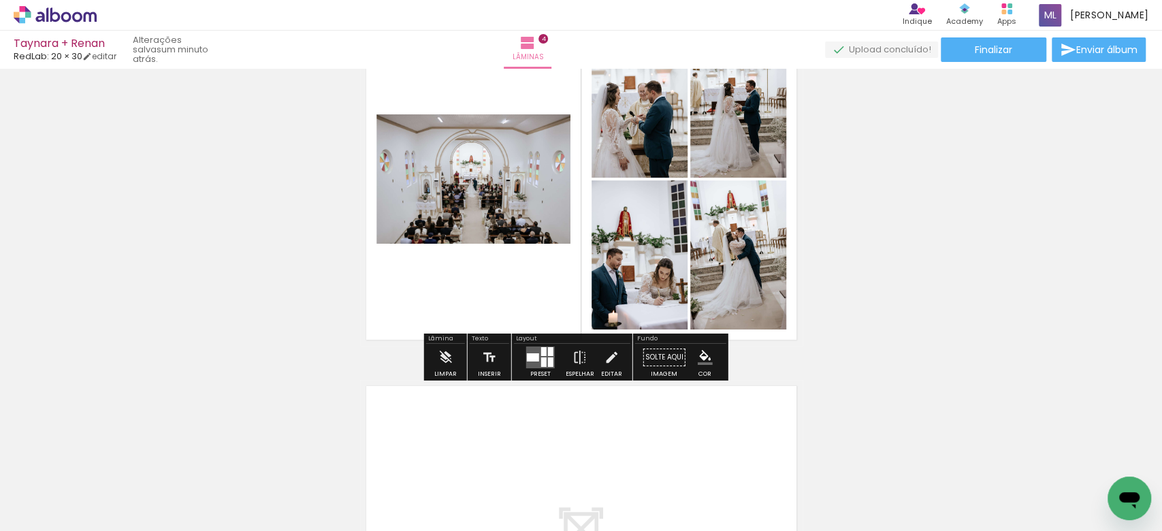
scroll to position [1199, 0]
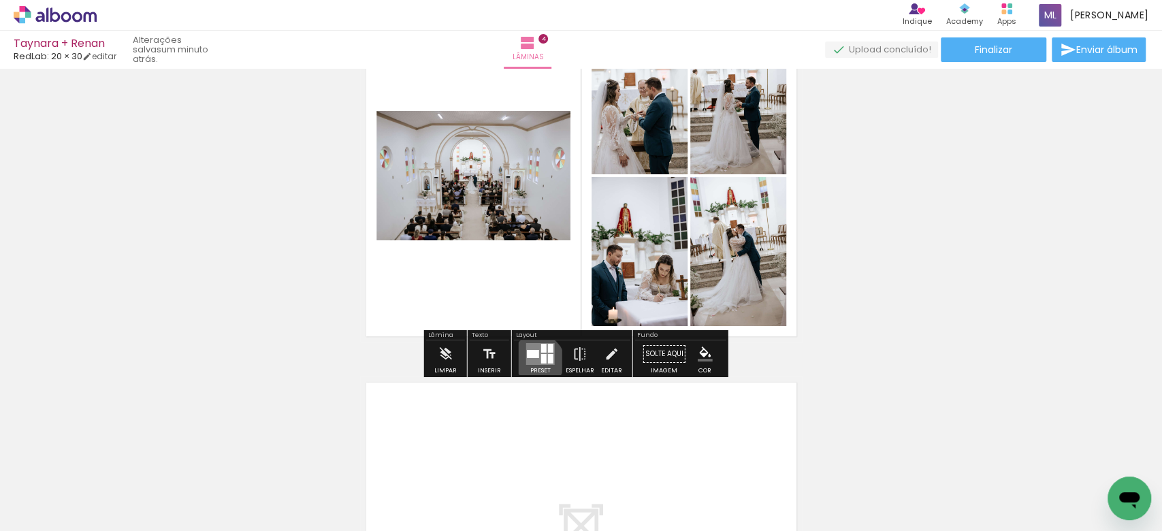
click at [534, 360] on quentale-layouter at bounding box center [540, 354] width 29 height 22
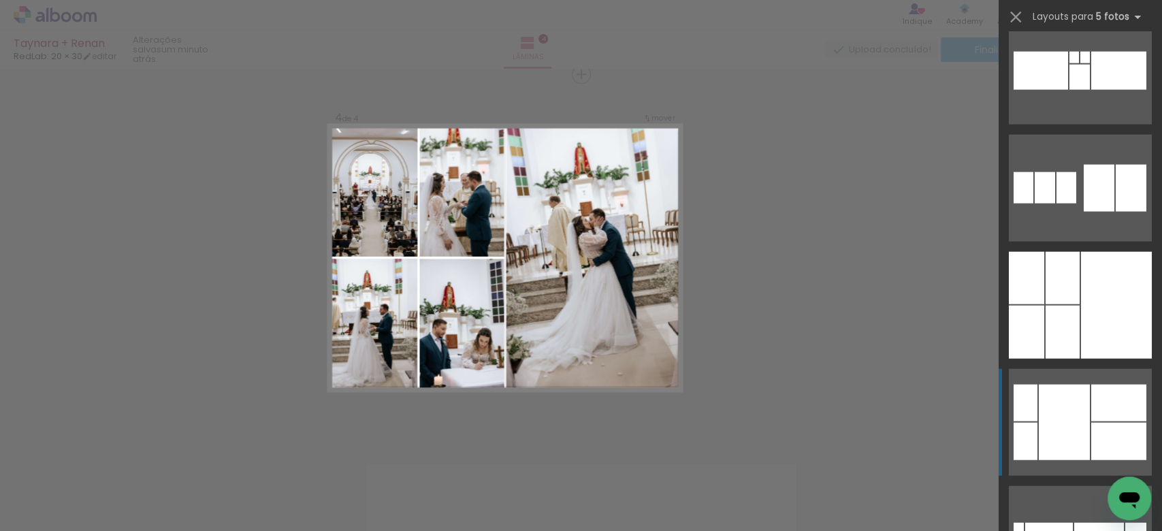
scroll to position [5538, 0]
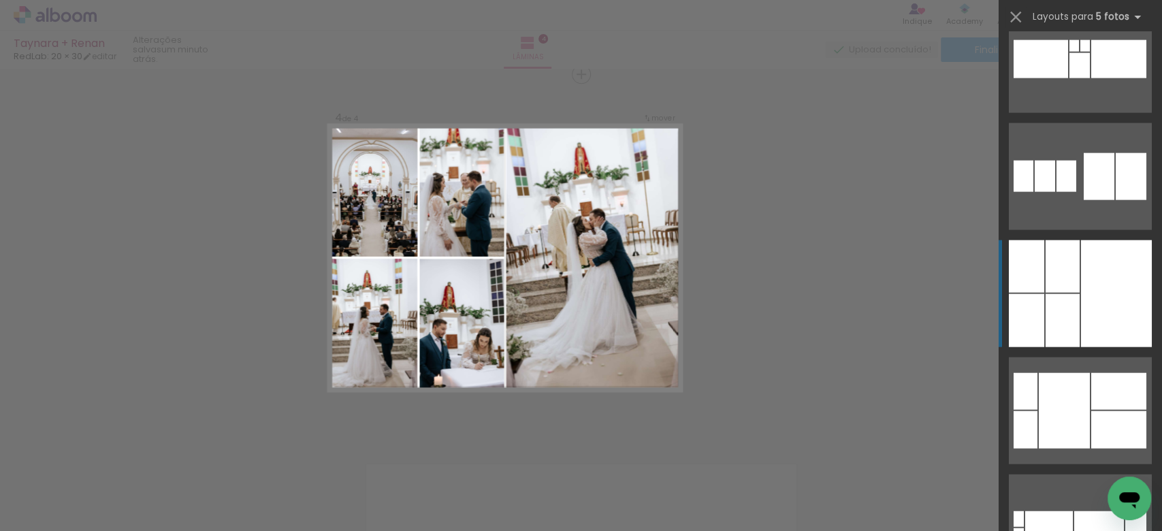
click at [1081, 286] on div at bounding box center [1116, 293] width 71 height 107
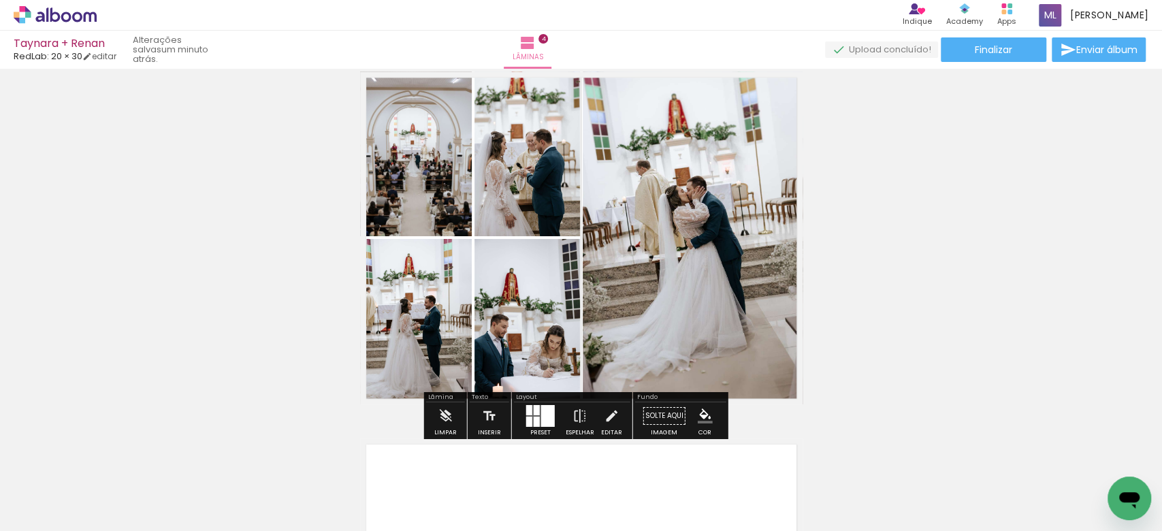
scroll to position [1155, 0]
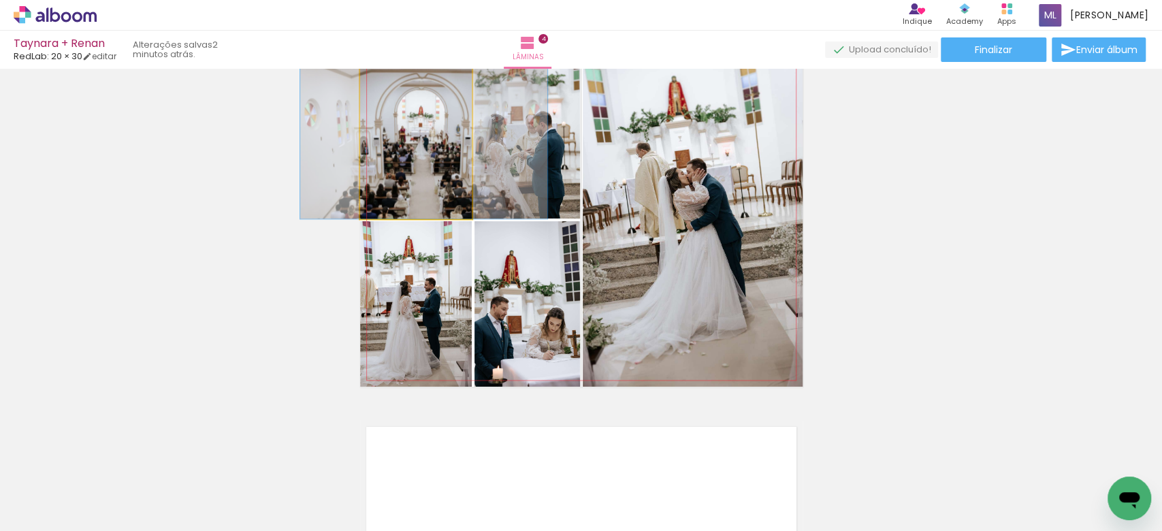
drag, startPoint x: 419, startPoint y: 172, endPoint x: 427, endPoint y: 175, distance: 8.6
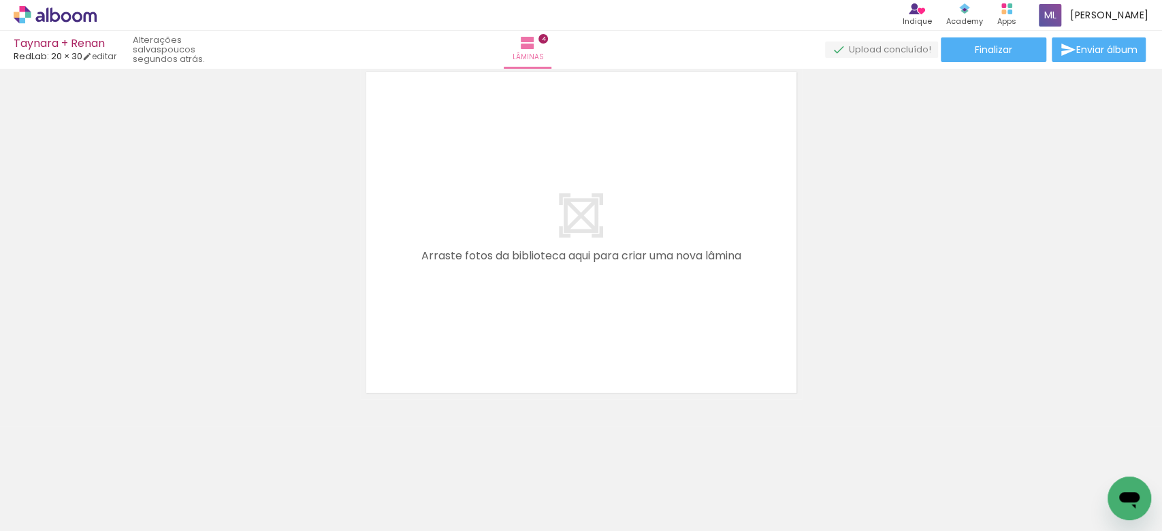
scroll to position [1493, 0]
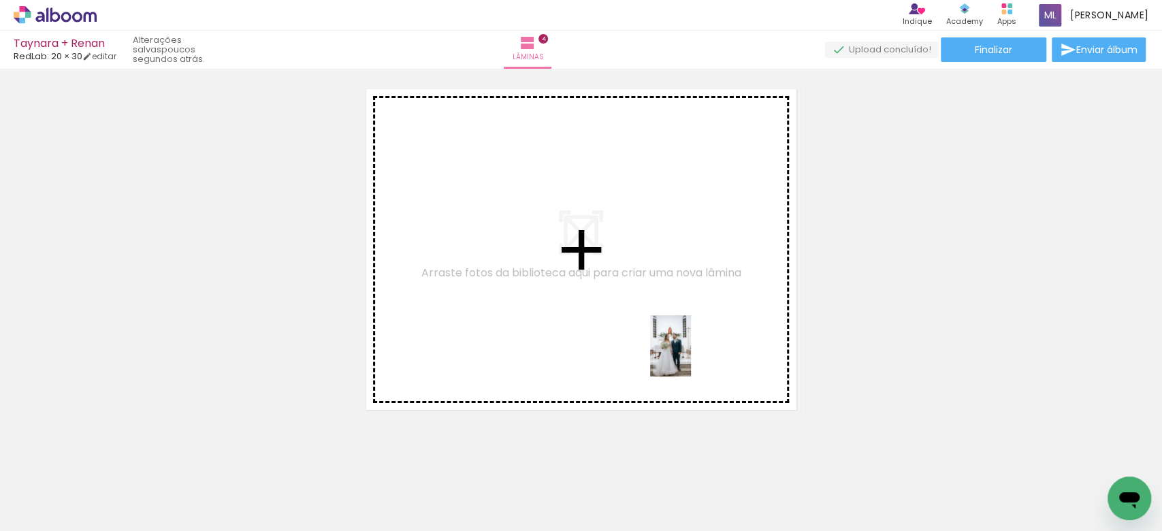
drag, startPoint x: 888, startPoint y: 509, endPoint x: 689, endPoint y: 355, distance: 250.8
click at [689, 355] on quentale-workspace at bounding box center [581, 265] width 1162 height 531
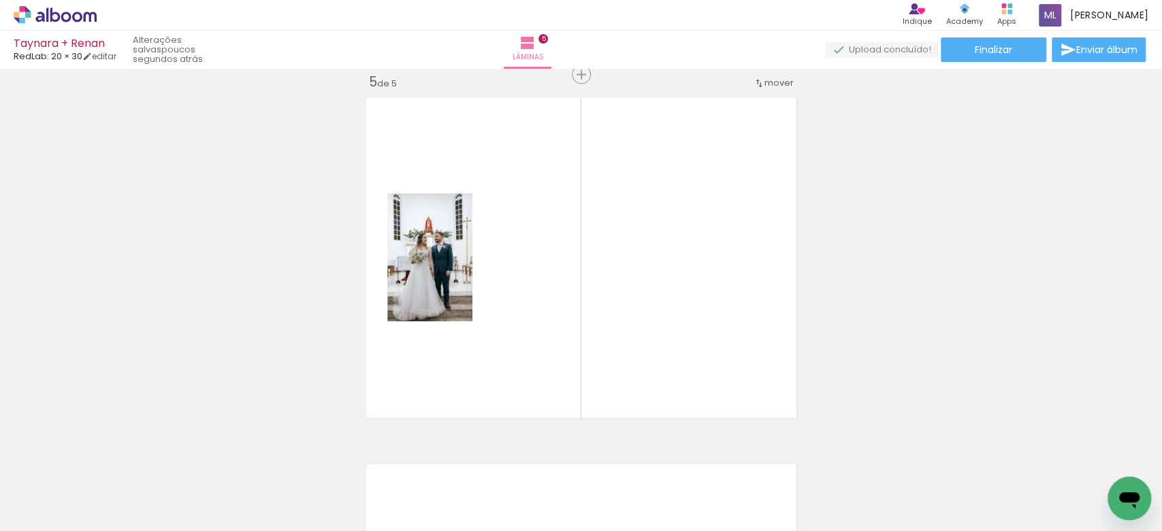
scroll to position [0, 1412]
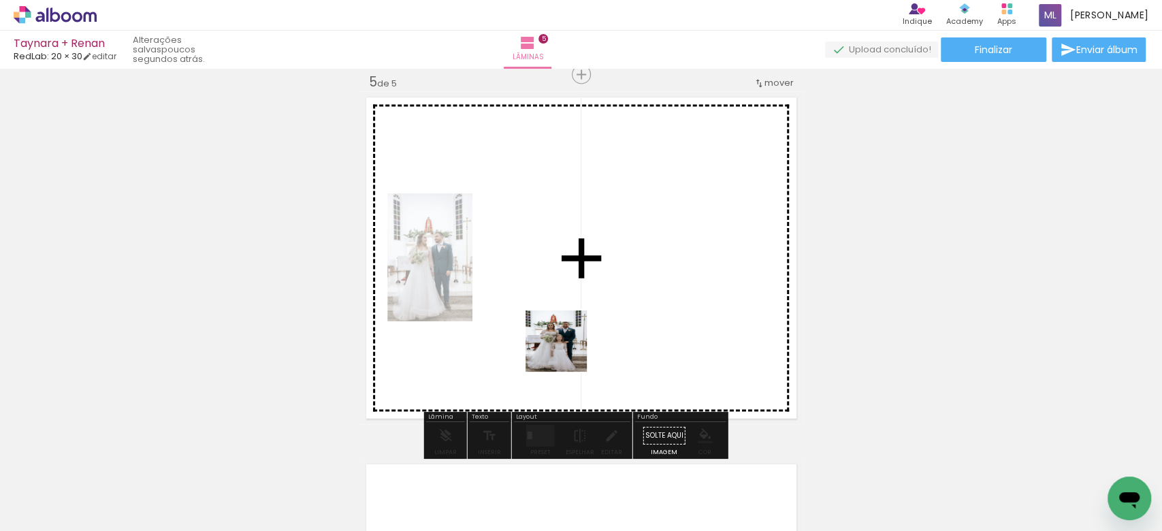
drag, startPoint x: 490, startPoint y: 471, endPoint x: 574, endPoint y: 329, distance: 164.8
click at [574, 329] on quentale-workspace at bounding box center [581, 265] width 1162 height 531
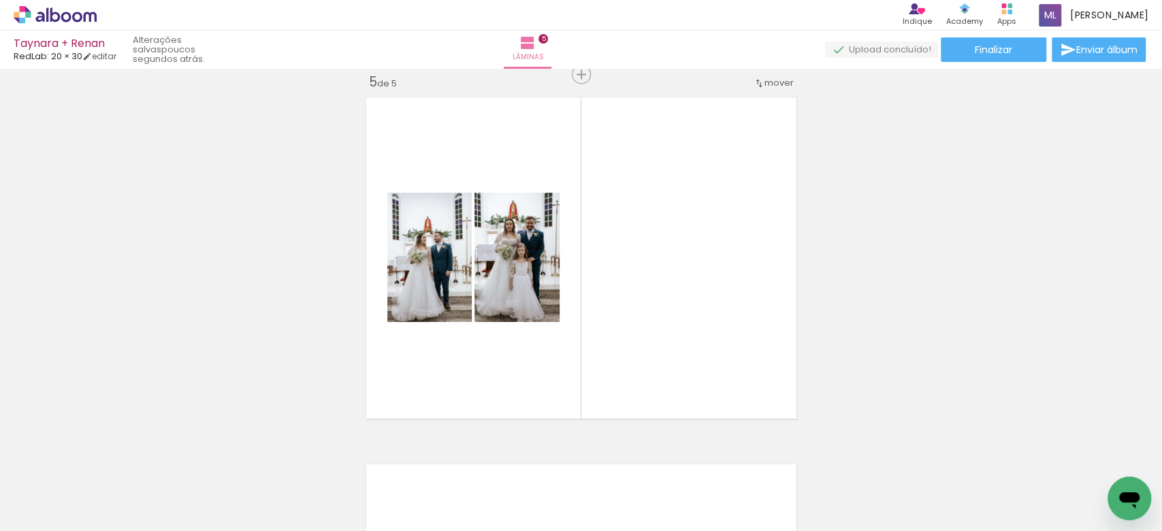
click at [258, 499] on div at bounding box center [248, 485] width 67 height 45
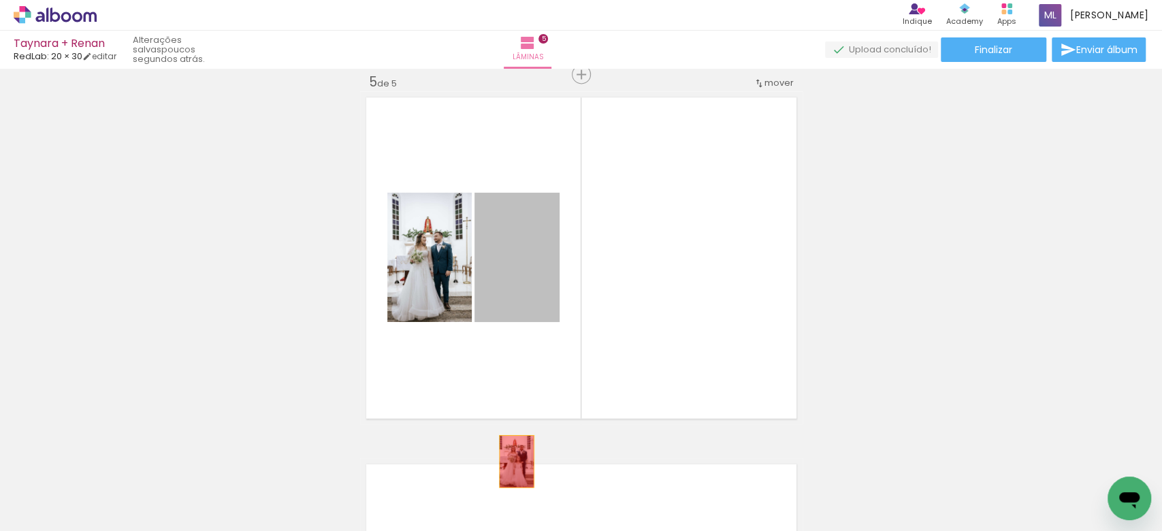
drag, startPoint x: 534, startPoint y: 285, endPoint x: 509, endPoint y: 461, distance: 178.1
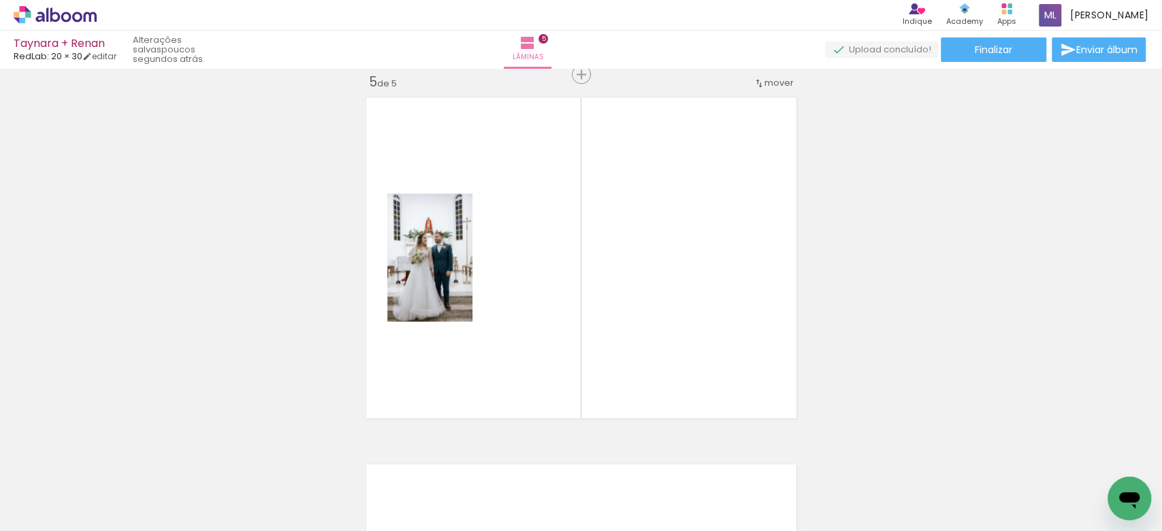
scroll to position [0, 1487]
drag, startPoint x: 405, startPoint y: 495, endPoint x: 543, endPoint y: 231, distance: 297.4
click at [543, 231] on quentale-workspace at bounding box center [581, 265] width 1162 height 531
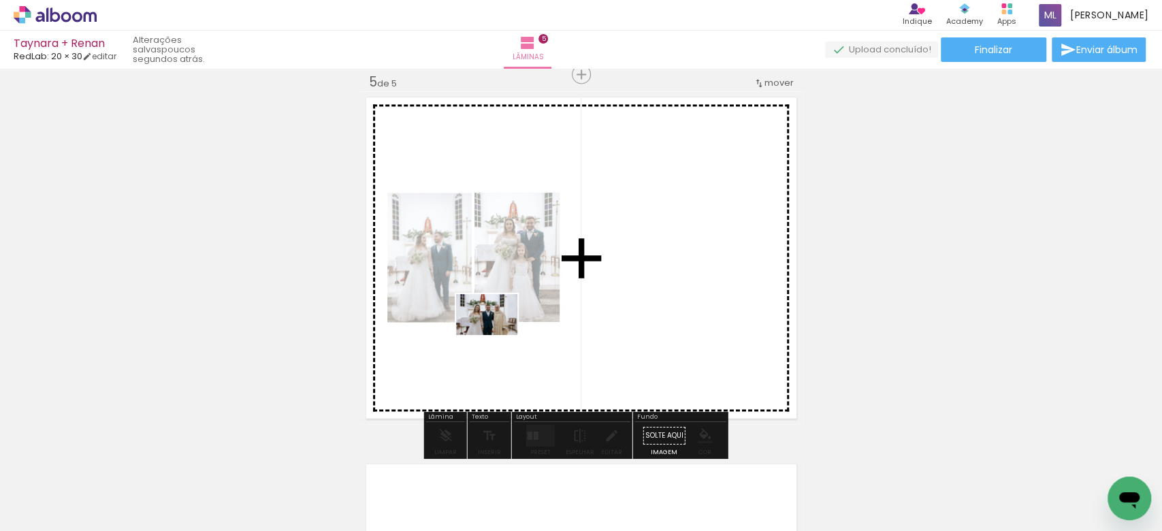
drag, startPoint x: 186, startPoint y: 490, endPoint x: 497, endPoint y: 335, distance: 347.6
click at [497, 335] on quentale-workspace at bounding box center [581, 265] width 1162 height 531
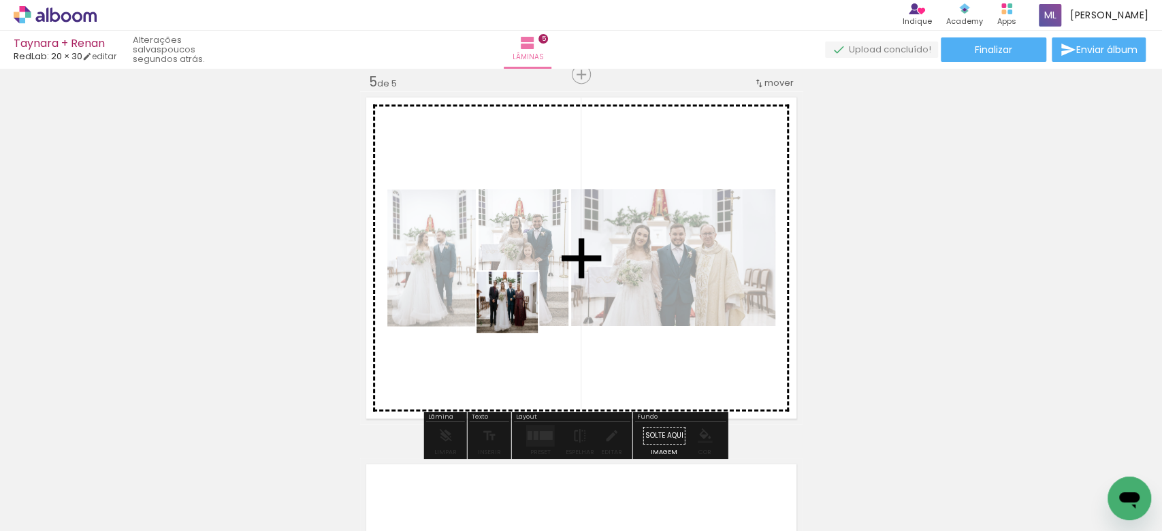
drag, startPoint x: 233, startPoint y: 496, endPoint x: 519, endPoint y: 311, distance: 340.6
click at [523, 308] on quentale-workspace at bounding box center [581, 265] width 1162 height 531
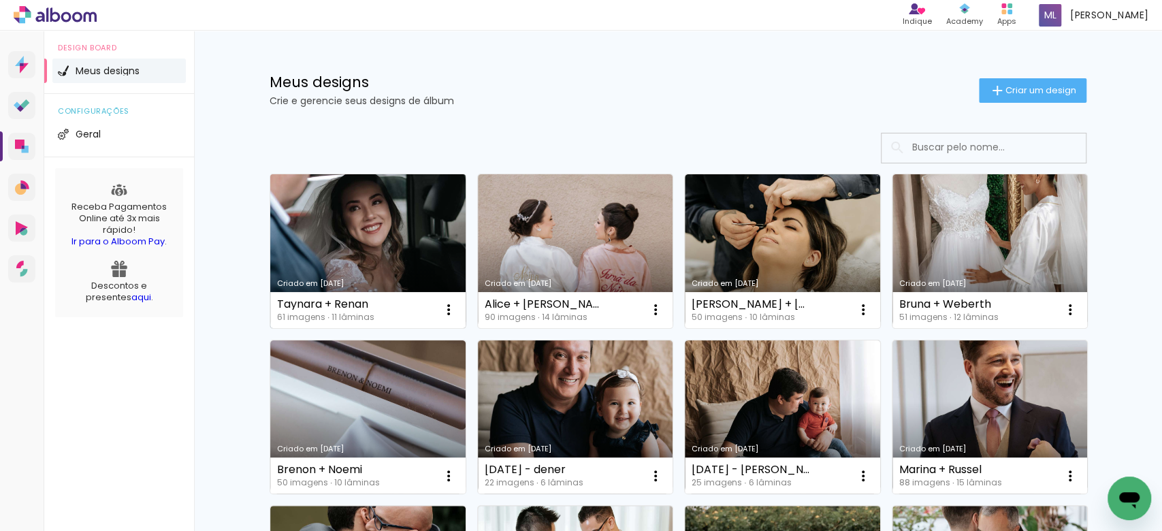
click at [338, 268] on link "Criado em [DATE]" at bounding box center [367, 251] width 195 height 154
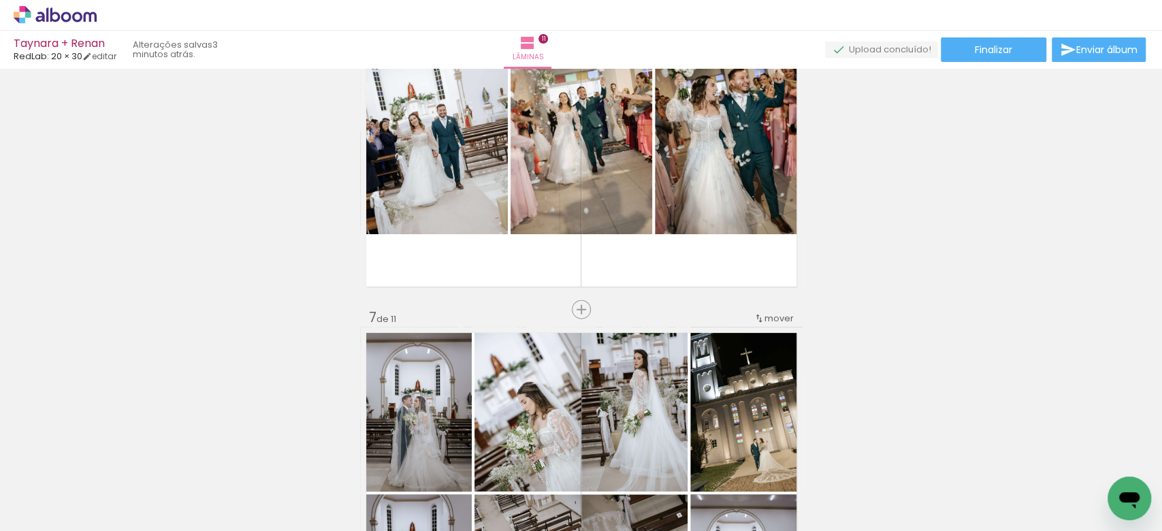
scroll to position [1900, 0]
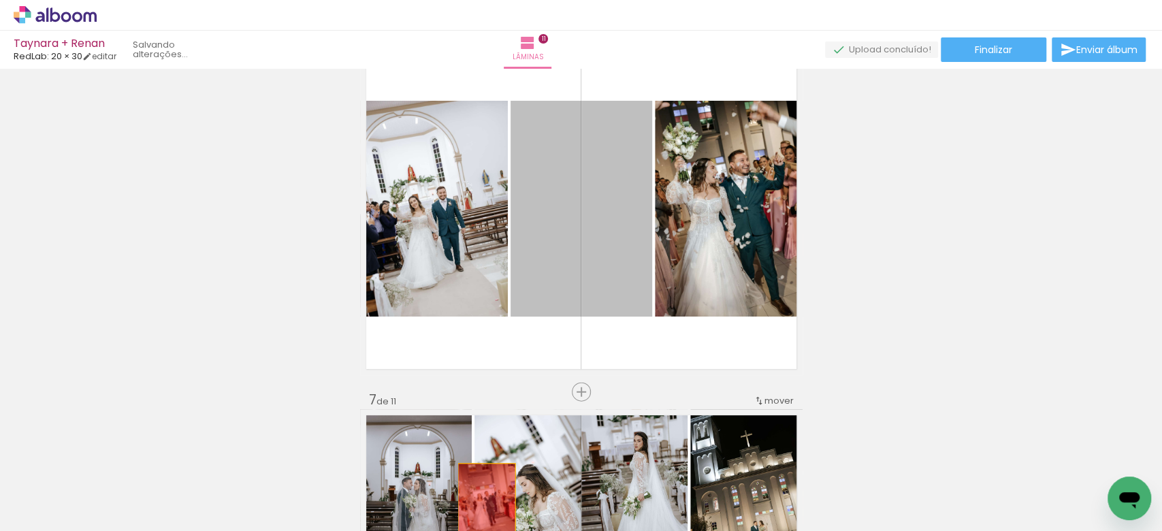
drag, startPoint x: 594, startPoint y: 257, endPoint x: 479, endPoint y: 507, distance: 274.7
click at [479, 507] on quentale-workspace at bounding box center [581, 265] width 1162 height 531
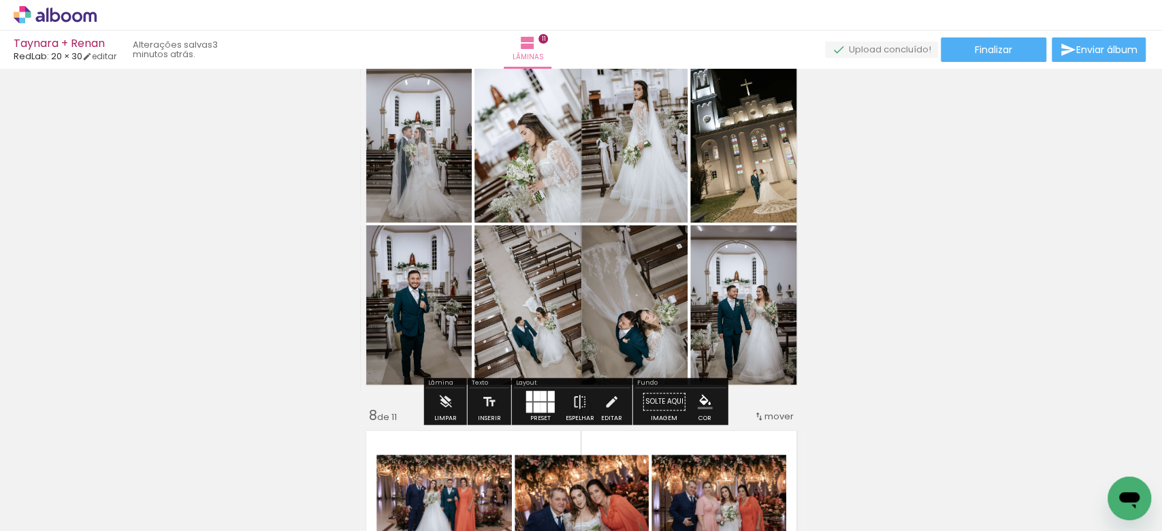
scroll to position [2243, 0]
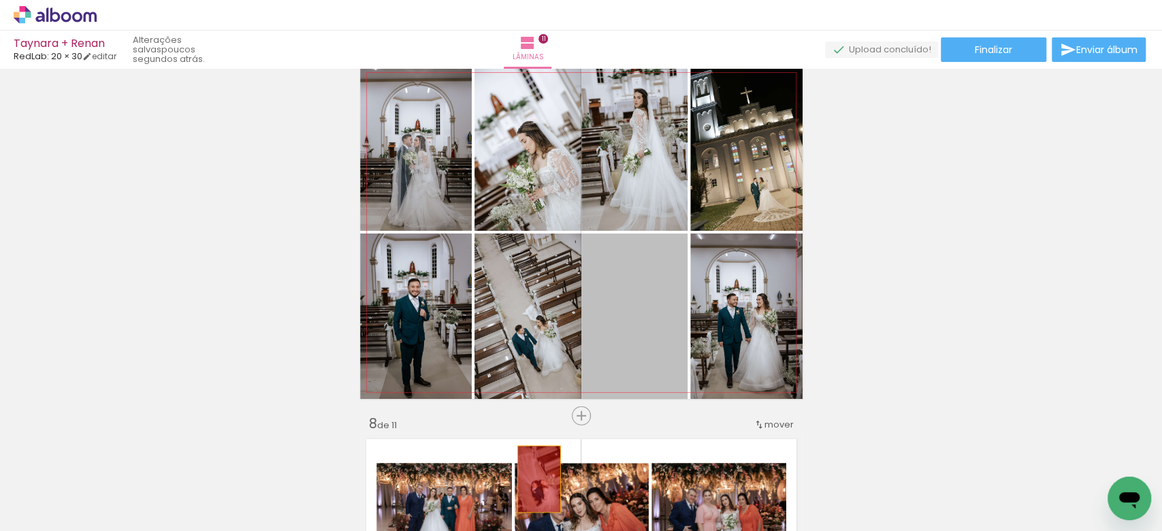
drag, startPoint x: 624, startPoint y: 344, endPoint x: 532, endPoint y: 479, distance: 163.5
click at [532, 479] on quentale-workspace at bounding box center [581, 265] width 1162 height 531
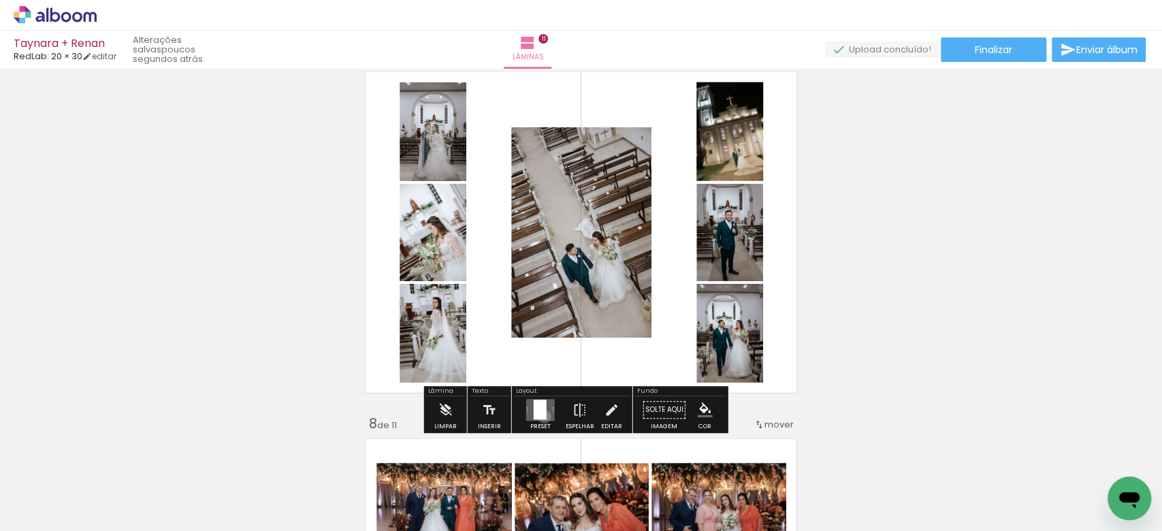
click at [541, 417] on div at bounding box center [540, 410] width 13 height 20
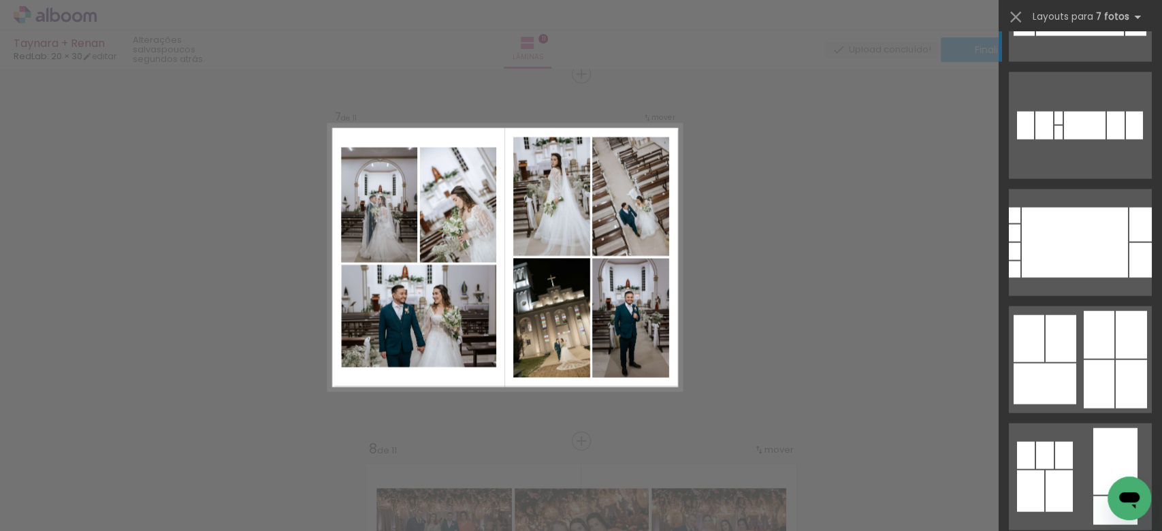
scroll to position [1960, 0]
click at [1117, 348] on div at bounding box center [1131, 334] width 31 height 48
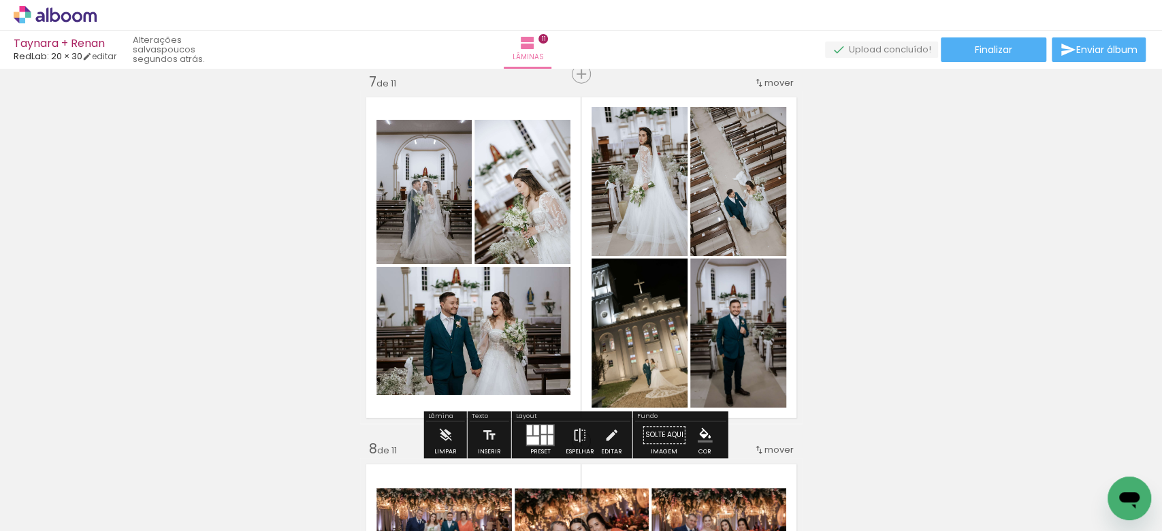
scroll to position [1960, 0]
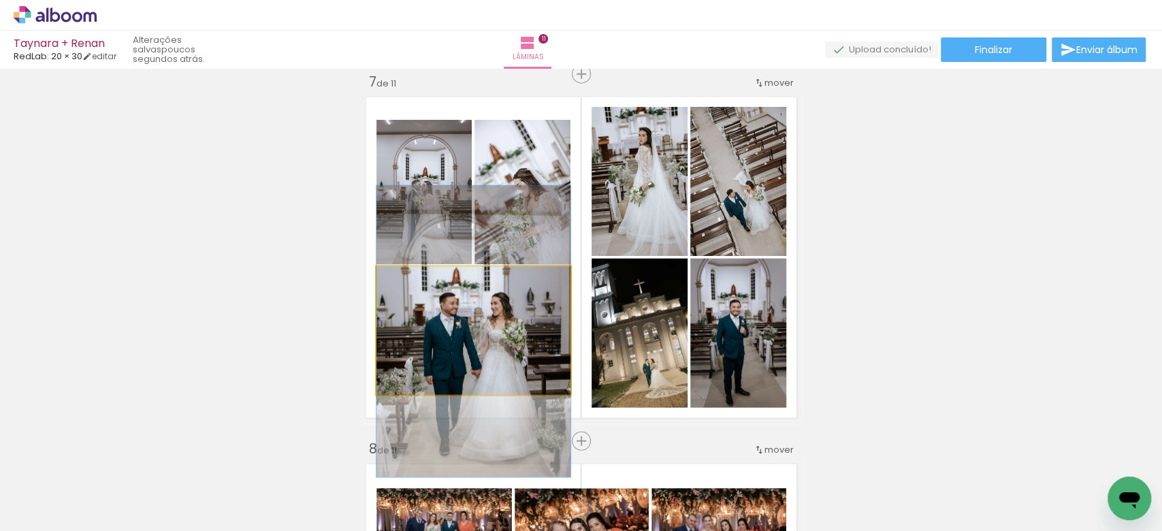
drag, startPoint x: 528, startPoint y: 348, endPoint x: 538, endPoint y: 349, distance: 9.6
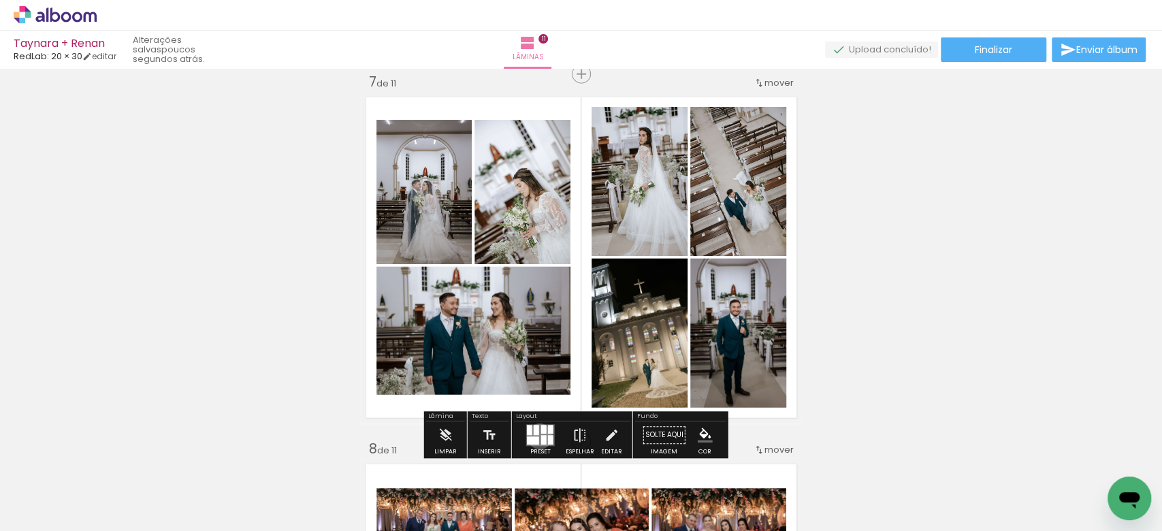
click at [536, 436] on quentale-layouter at bounding box center [540, 436] width 29 height 22
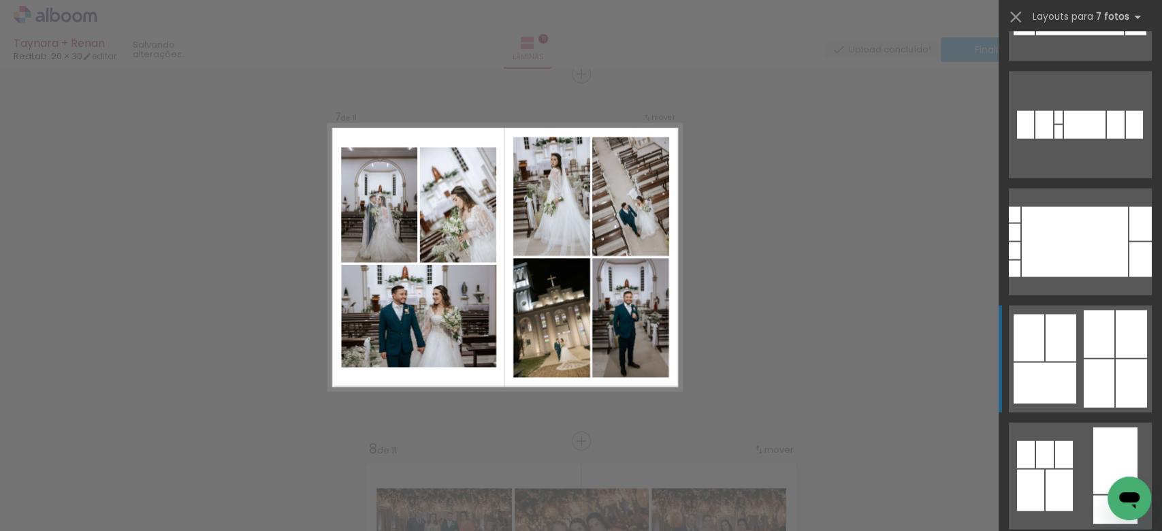
scroll to position [2224, 0]
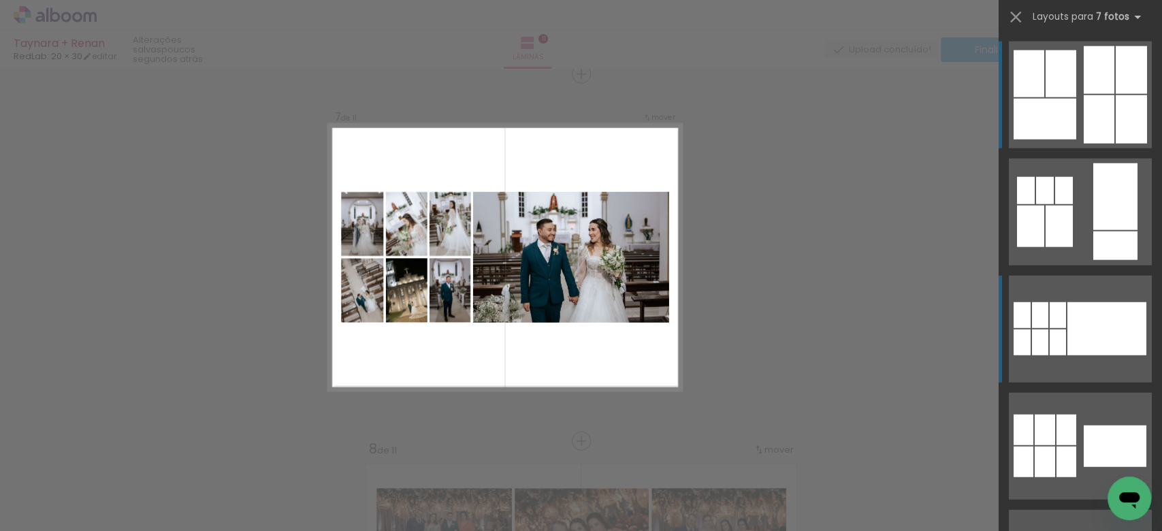
click at [1058, 325] on div at bounding box center [1058, 315] width 16 height 26
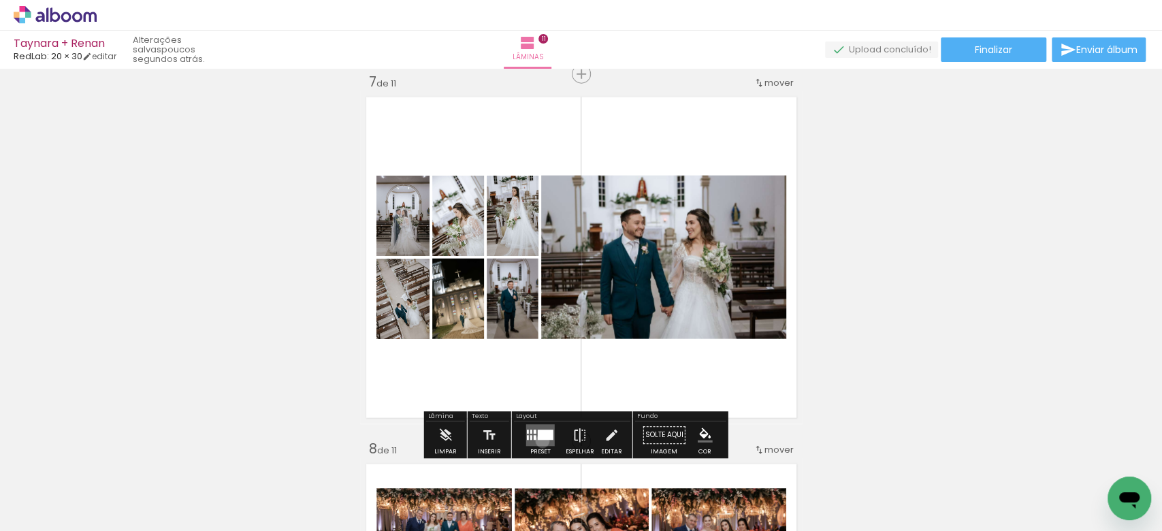
click at [539, 440] on quentale-layouter at bounding box center [540, 436] width 29 height 22
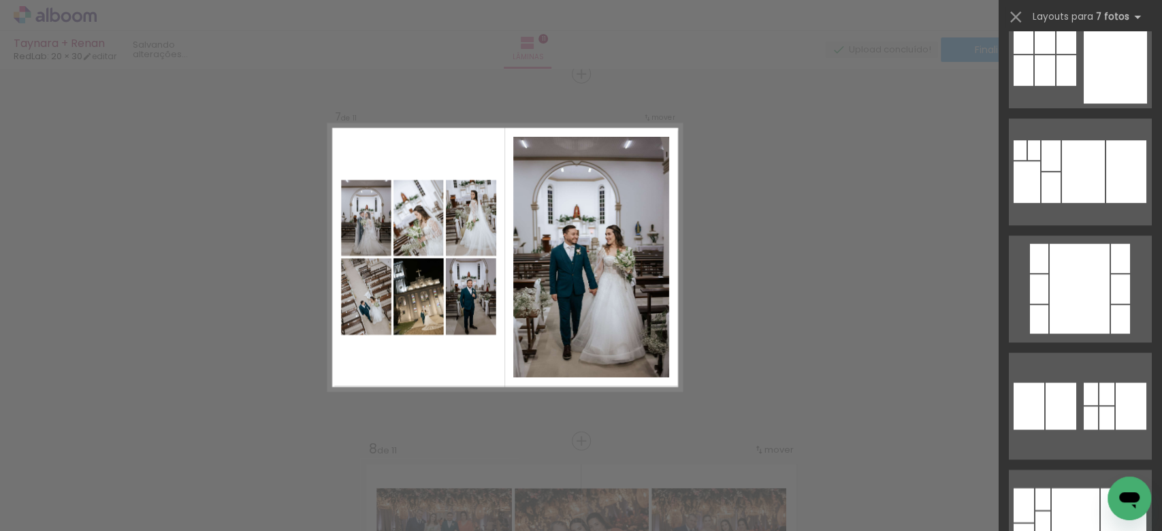
scroll to position [0, 0]
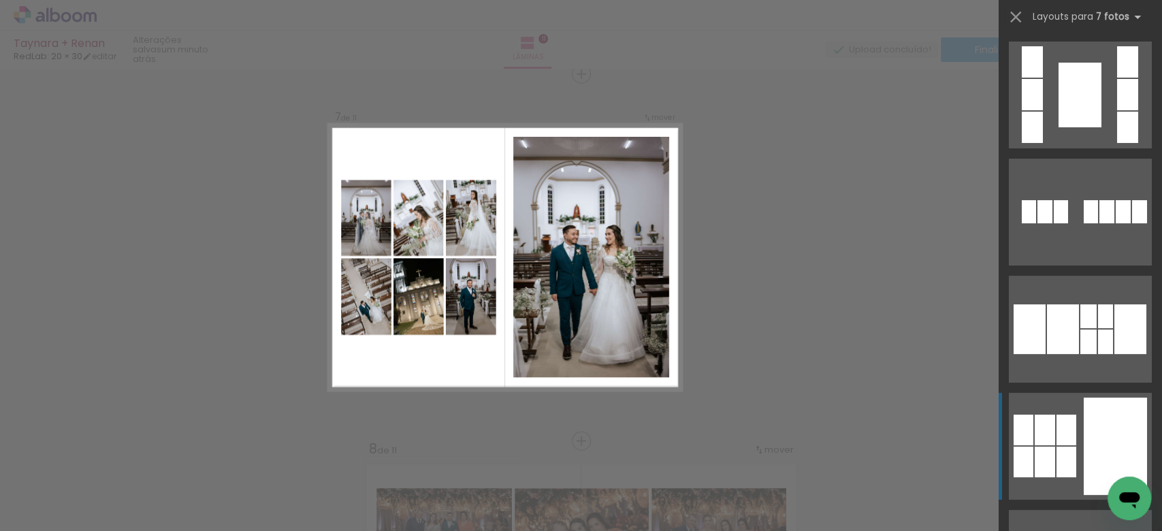
click at [1064, 423] on div at bounding box center [1066, 430] width 20 height 31
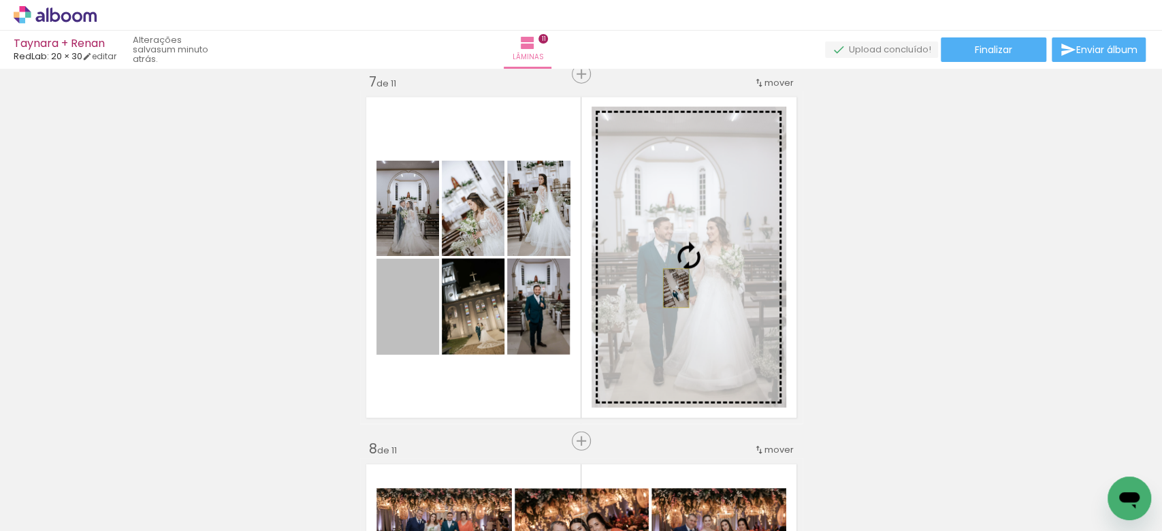
drag, startPoint x: 418, startPoint y: 344, endPoint x: 668, endPoint y: 288, distance: 256.6
click at [0, 0] on slot at bounding box center [0, 0] width 0 height 0
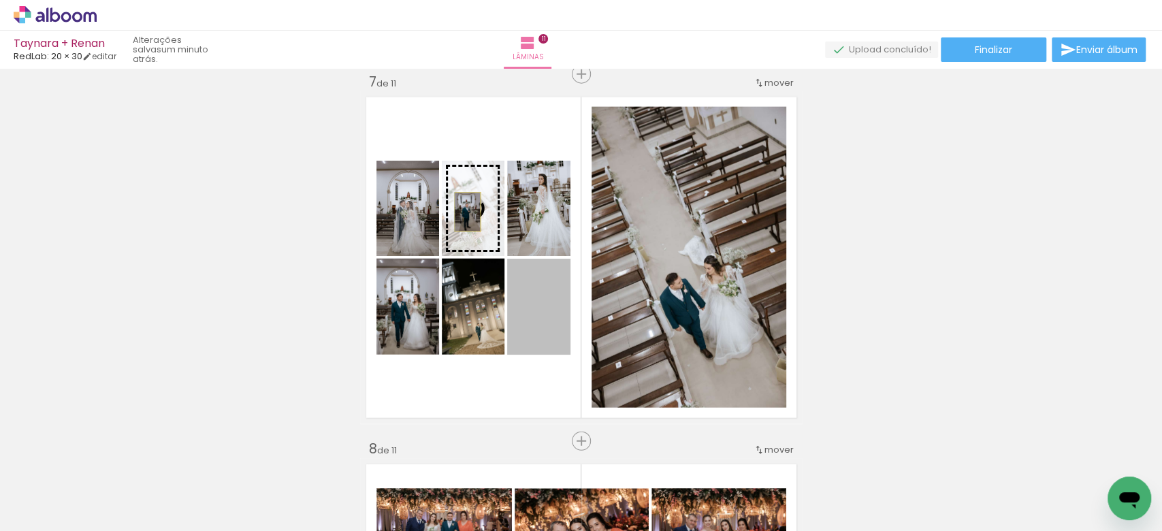
drag, startPoint x: 518, startPoint y: 331, endPoint x: 460, endPoint y: 212, distance: 133.0
click at [0, 0] on slot at bounding box center [0, 0] width 0 height 0
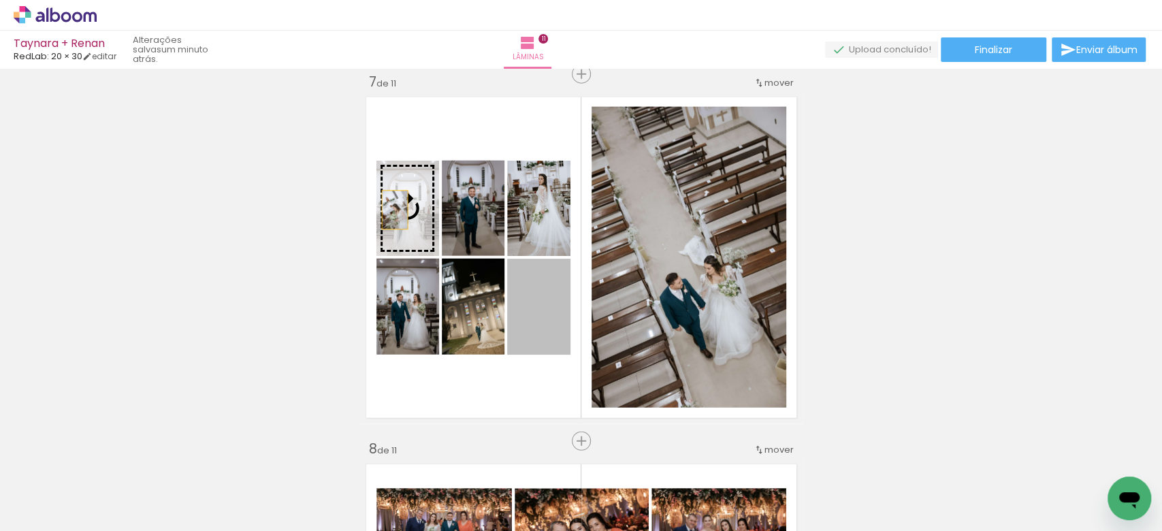
drag, startPoint x: 526, startPoint y: 321, endPoint x: 387, endPoint y: 210, distance: 178.2
click at [0, 0] on slot at bounding box center [0, 0] width 0 height 0
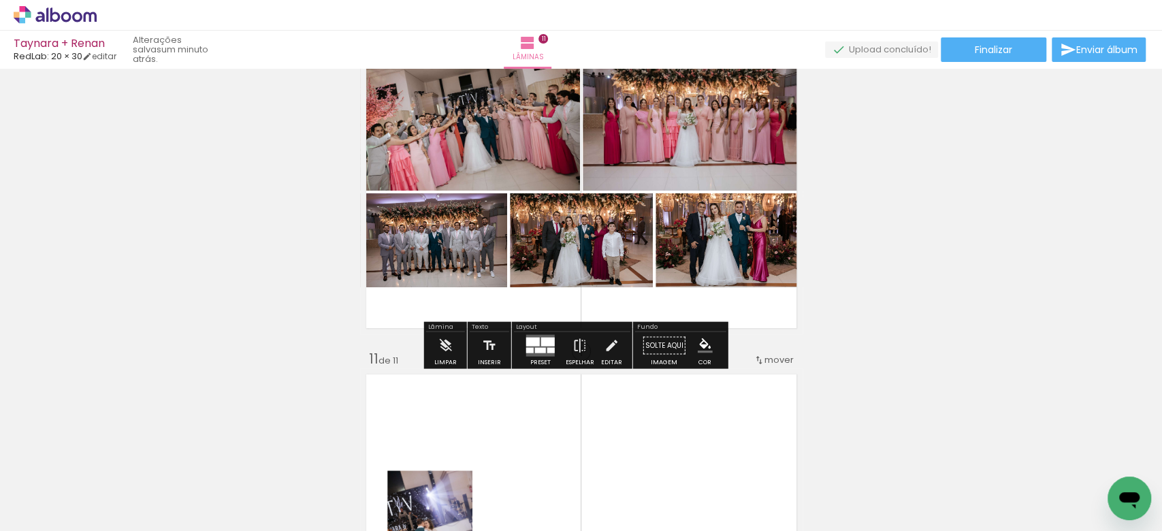
scroll to position [3407, 0]
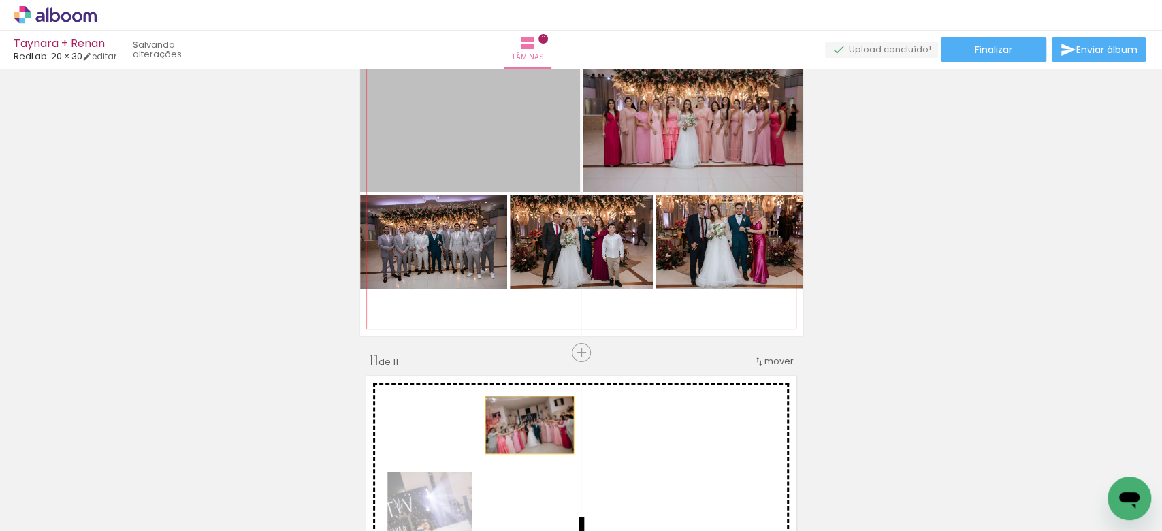
drag, startPoint x: 490, startPoint y: 160, endPoint x: 522, endPoint y: 425, distance: 266.7
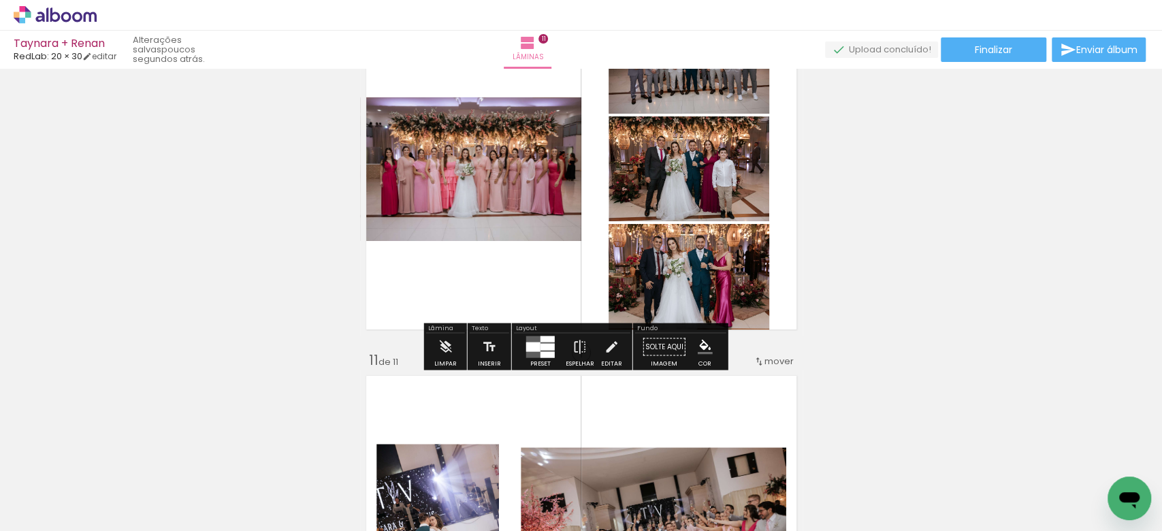
click at [533, 350] on div at bounding box center [533, 347] width 14 height 10
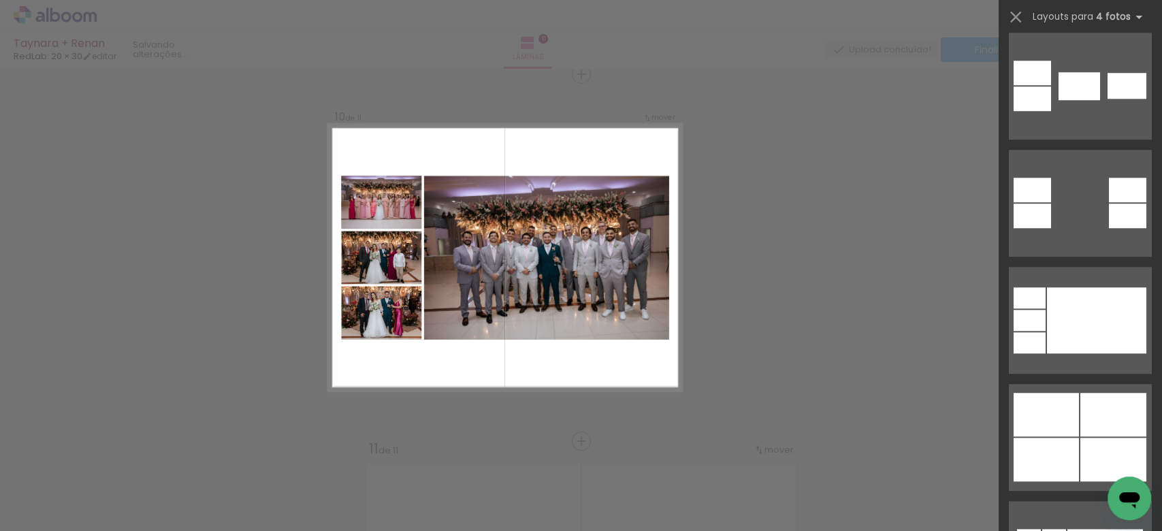
scroll to position [742, 0]
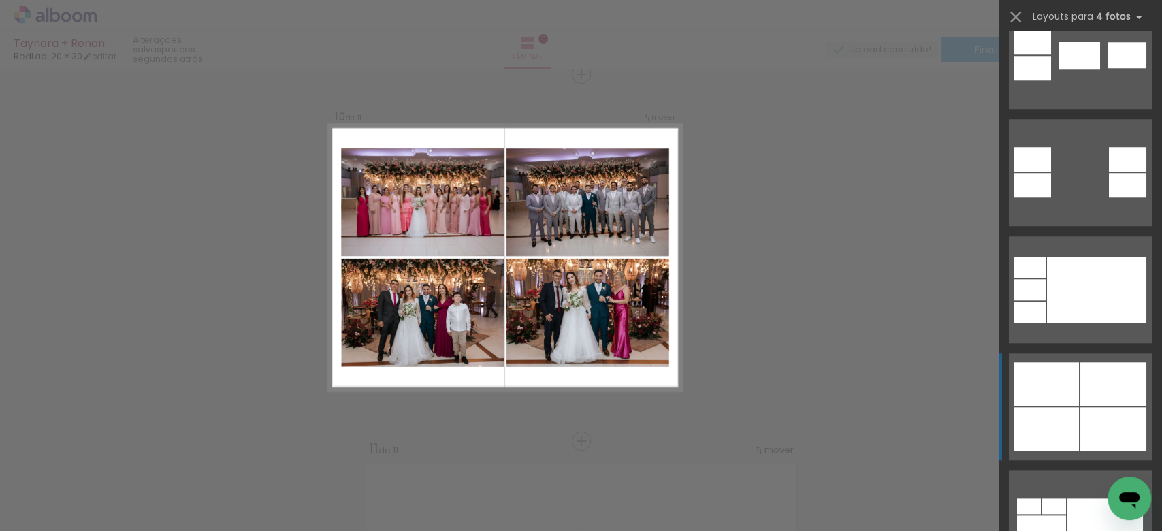
click at [1060, 395] on div at bounding box center [1045, 384] width 65 height 44
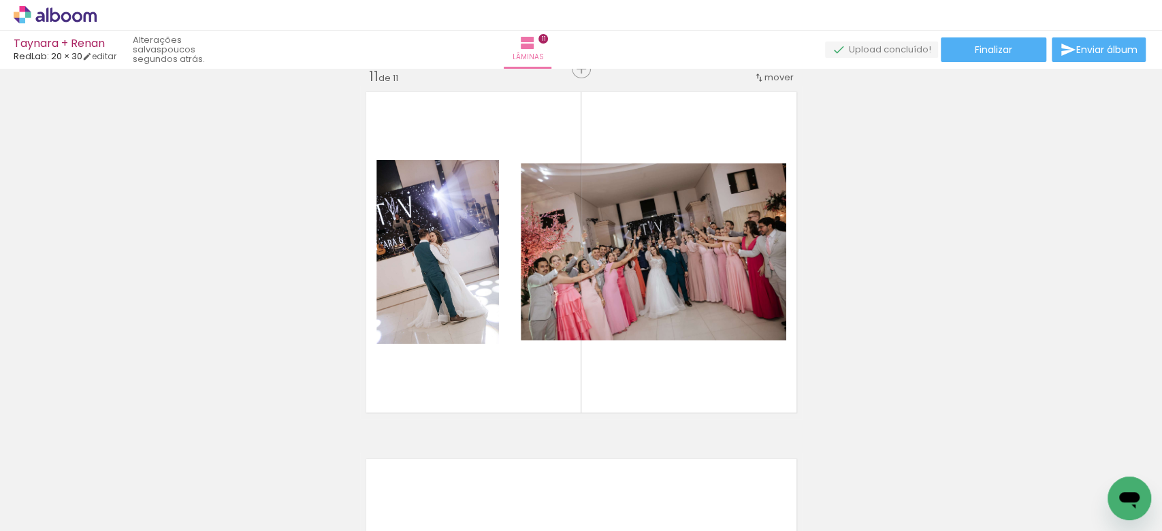
scroll to position [3692, 0]
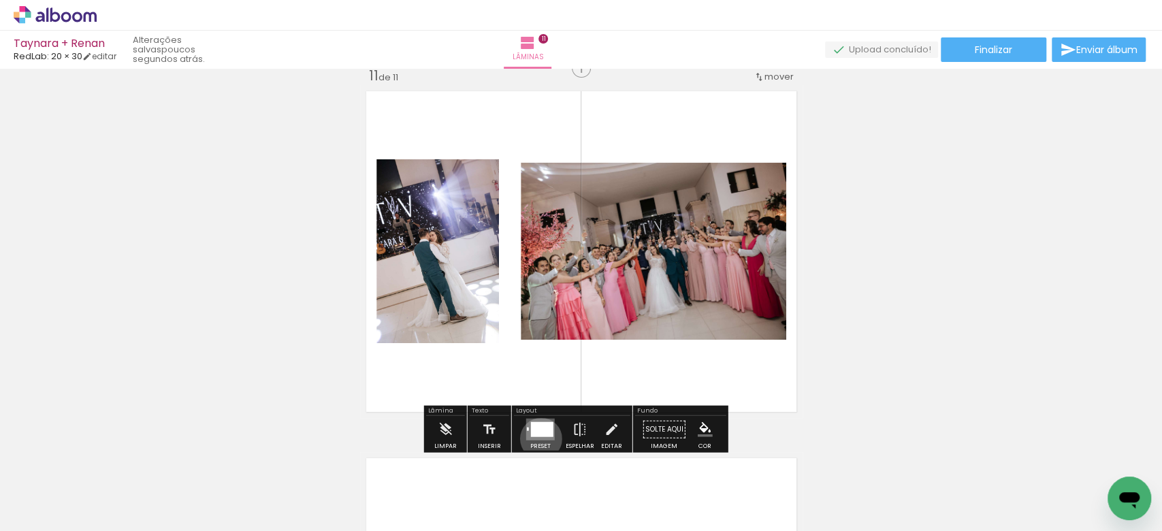
click at [538, 438] on quentale-layouter at bounding box center [540, 430] width 29 height 22
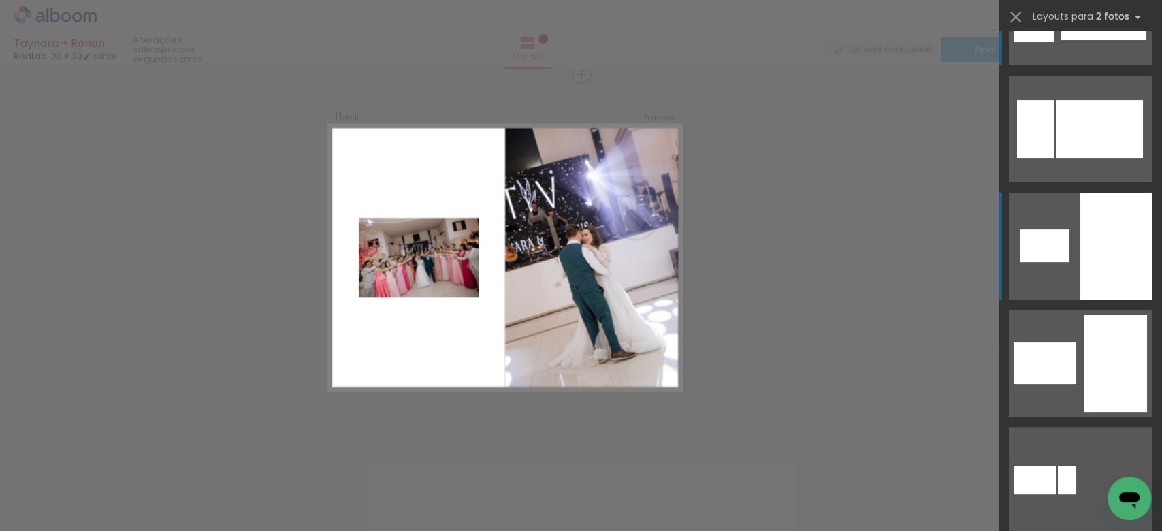
scroll to position [94, 0]
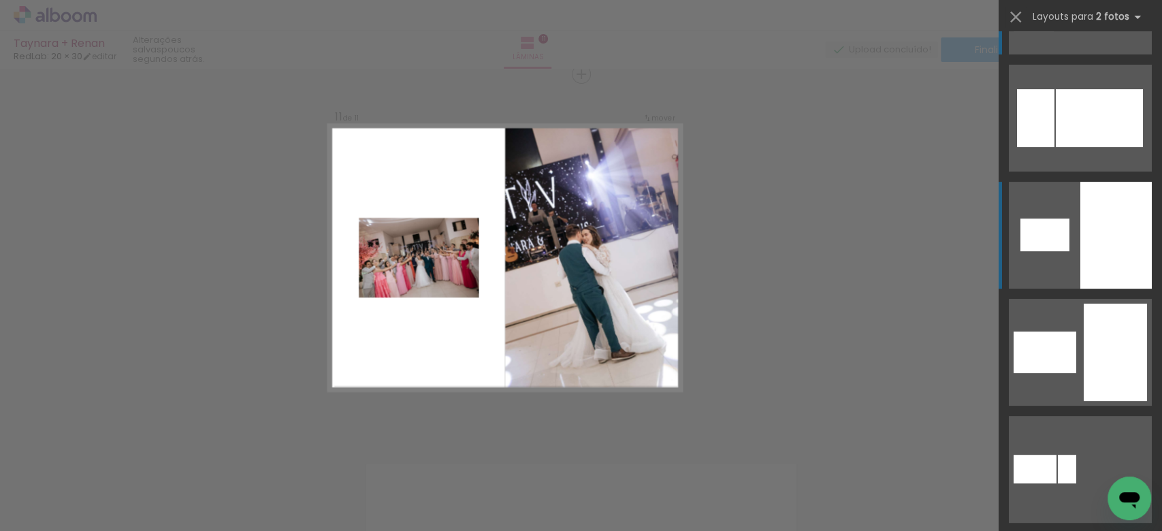
click at [1114, 199] on div at bounding box center [1115, 235] width 71 height 107
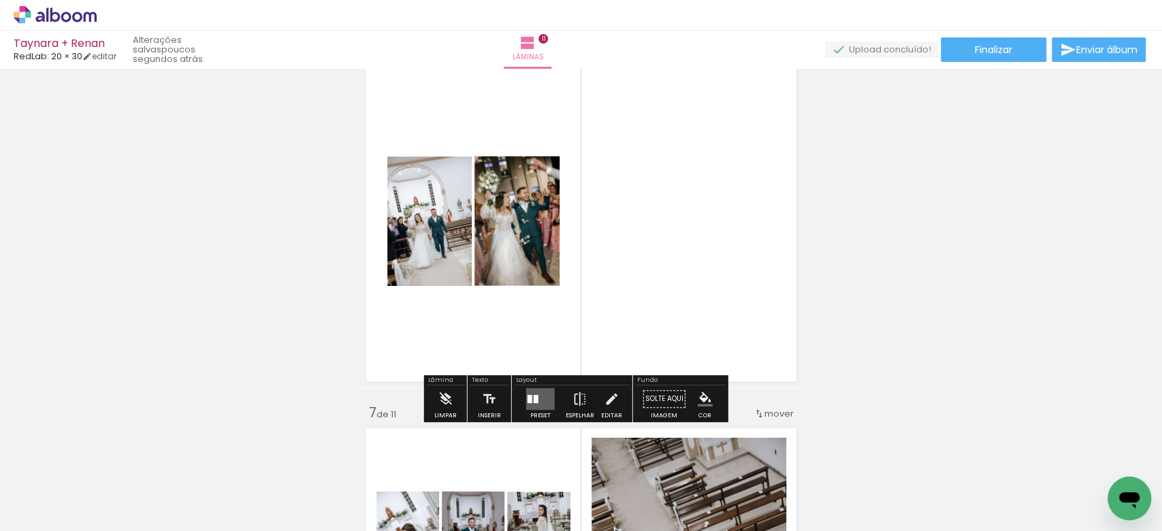
scroll to position [1887, 0]
click at [541, 402] on quentale-layouter at bounding box center [540, 400] width 29 height 22
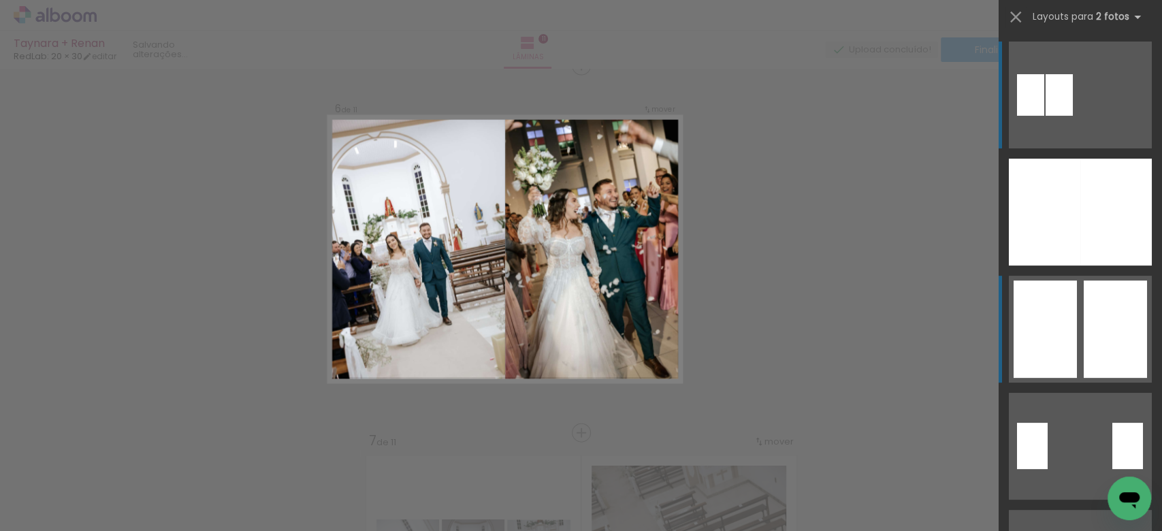
scroll to position [1851, 0]
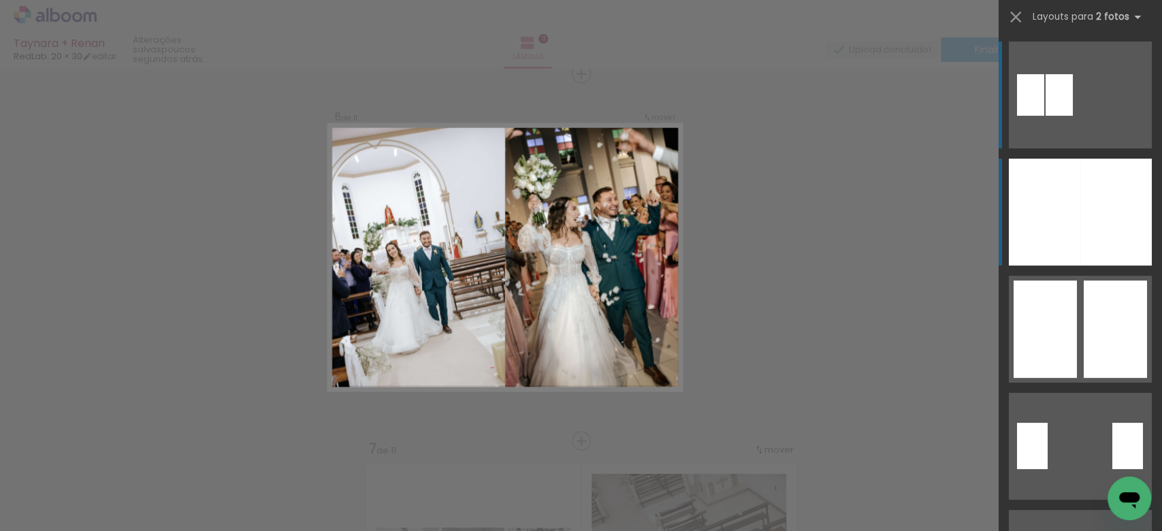
click at [1080, 190] on div at bounding box center [1115, 212] width 71 height 107
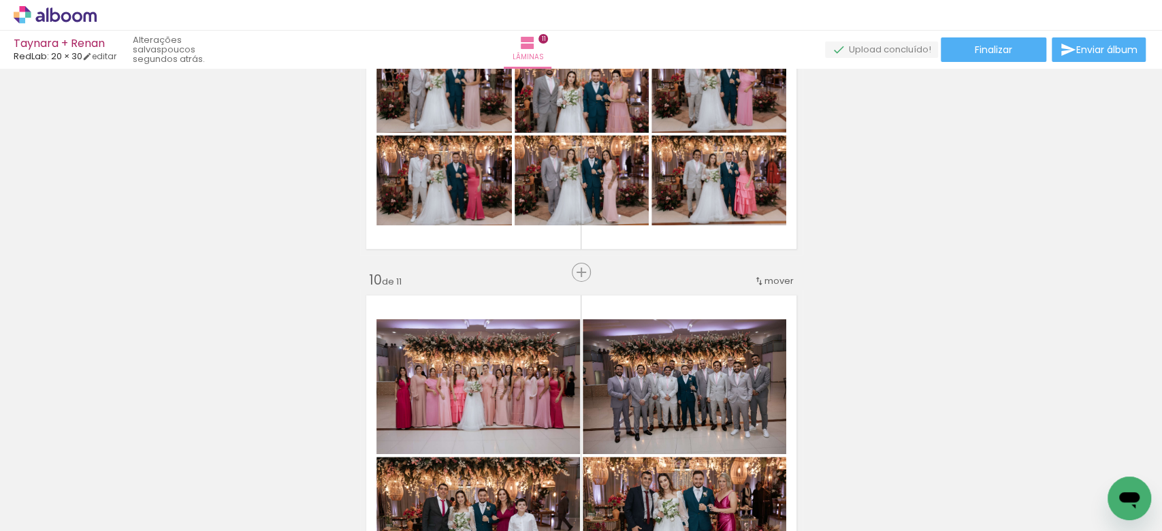
scroll to position [3008, 0]
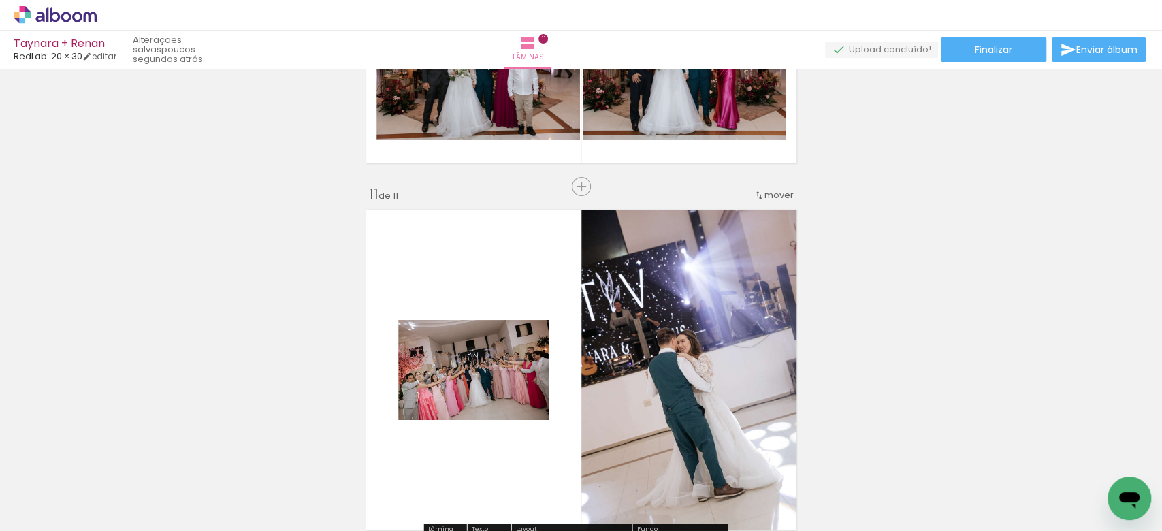
scroll to position [3560, 0]
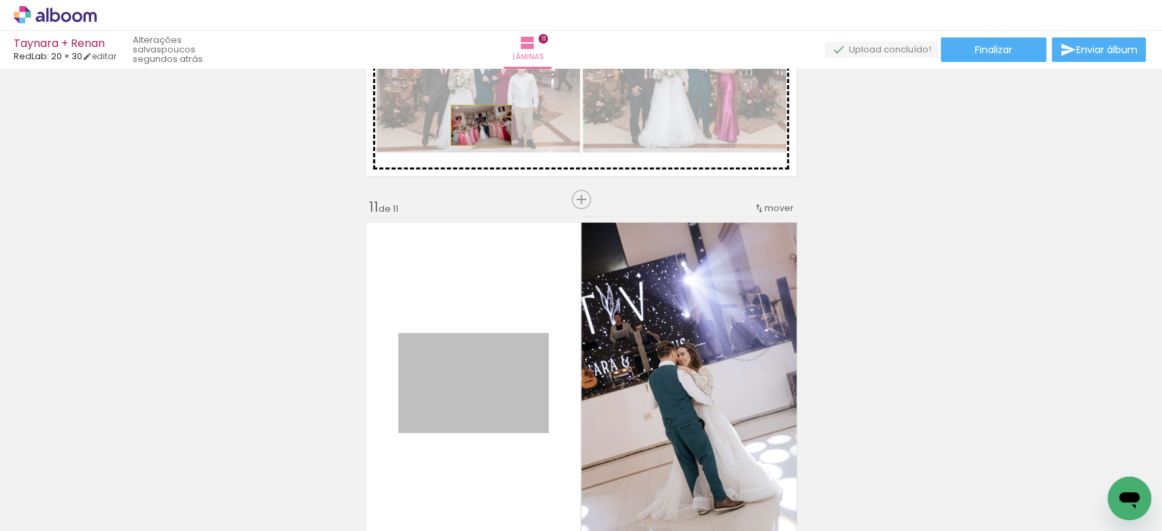
drag, startPoint x: 447, startPoint y: 387, endPoint x: 474, endPoint y: 125, distance: 263.5
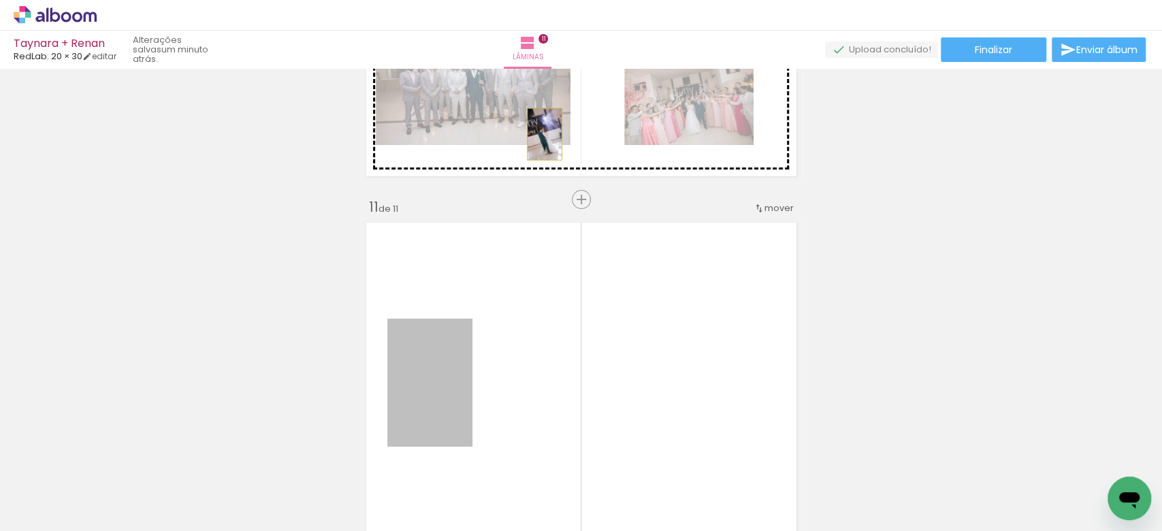
drag, startPoint x: 419, startPoint y: 404, endPoint x: 537, endPoint y: 134, distance: 294.1
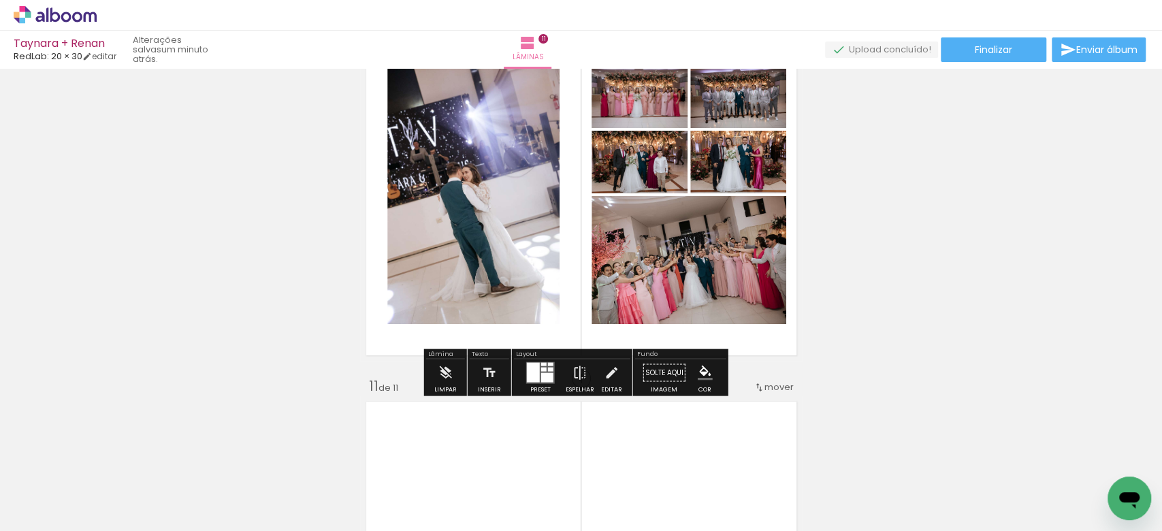
scroll to position [3383, 0]
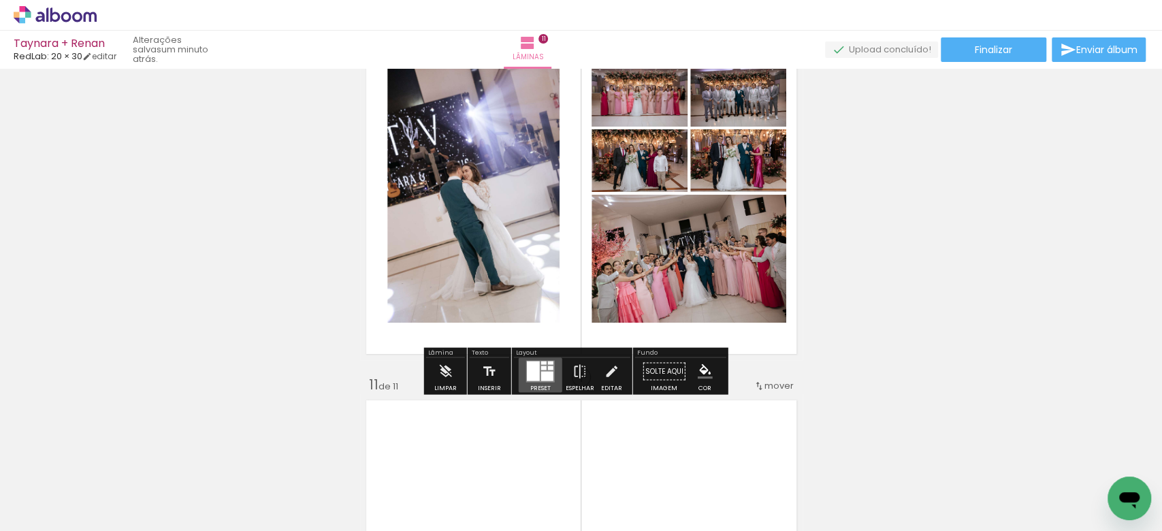
click at [542, 369] on div at bounding box center [543, 368] width 5 height 4
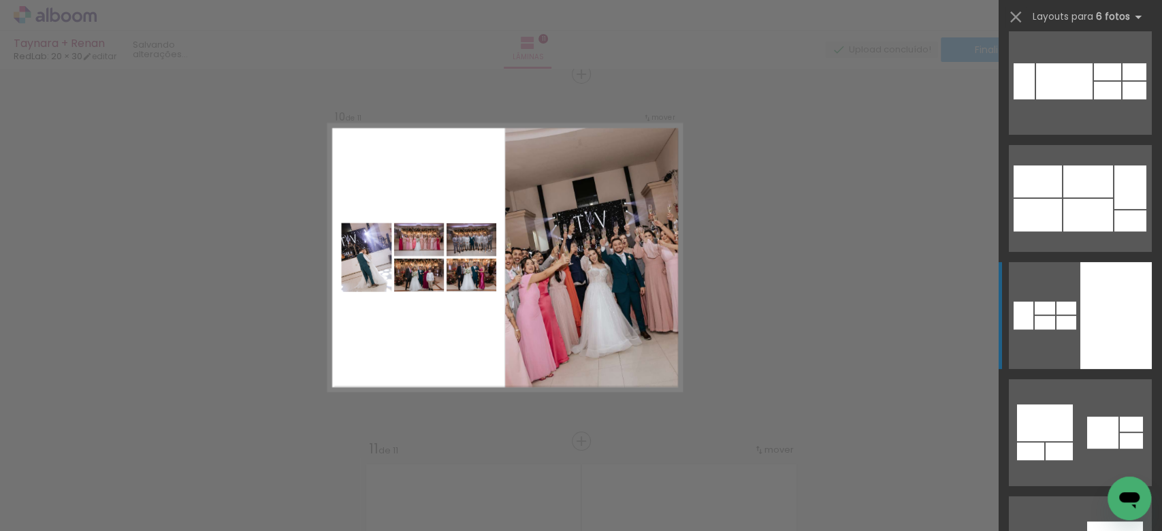
scroll to position [6921, 0]
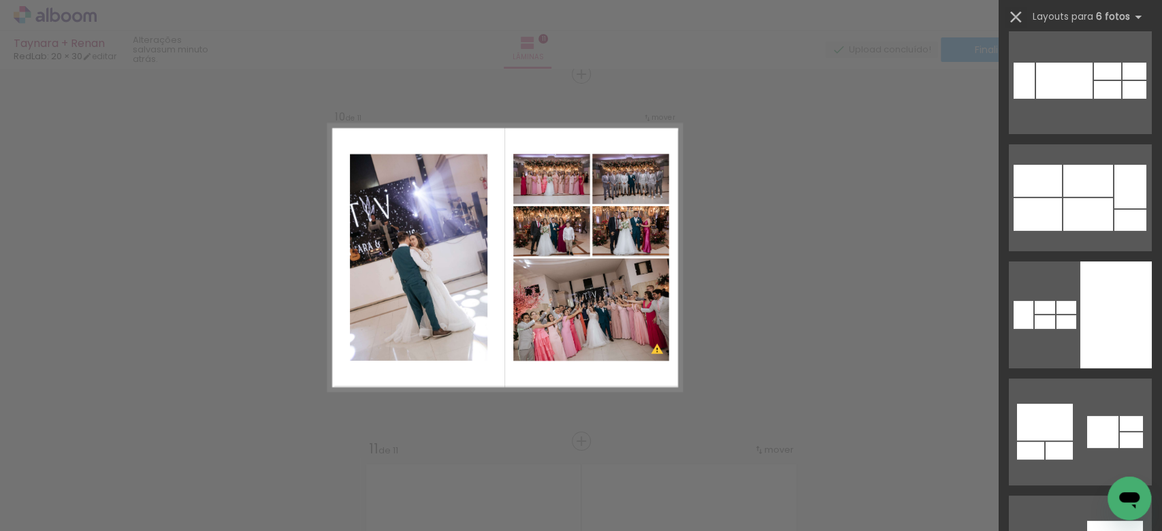
click at [1017, 12] on iron-icon at bounding box center [1015, 16] width 19 height 19
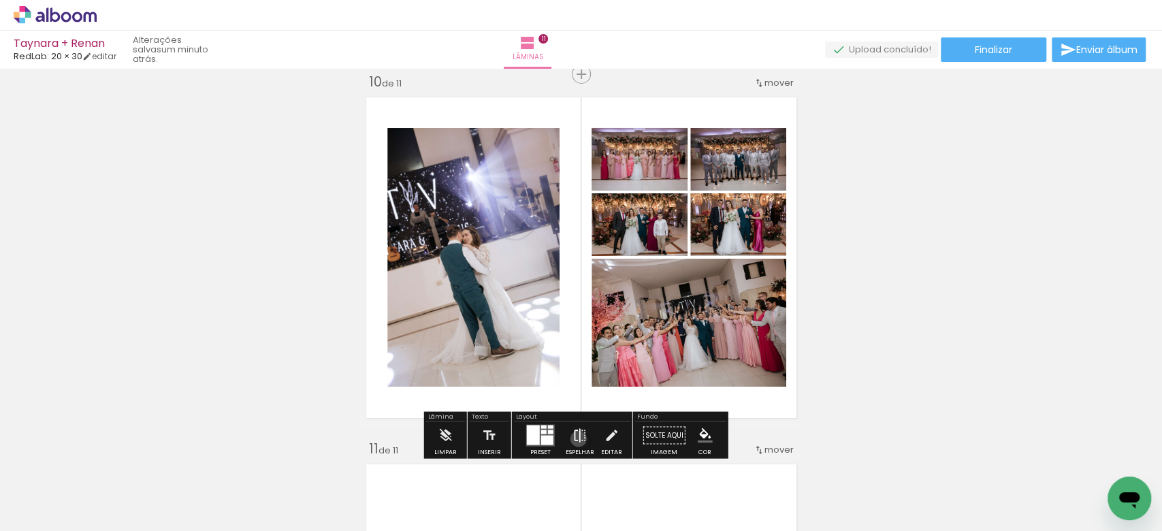
click at [575, 438] on iron-icon at bounding box center [579, 435] width 15 height 27
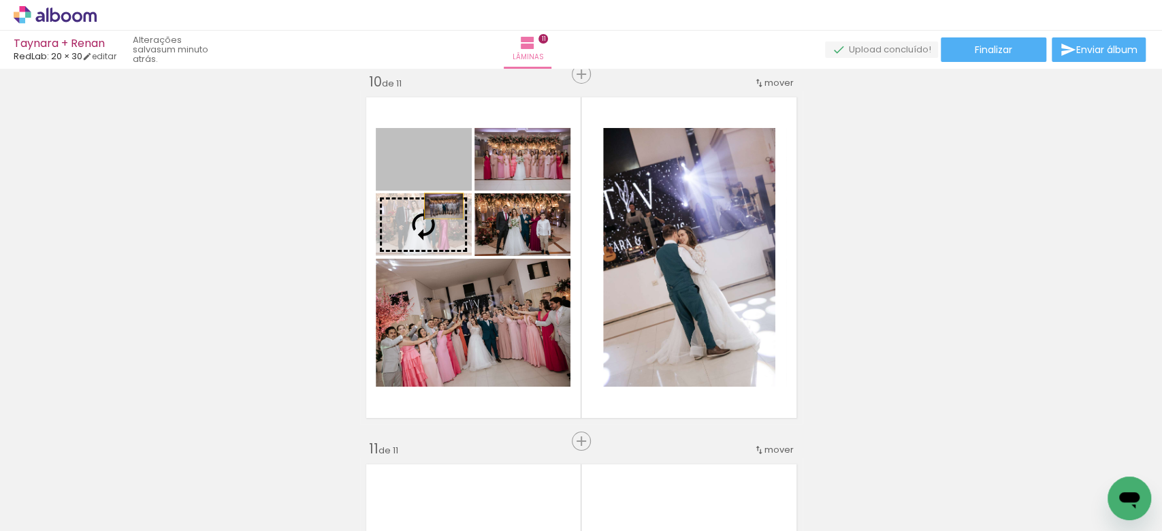
drag, startPoint x: 442, startPoint y: 170, endPoint x: 436, endPoint y: 209, distance: 39.3
click at [0, 0] on slot at bounding box center [0, 0] width 0 height 0
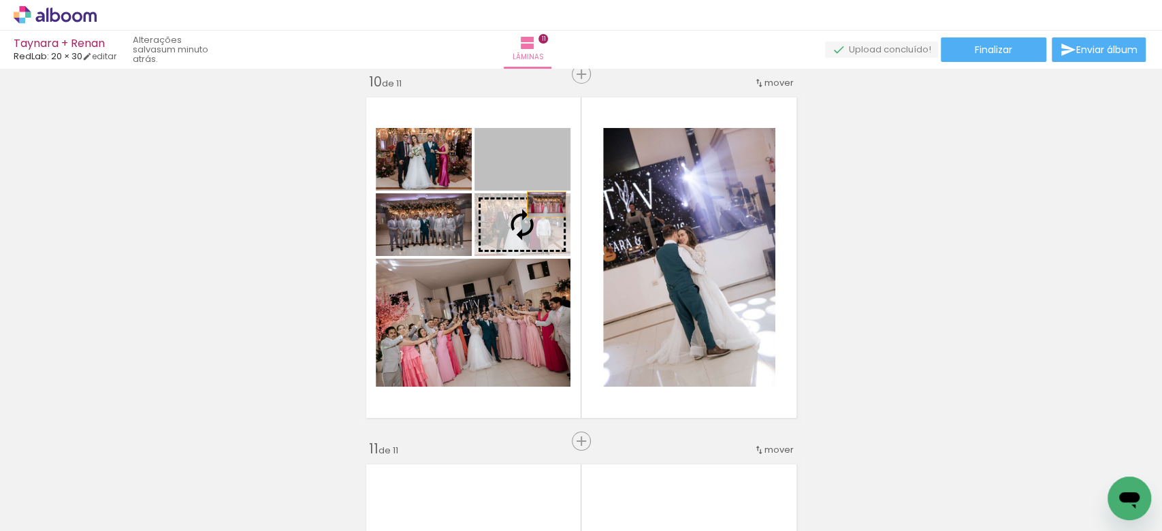
drag, startPoint x: 535, startPoint y: 181, endPoint x: 539, endPoint y: 212, distance: 31.6
click at [0, 0] on slot at bounding box center [0, 0] width 0 height 0
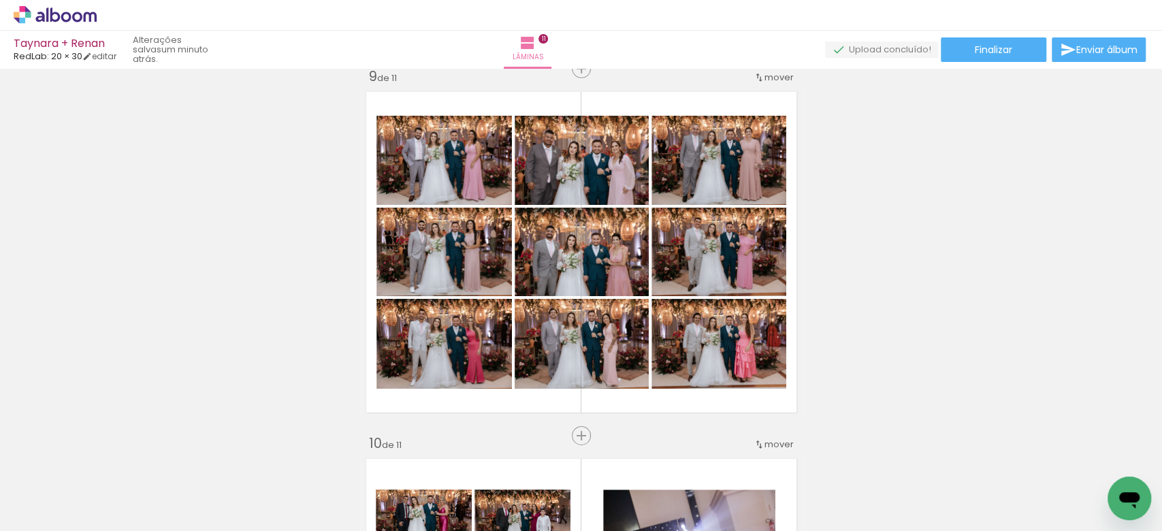
scroll to position [2957, 0]
click at [1001, 54] on span "Finalizar" at bounding box center [993, 50] width 37 height 10
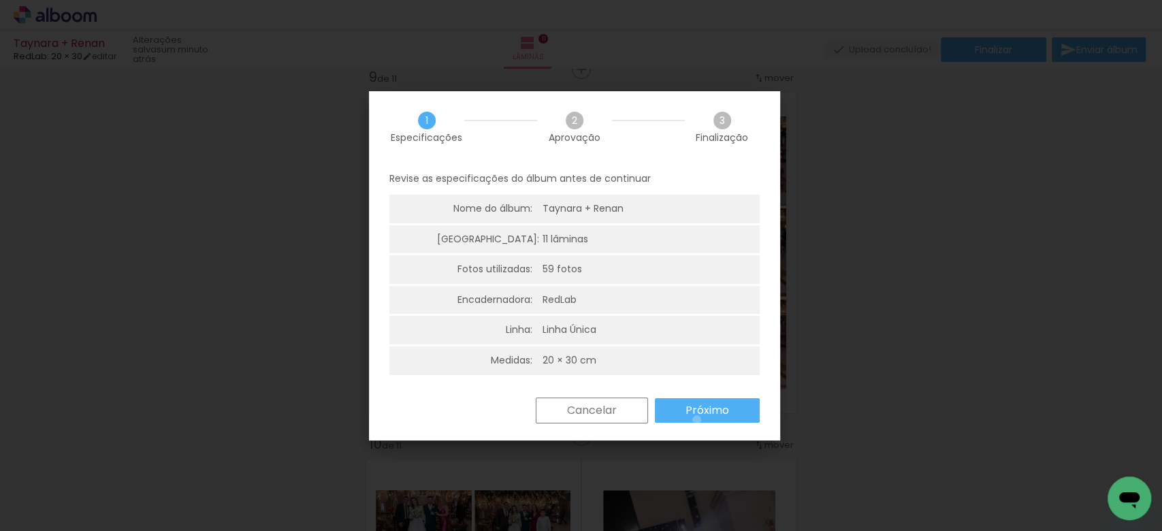
click at [696, 419] on paper-button "Próximo" at bounding box center [707, 410] width 105 height 25
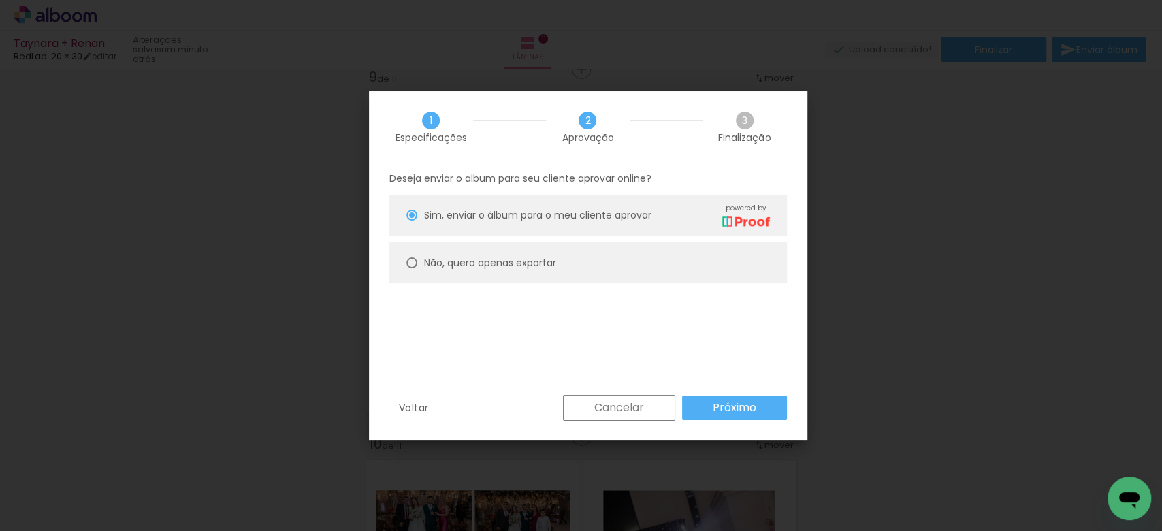
click at [557, 250] on paper-radio-button "Não, quero apenas exportar" at bounding box center [587, 262] width 397 height 41
type paper-radio-button "on"
click at [0, 0] on slot "Próximo" at bounding box center [0, 0] width 0 height 0
type input "Alta, 300 DPI"
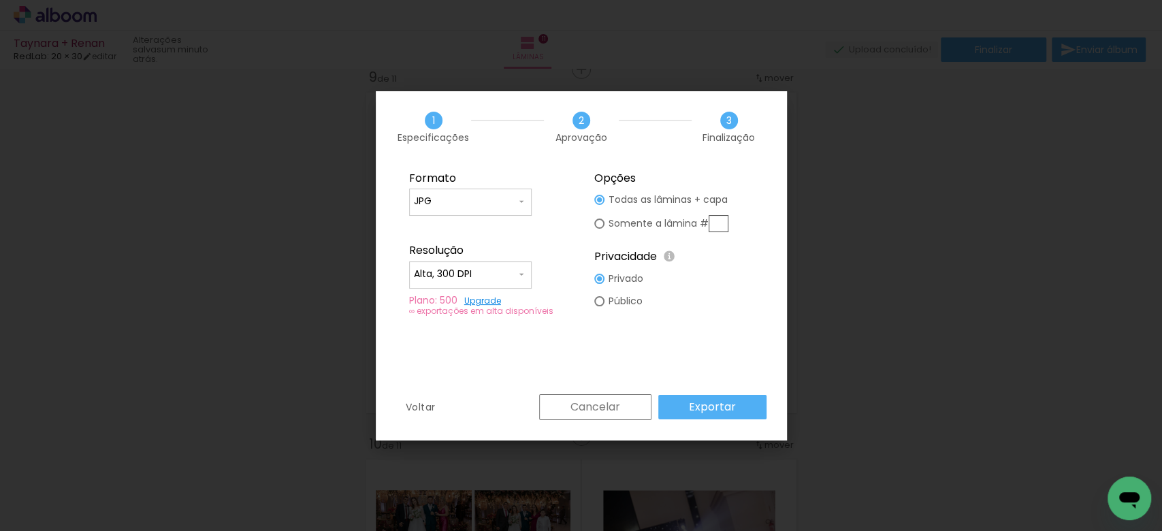
click at [506, 205] on input "JPG" at bounding box center [465, 202] width 102 height 14
click at [497, 218] on paper-item "PDF" at bounding box center [470, 226] width 123 height 27
type input "PDF"
click at [0, 0] on slot "Exportar" at bounding box center [0, 0] width 0 height 0
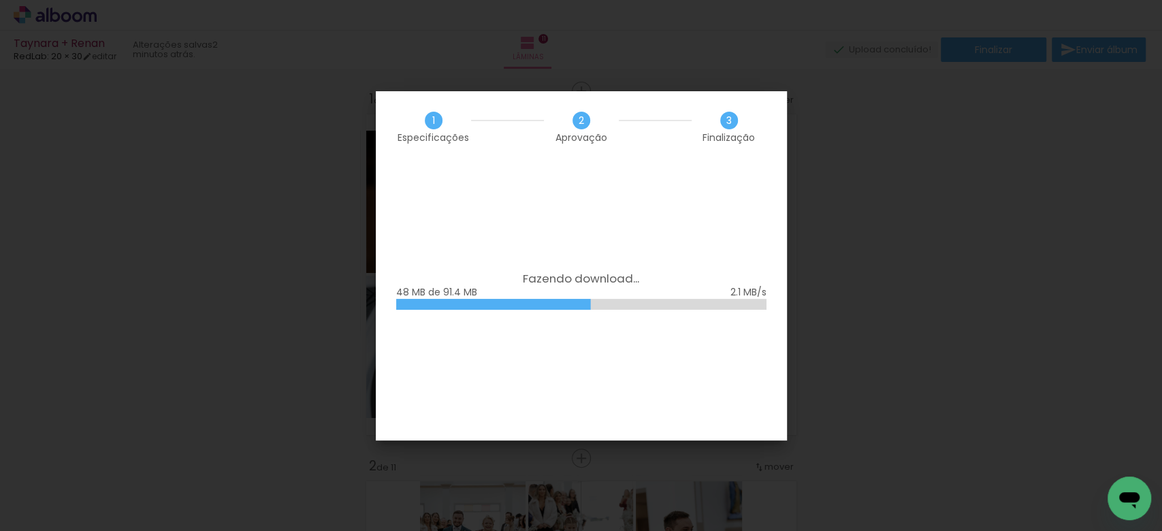
scroll to position [2957, 0]
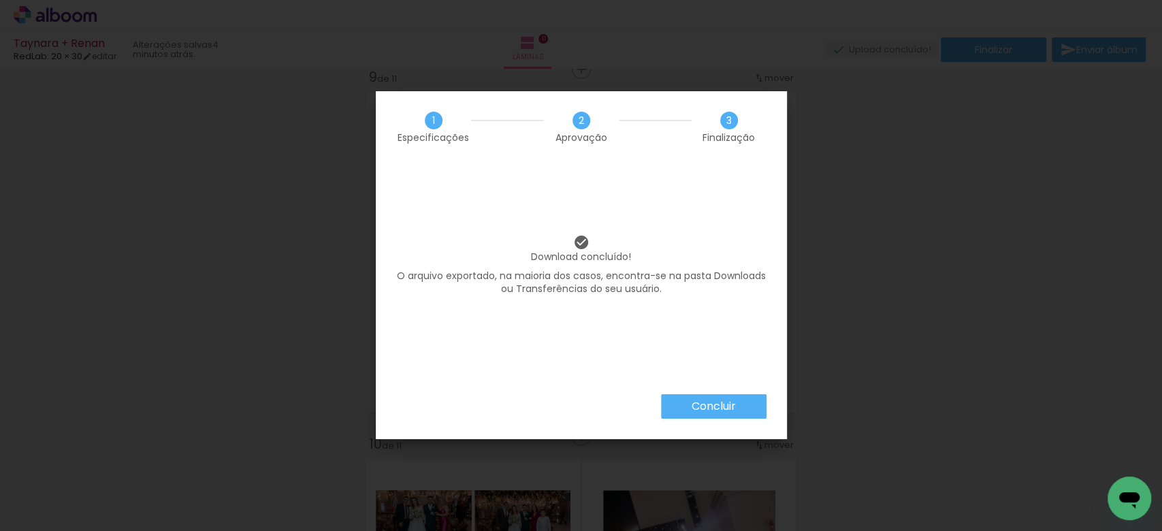
scroll to position [6921, 0]
click at [0, 0] on slot "Concluir" at bounding box center [0, 0] width 0 height 0
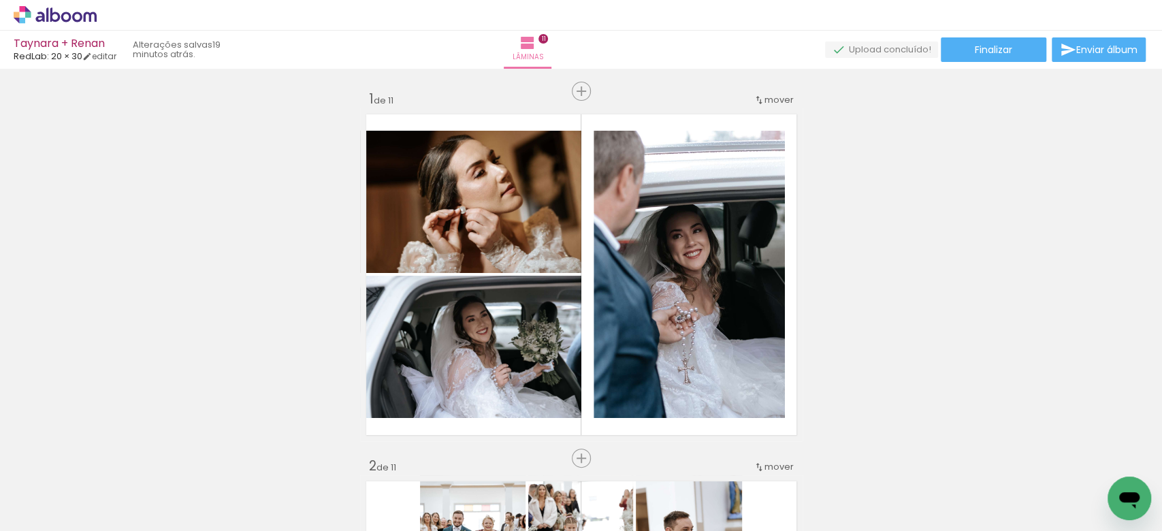
scroll to position [6921, 0]
